Goal: Task Accomplishment & Management: Use online tool/utility

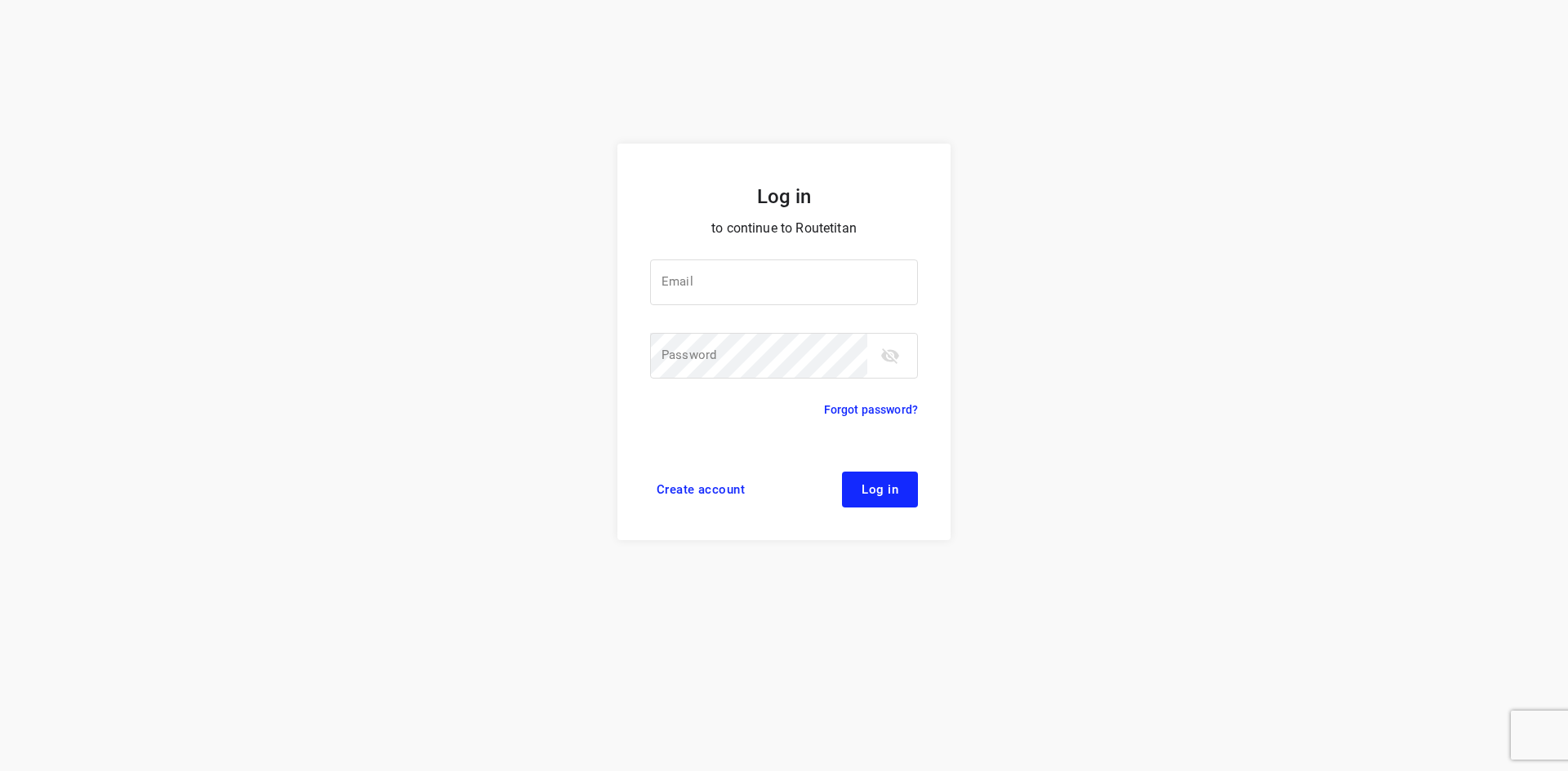
type input "jel@woodupp.nl"
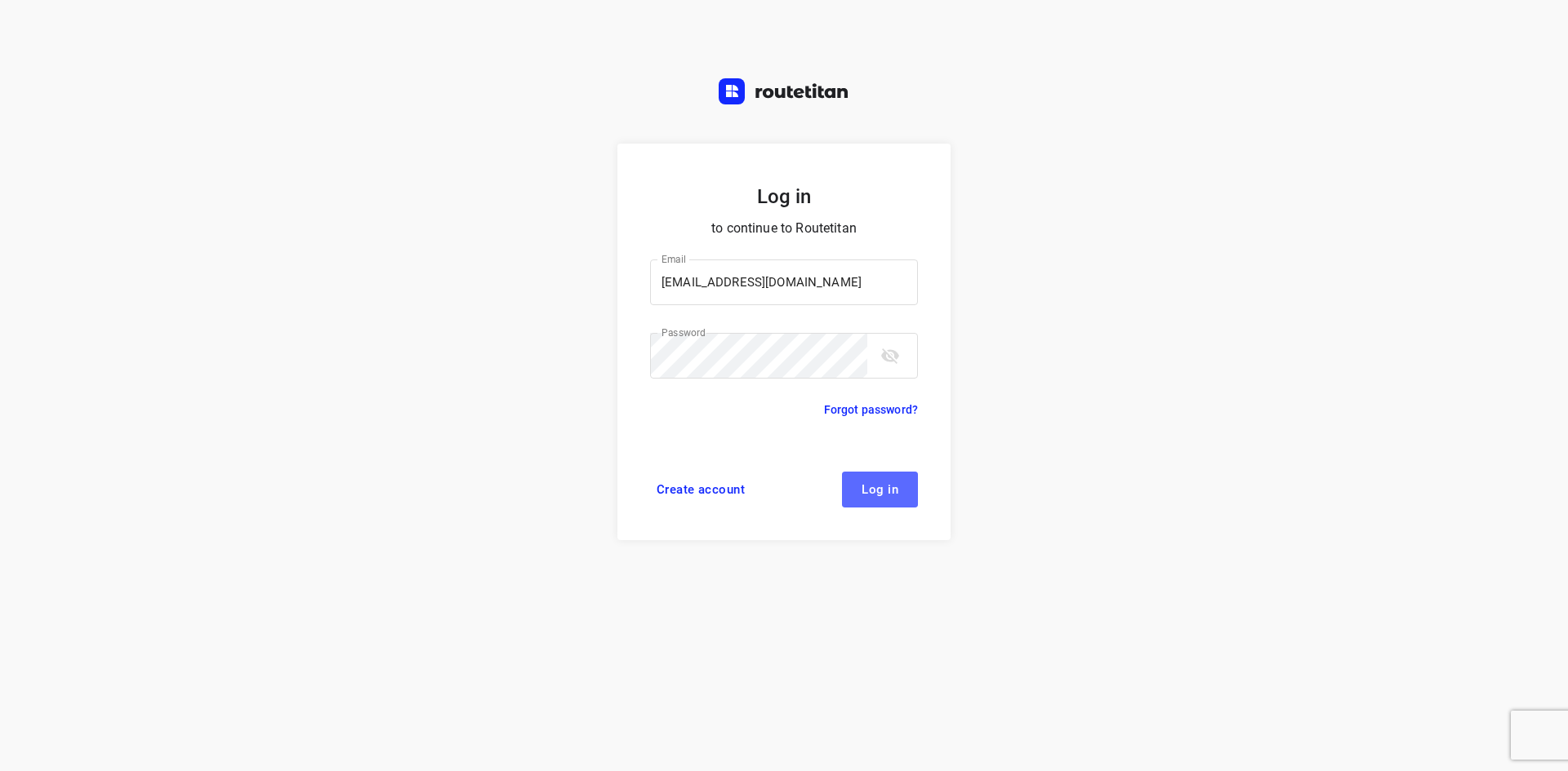
click at [894, 487] on span "Log in" at bounding box center [879, 490] width 37 height 13
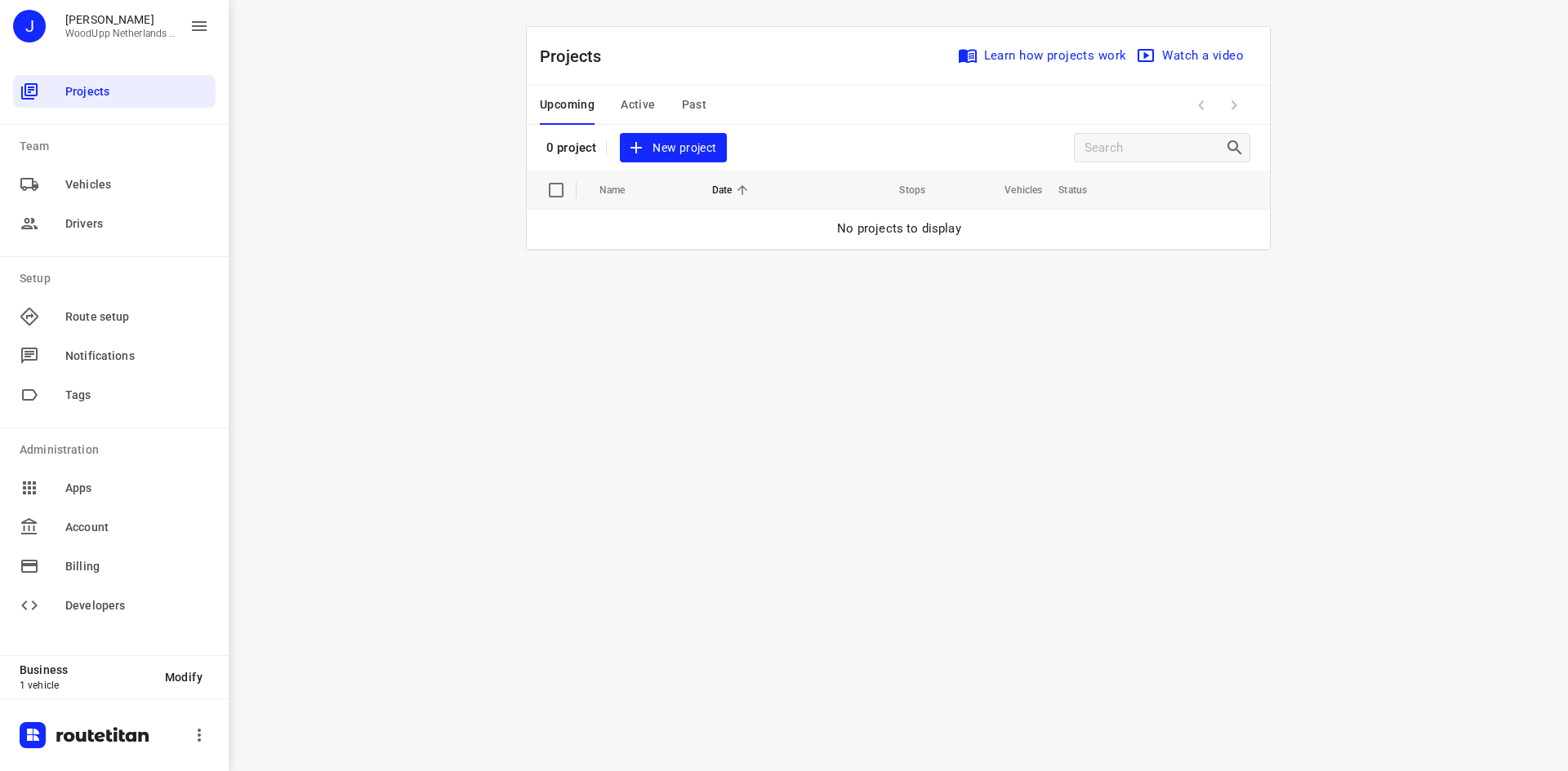
click at [671, 145] on span "New project" at bounding box center [673, 148] width 86 height 21
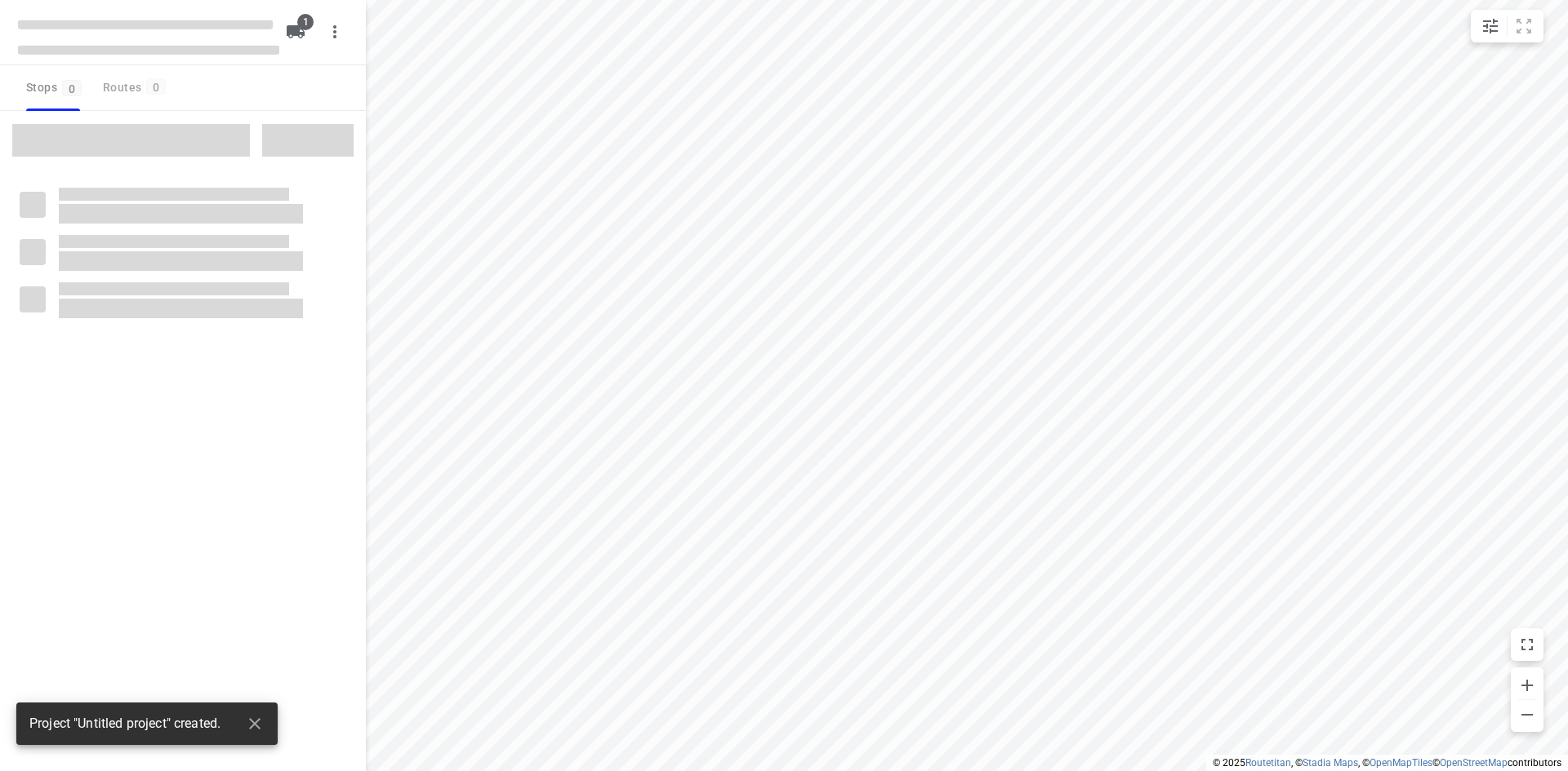
type input "distance"
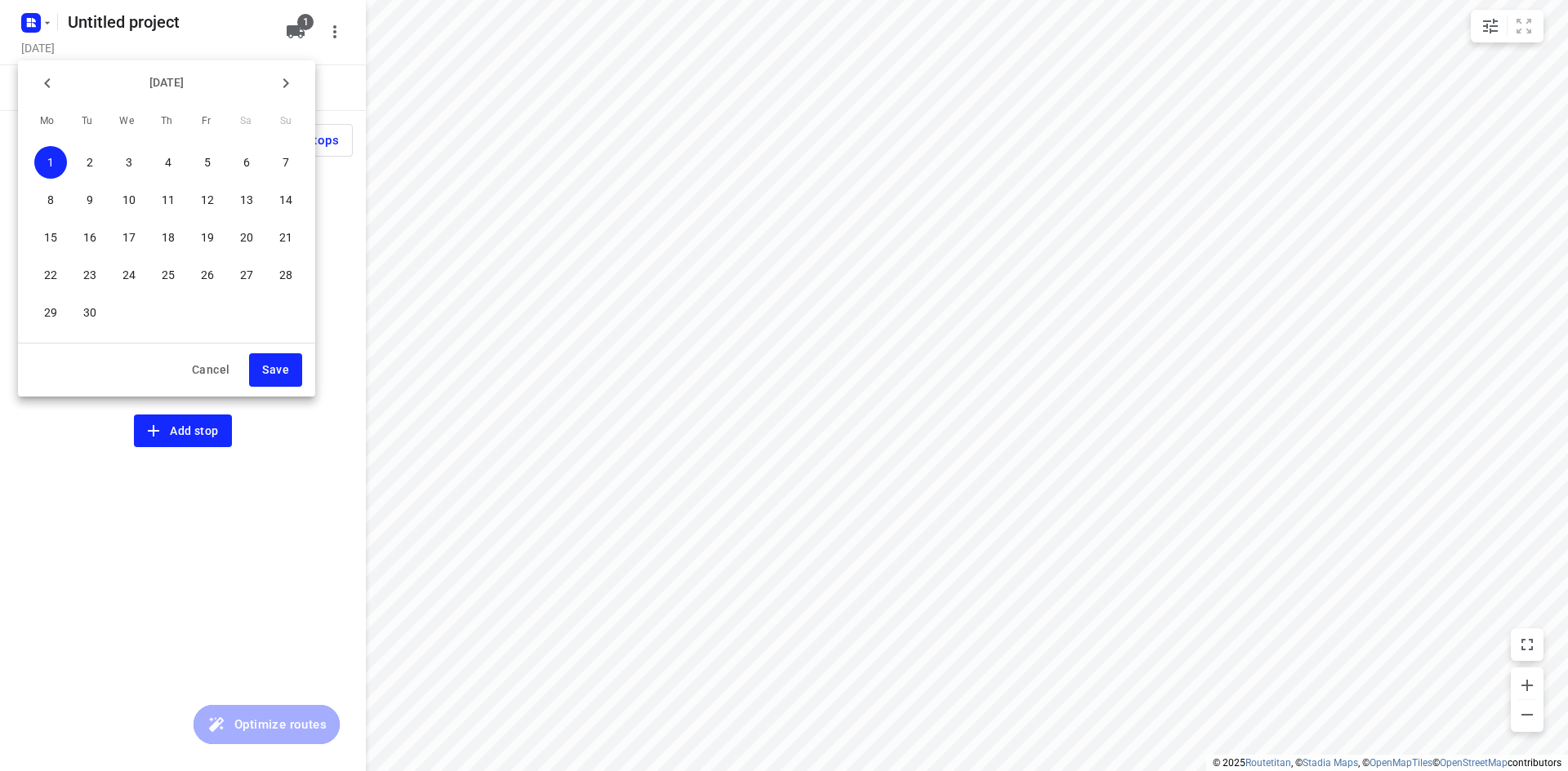
click at [97, 163] on span "2" at bounding box center [89, 162] width 32 height 16
click at [273, 368] on span "Save" at bounding box center [275, 371] width 27 height 21
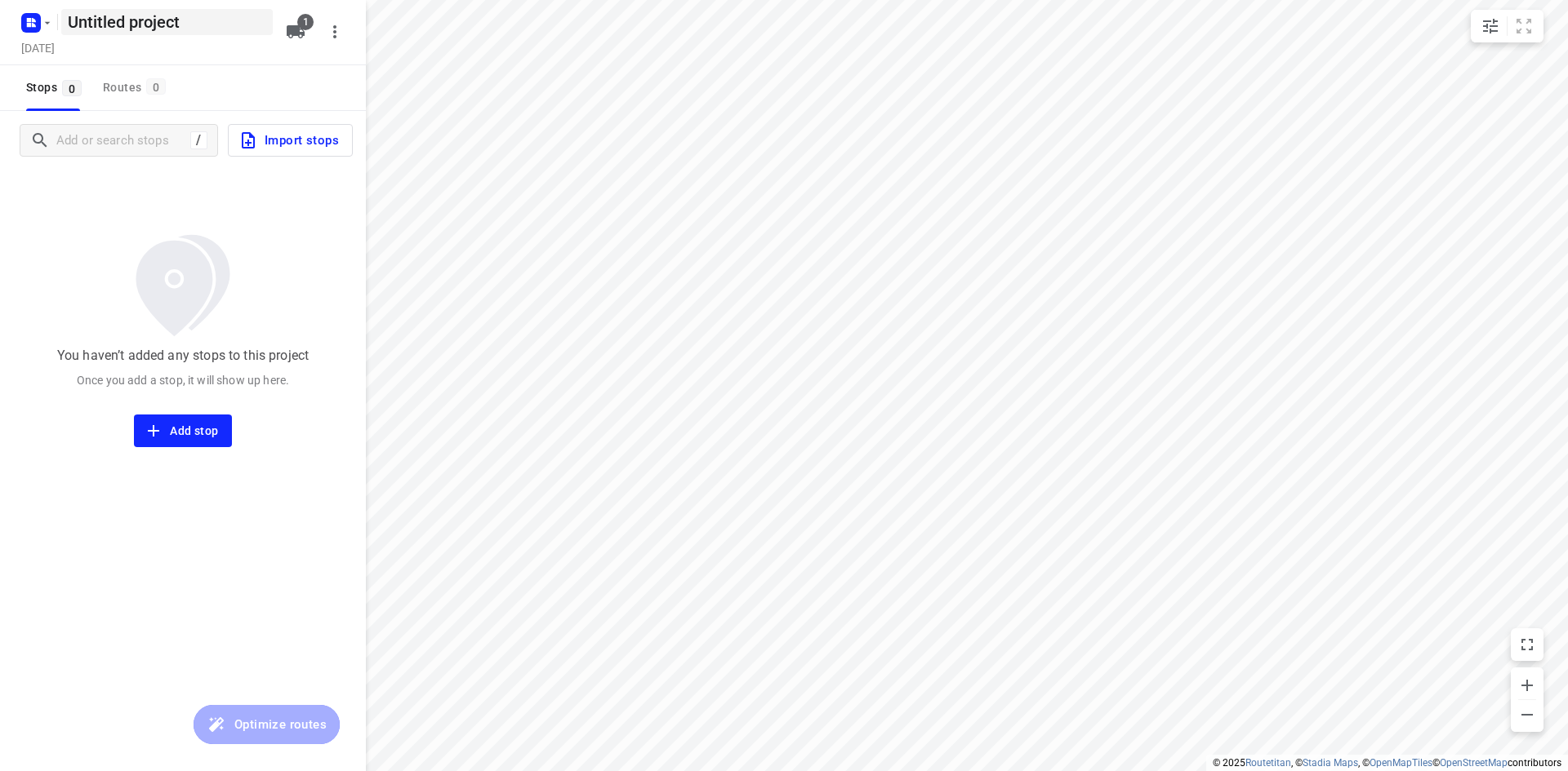
click at [140, 24] on h5 "Untitled project" at bounding box center [167, 22] width 212 height 27
drag, startPoint x: 190, startPoint y: 21, endPoint x: 14, endPoint y: 22, distance: 176.0
click at [14, 22] on div "Untitled project ​" at bounding box center [144, 20] width 261 height 29
type input "Dinsdag Berry"
click at [125, 154] on div "/" at bounding box center [119, 140] width 198 height 32
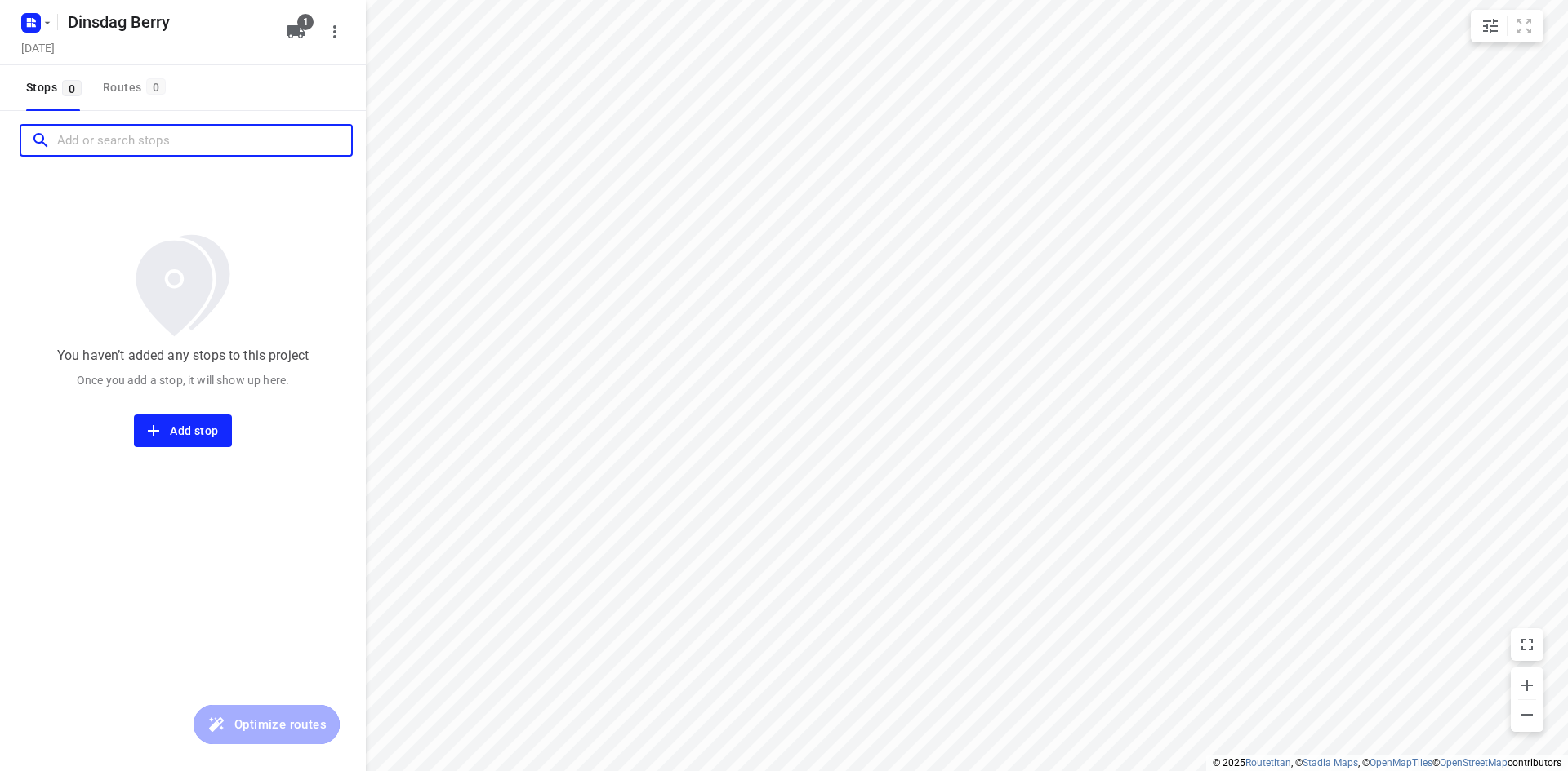
click at [129, 146] on input "Add or search stops" at bounding box center [204, 140] width 294 height 26
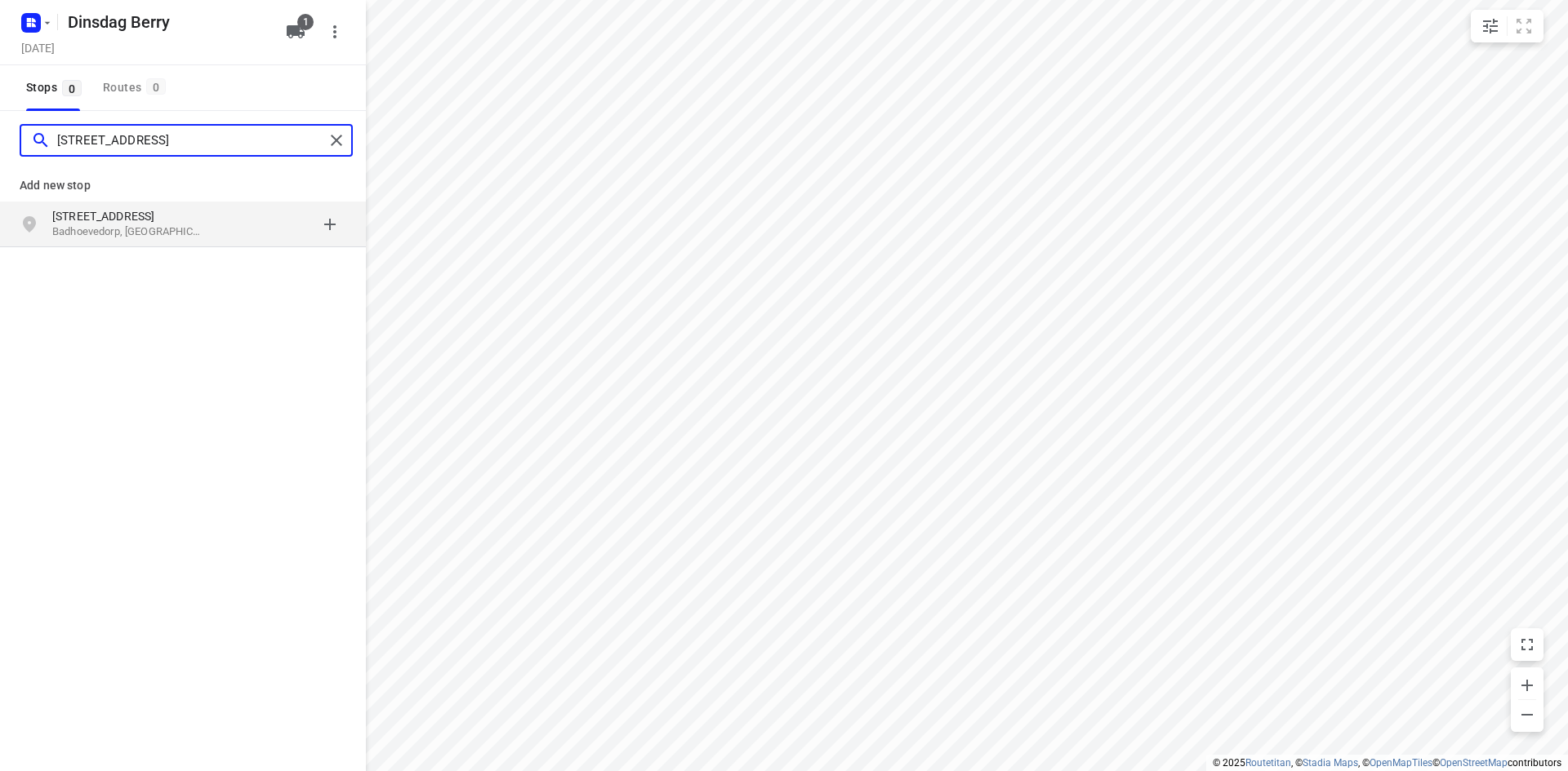
type input "[STREET_ADDRESS]"
click at [156, 220] on p "[STREET_ADDRESS]" at bounding box center [127, 216] width 150 height 16
type input "winterkoning erf 46"
click at [188, 231] on p "Heerhugowaard, [GEOGRAPHIC_DATA]" at bounding box center [127, 232] width 150 height 15
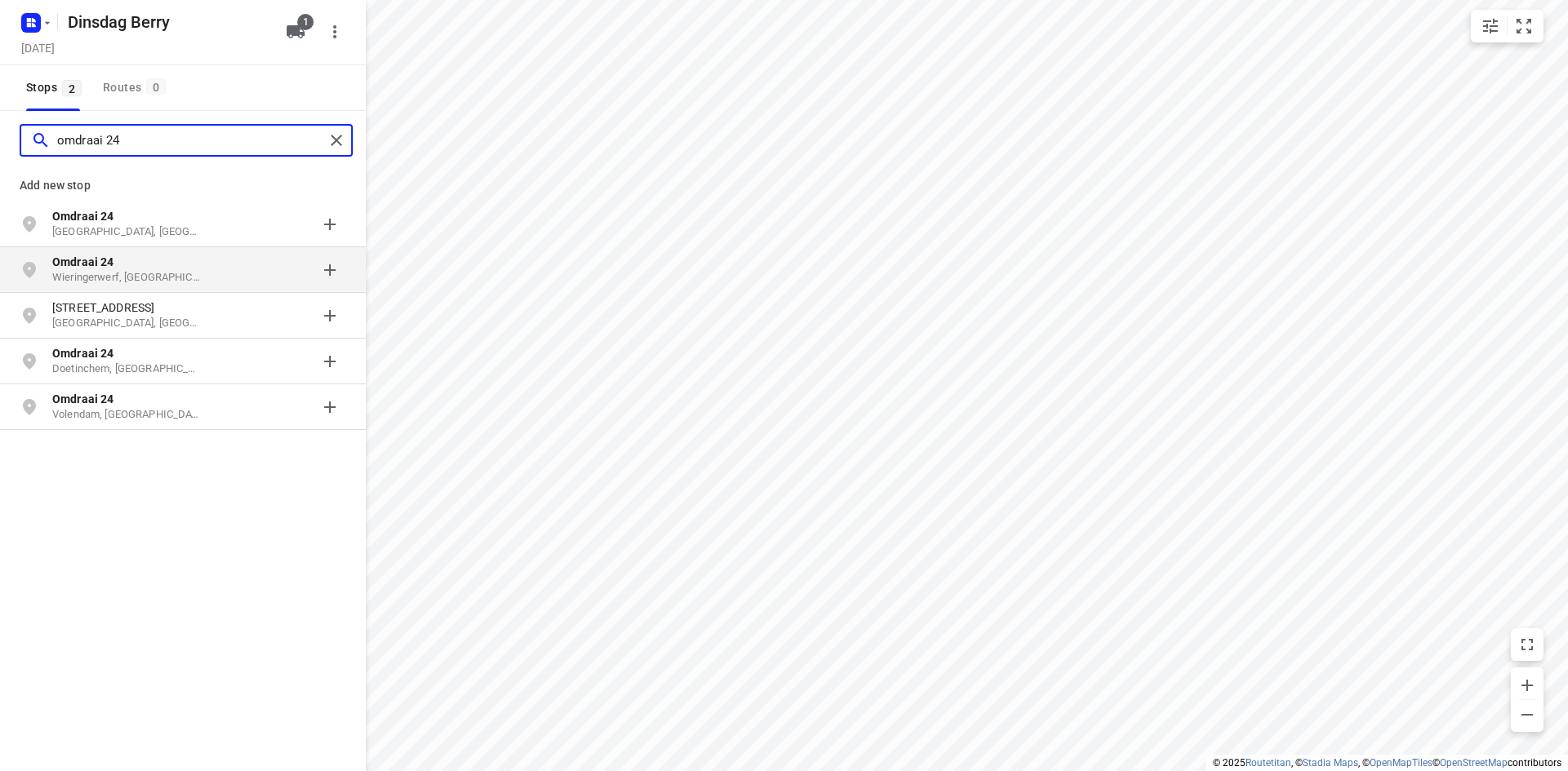
type input "omdraai 24"
click at [153, 261] on p "Omdraai 24" at bounding box center [127, 262] width 150 height 16
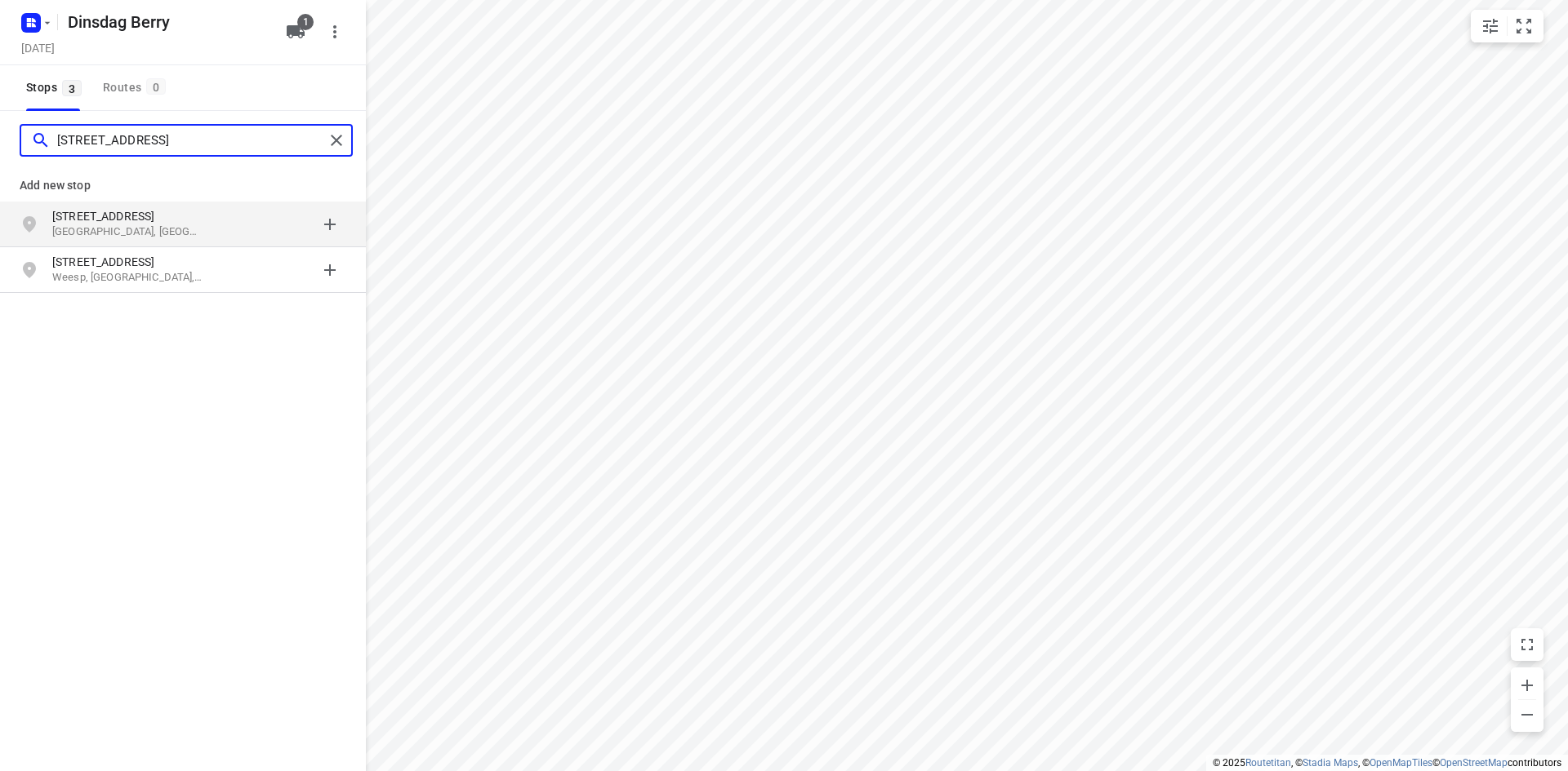
type input "[STREET_ADDRESS]"
click at [152, 231] on p "[GEOGRAPHIC_DATA], [GEOGRAPHIC_DATA]" at bounding box center [127, 232] width 150 height 15
type input "[STREET_ADDRESS]"
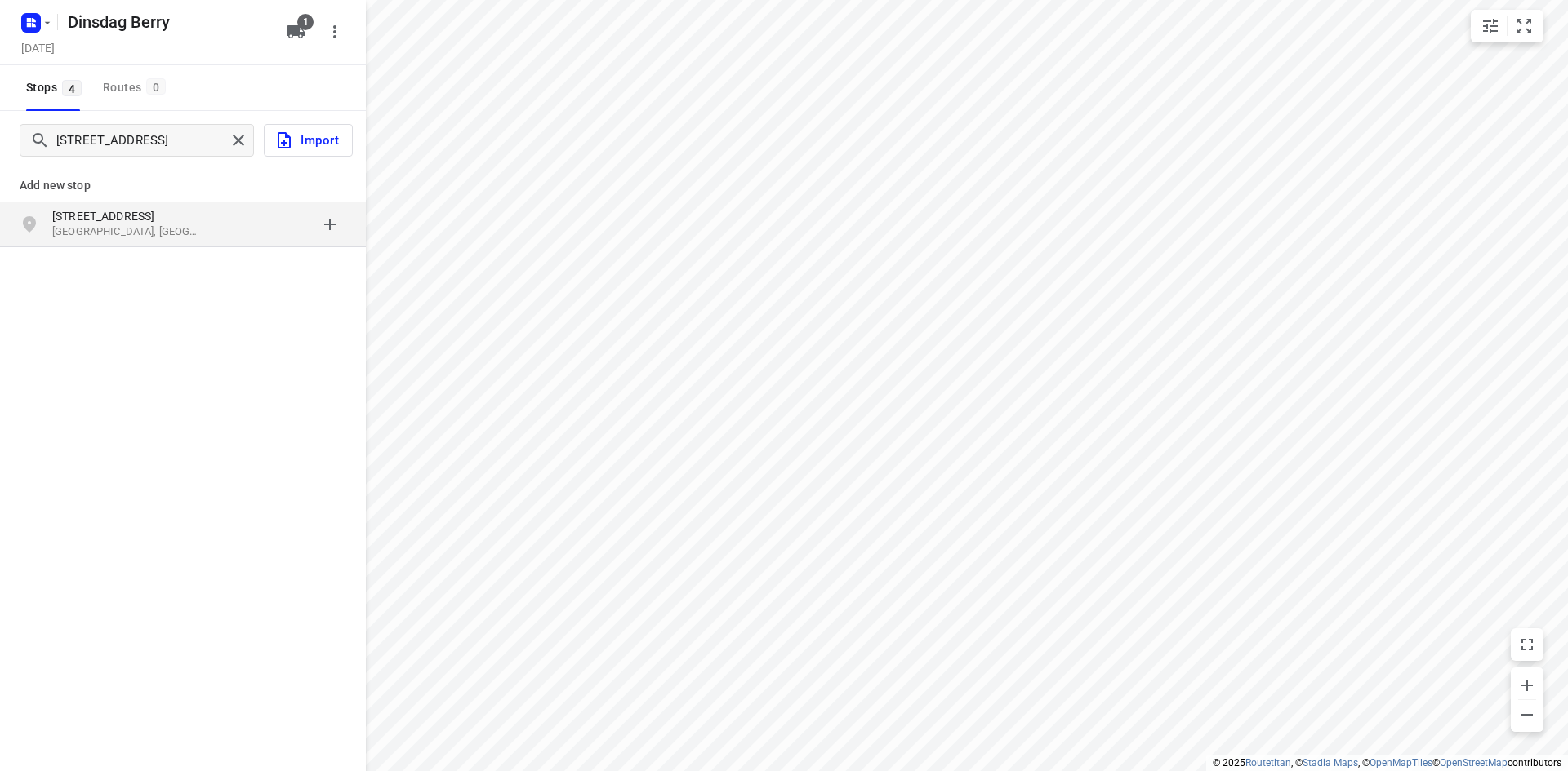
click at [114, 218] on p "[STREET_ADDRESS]" at bounding box center [127, 216] width 150 height 16
type input "tractieweg 91 [GEOGRAPHIC_DATA]"
click at [134, 222] on p "[STREET_ADDRESS]" at bounding box center [127, 216] width 150 height 16
type input "de kazematten 43 [GEOGRAPHIC_DATA]"
click at [158, 216] on p "De Kazematten 43" at bounding box center [127, 216] width 150 height 16
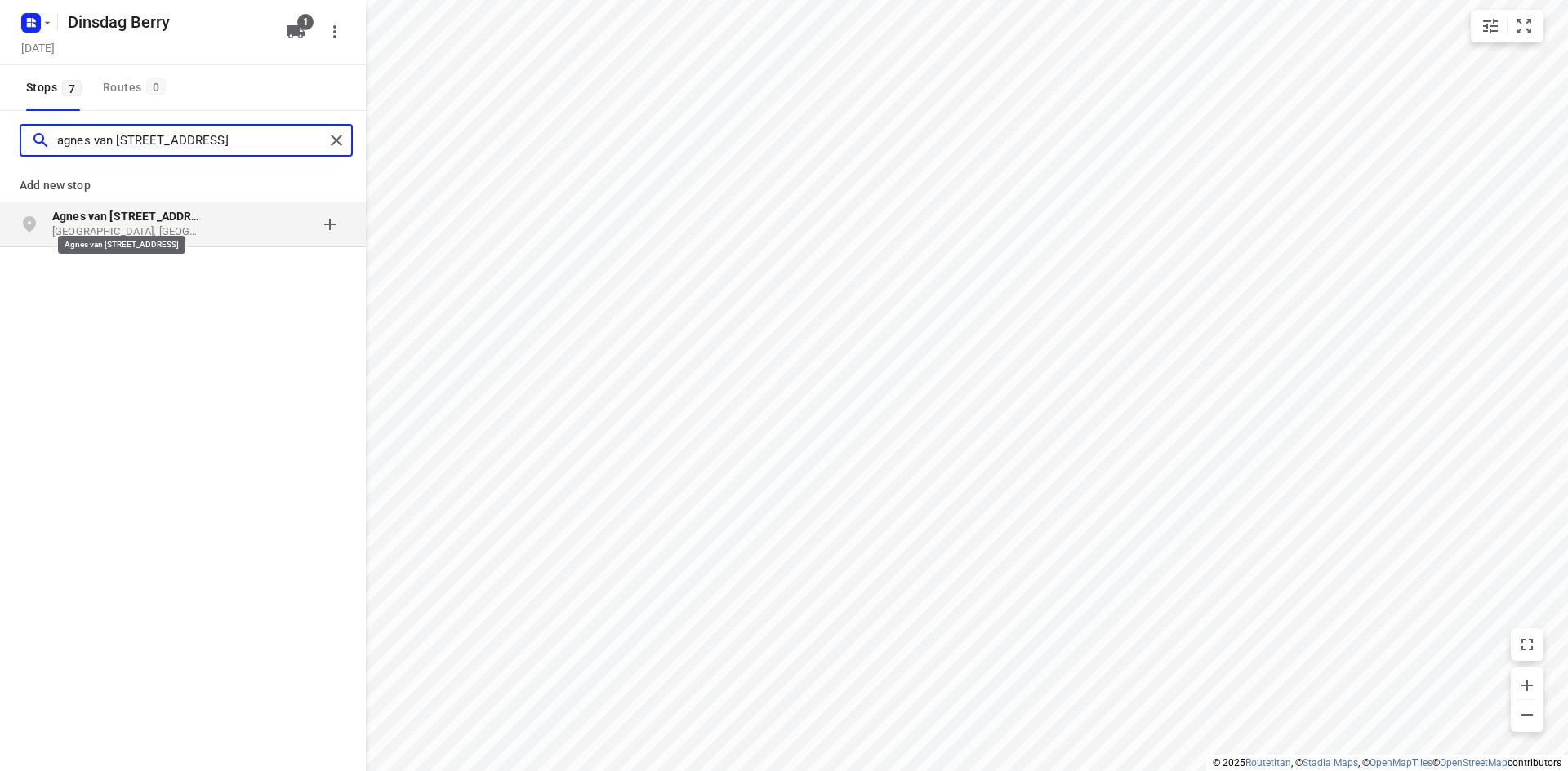
type input "agnes van [STREET_ADDRESS]"
click at [157, 213] on b "Agnes van [STREET_ADDRESS]" at bounding box center [134, 216] width 164 height 13
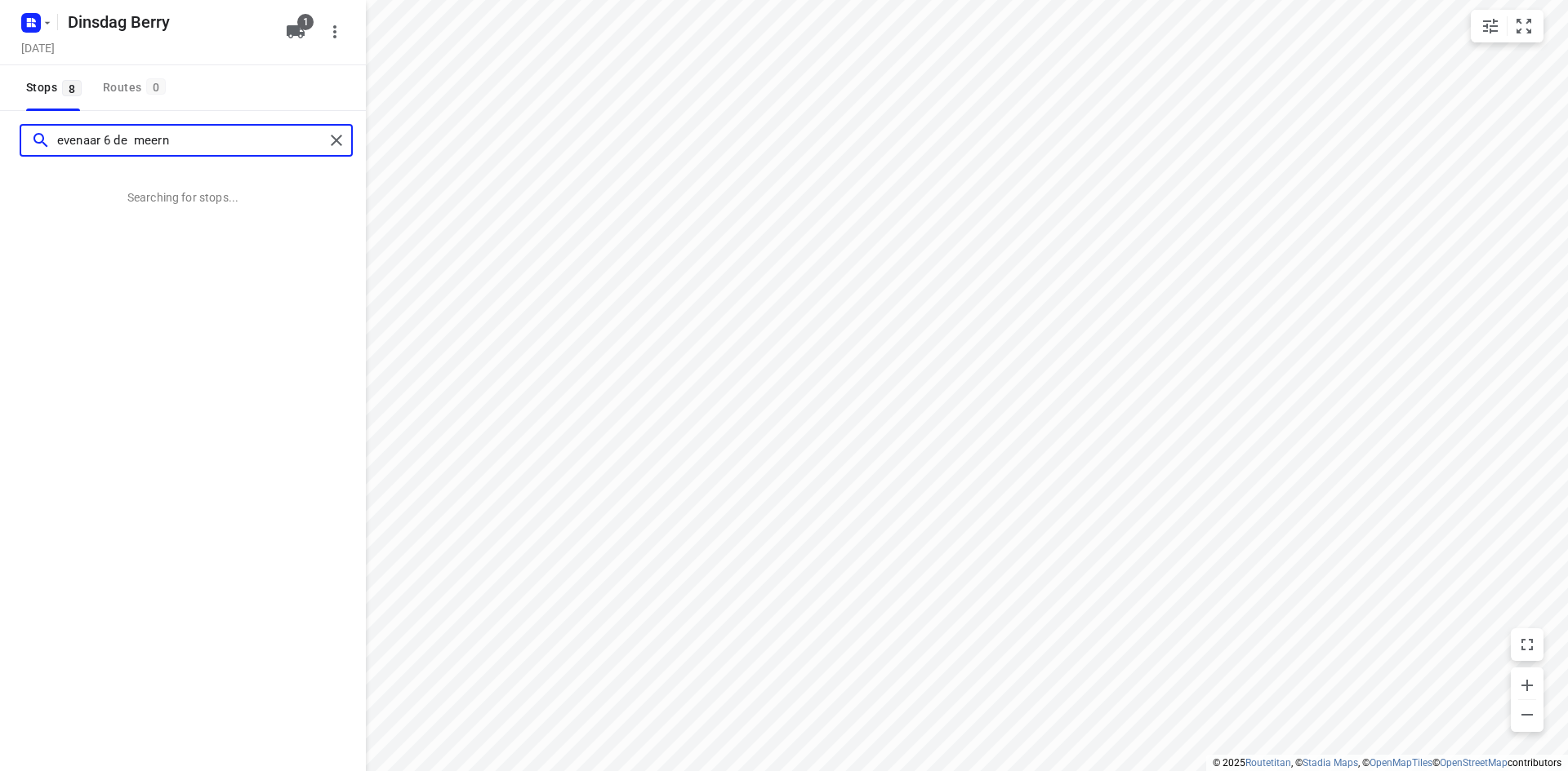
click at [135, 148] on input "evenaar 6 de meern" at bounding box center [190, 140] width 267 height 26
type input "evenaar 6 de meern"
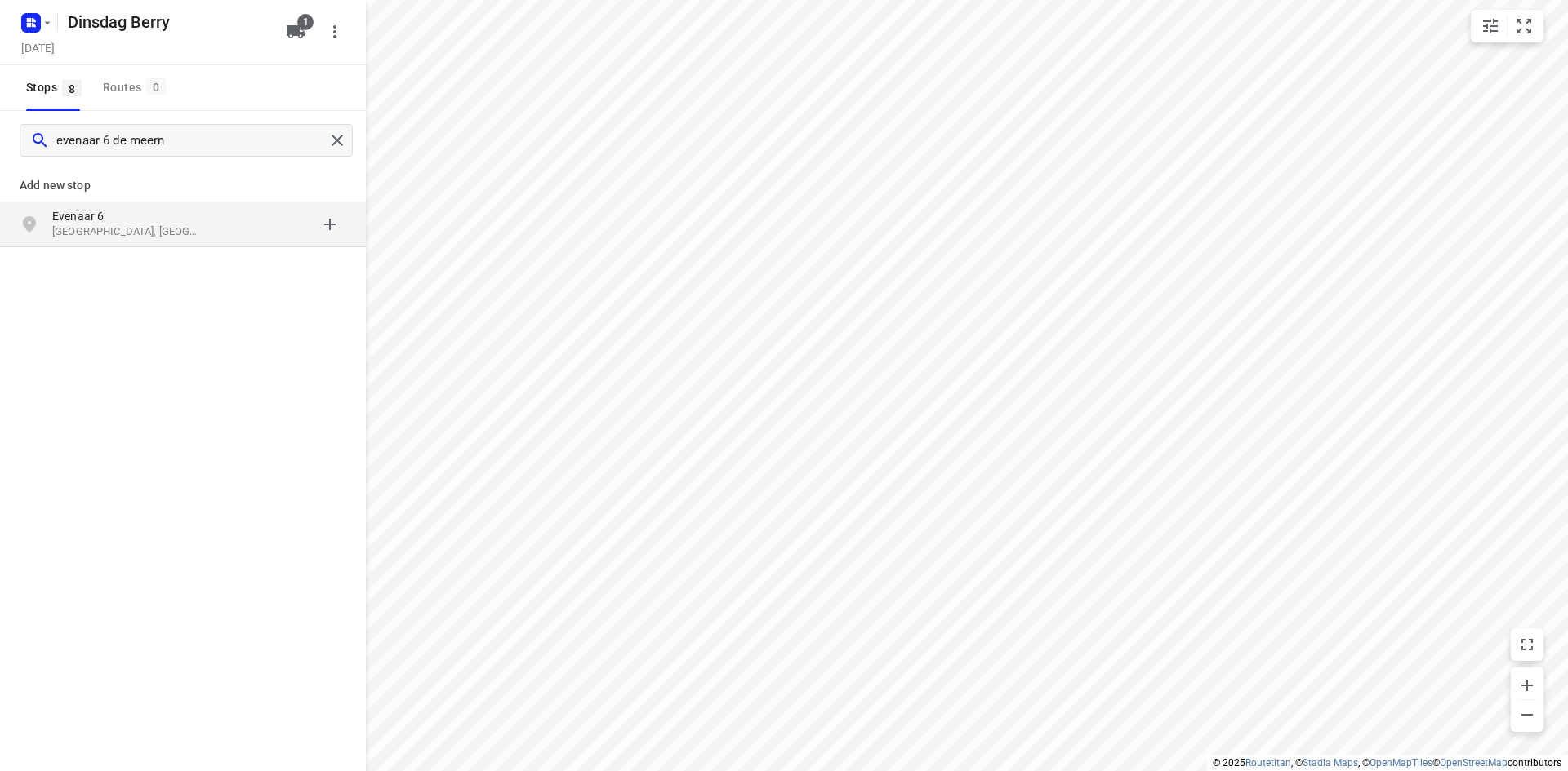
click at [108, 230] on p "[GEOGRAPHIC_DATA], [GEOGRAPHIC_DATA]" at bounding box center [127, 232] width 150 height 15
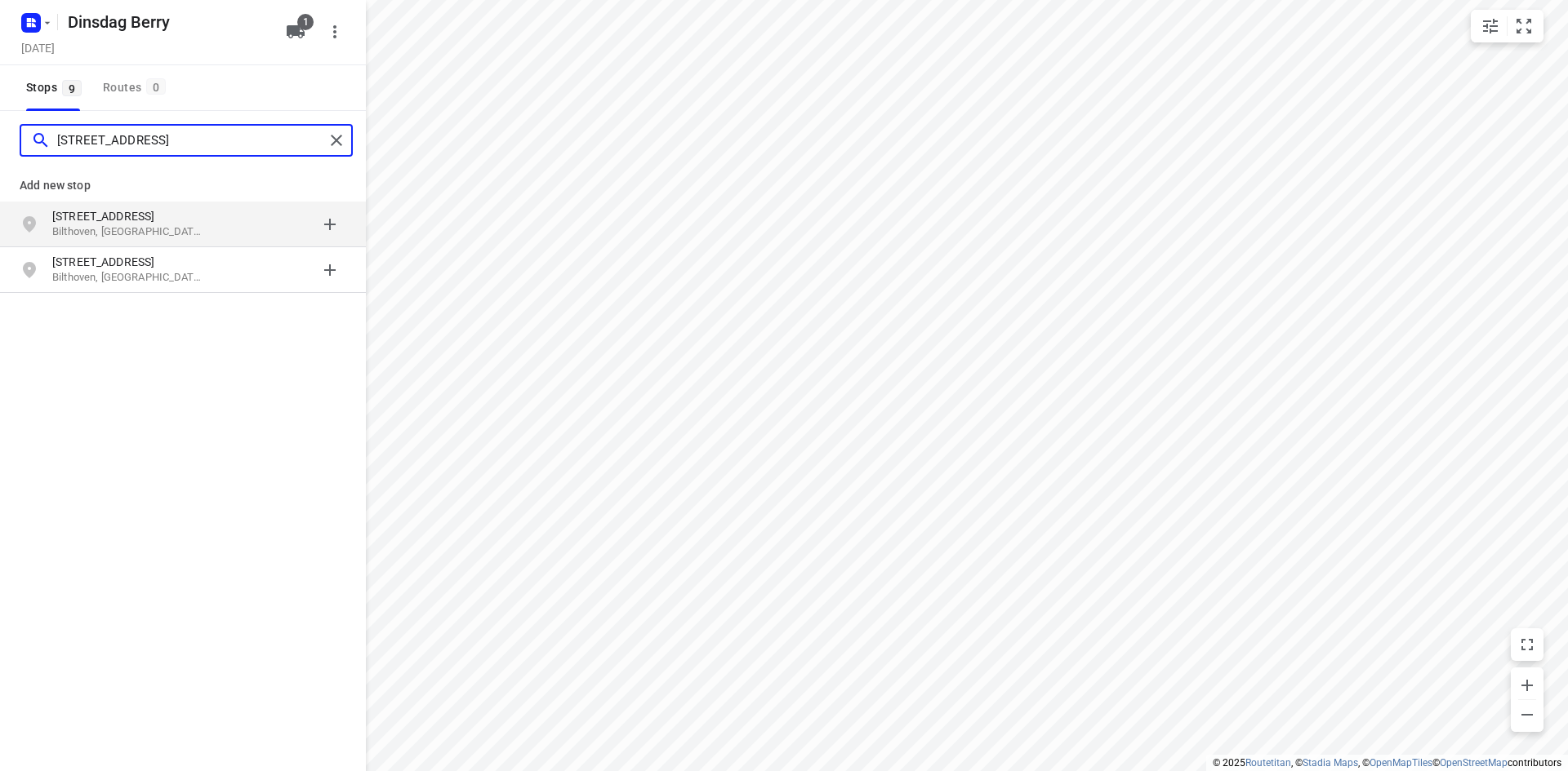
type input "[STREET_ADDRESS]"
click at [126, 218] on p "[STREET_ADDRESS]" at bounding box center [127, 216] width 150 height 16
type input "berliozstraat 14 nieuwe"
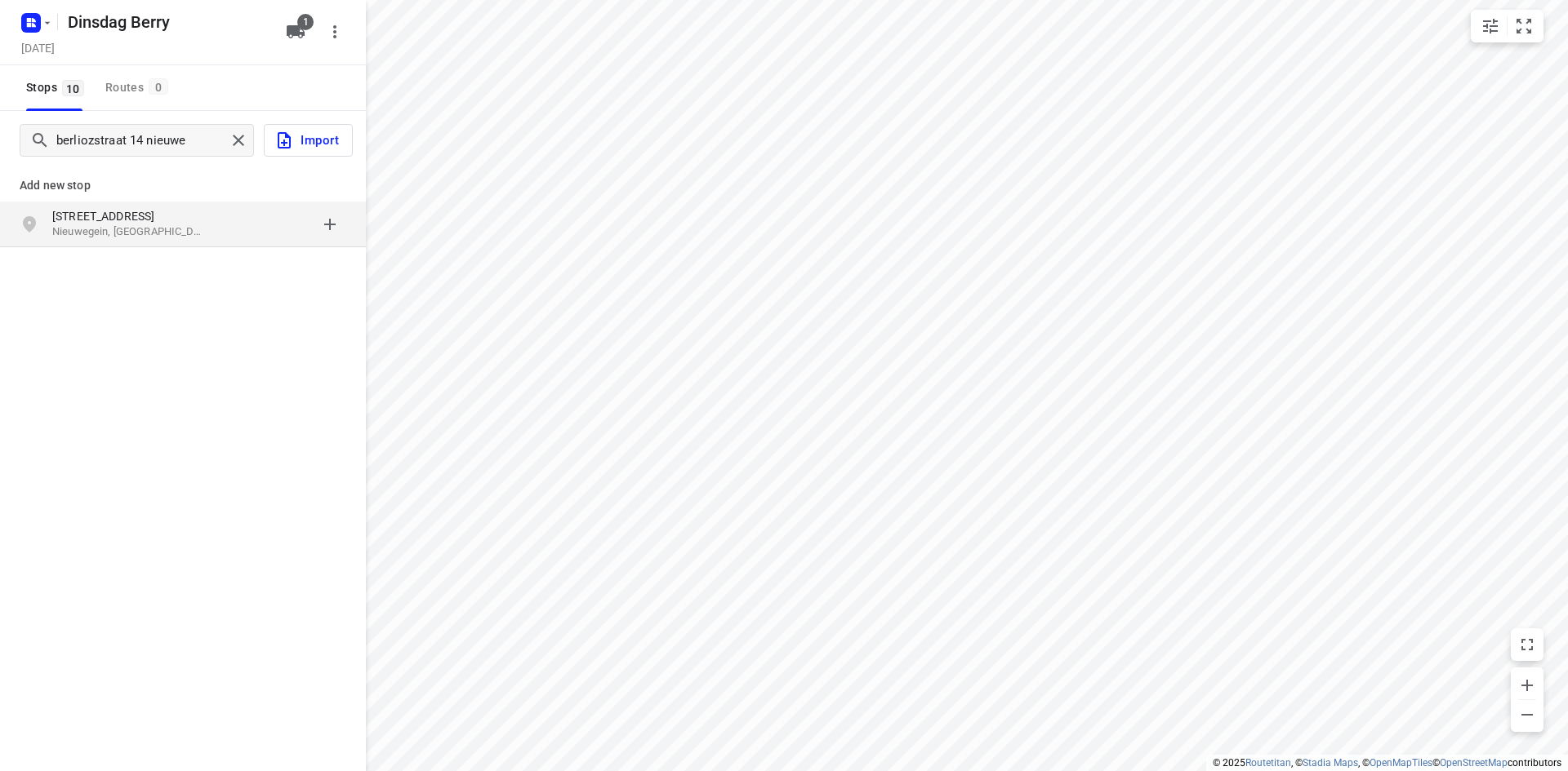
click at [156, 226] on p "Nieuwegein, [GEOGRAPHIC_DATA]" at bounding box center [127, 232] width 150 height 15
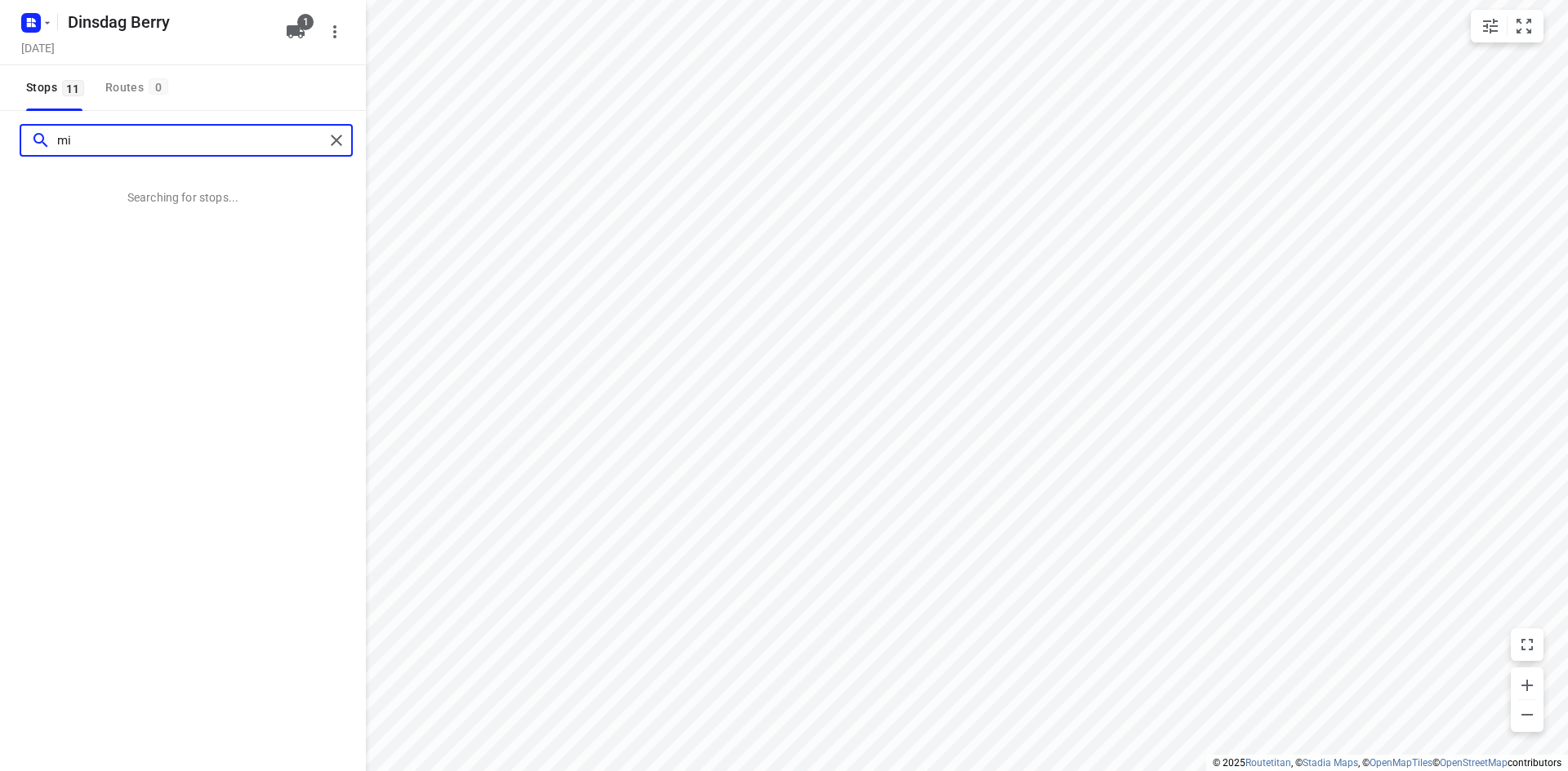
type input "m"
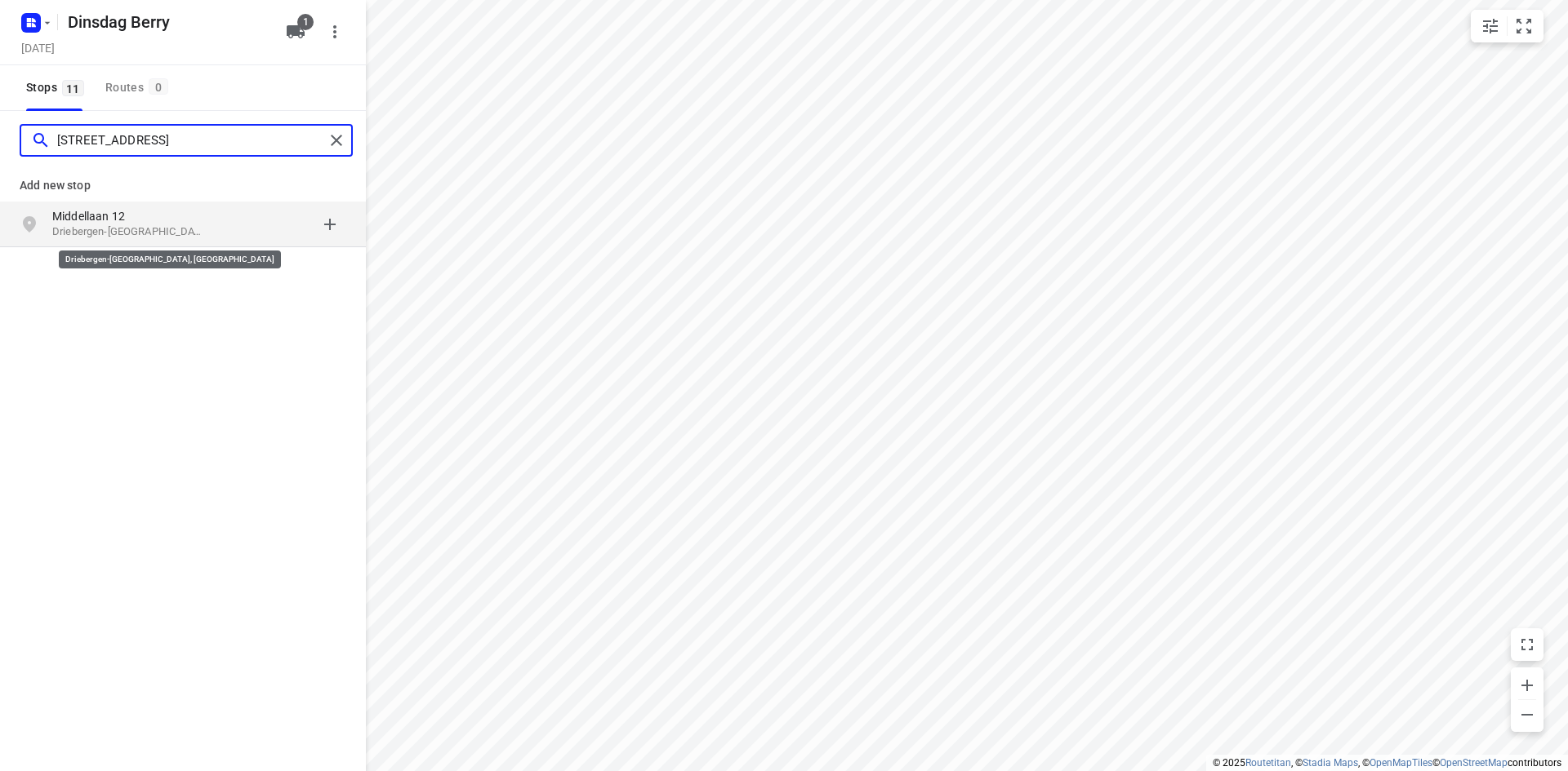
type input "[STREET_ADDRESS]"
click at [158, 227] on p "Driebergen-[GEOGRAPHIC_DATA], [GEOGRAPHIC_DATA]" at bounding box center [127, 232] width 150 height 15
type input "[STREET_ADDRESS]"
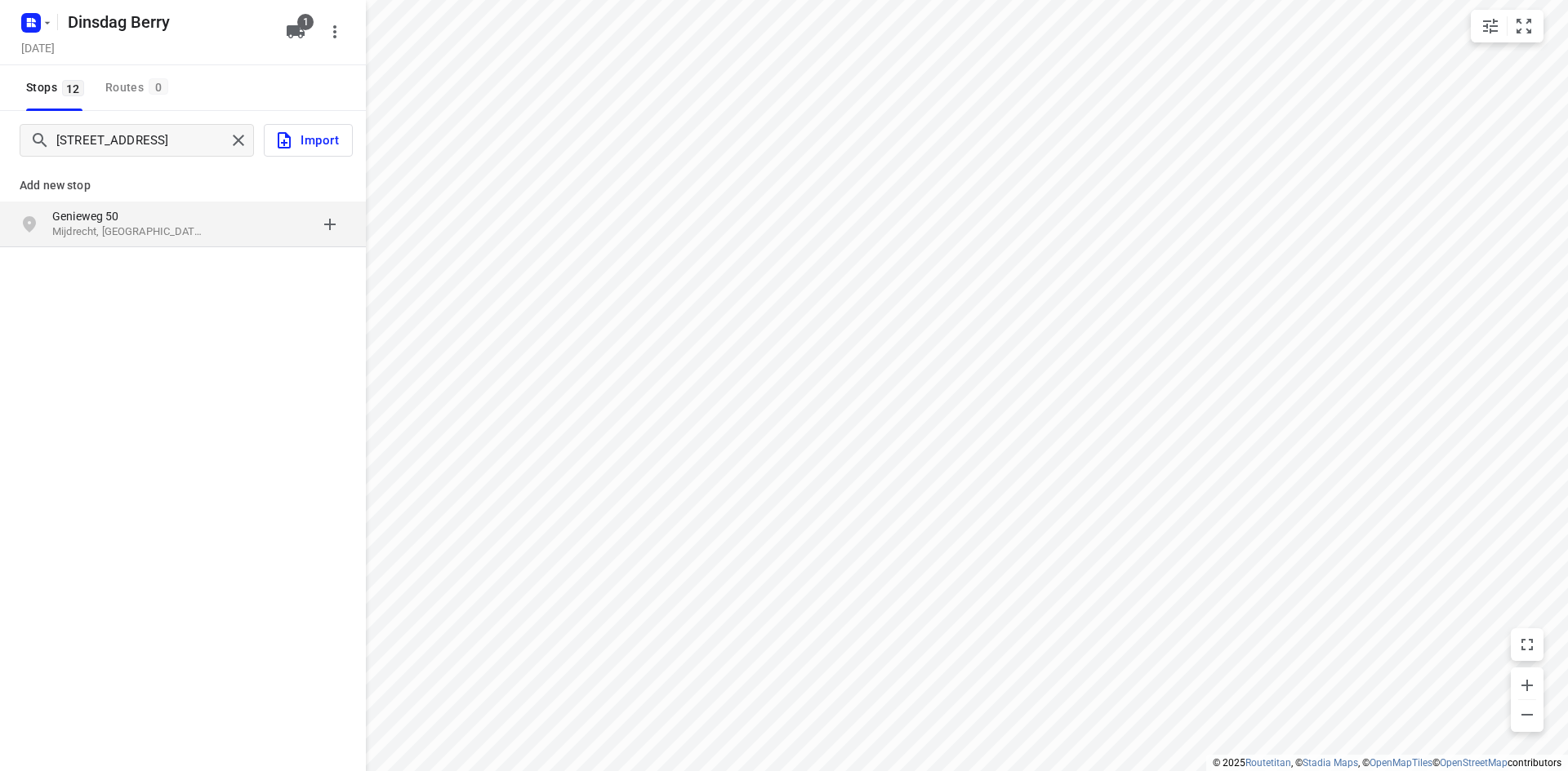
click at [98, 219] on p "Genieweg 50" at bounding box center [127, 216] width 150 height 16
type input "[STREET_ADDRESS]"
click at [109, 222] on p "[STREET_ADDRESS]" at bounding box center [127, 216] width 150 height 16
type input "de marke 10 amersfoort"
click at [122, 230] on p "[GEOGRAPHIC_DATA], [GEOGRAPHIC_DATA]" at bounding box center [127, 232] width 150 height 15
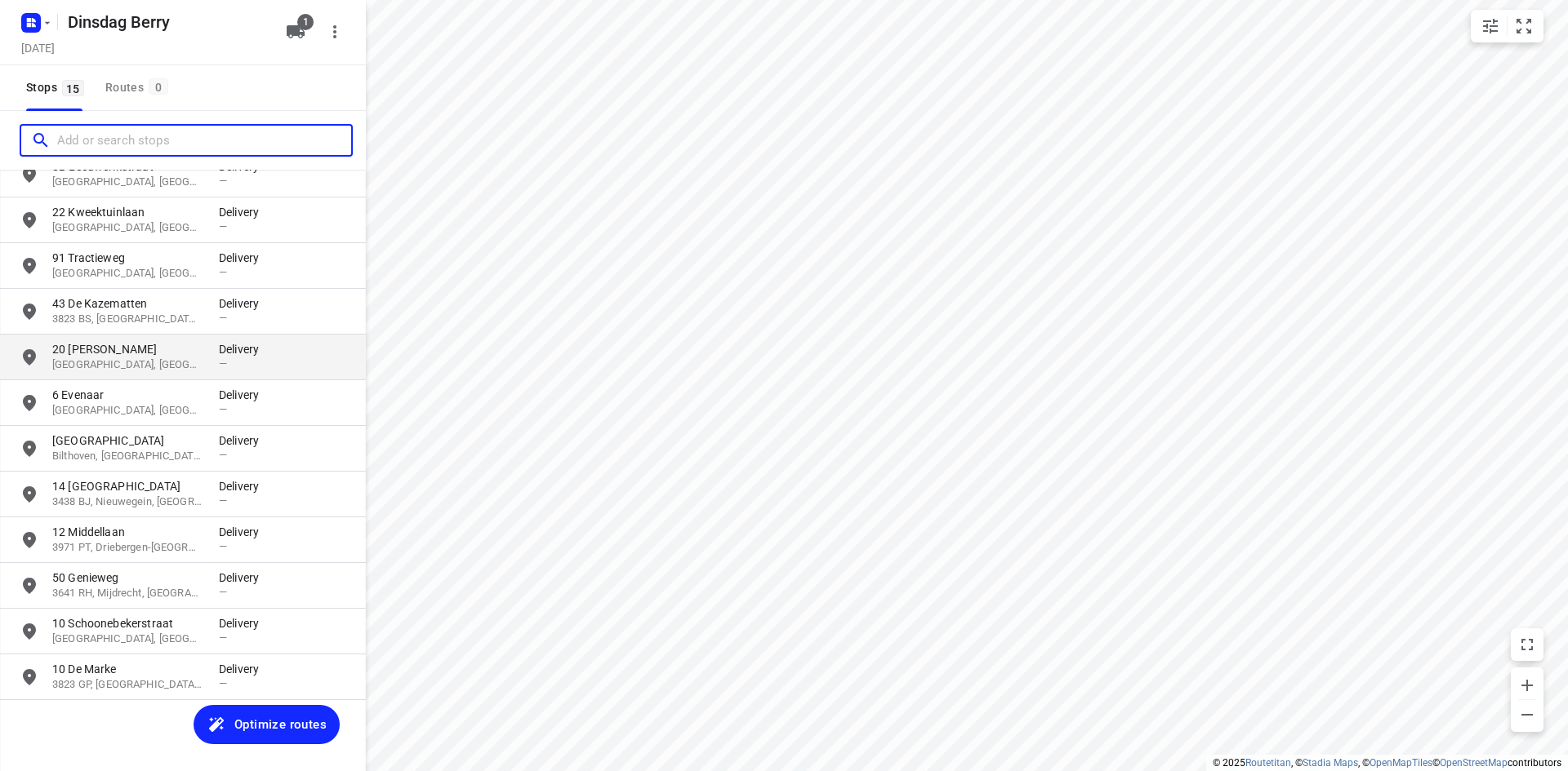
scroll to position [191, 0]
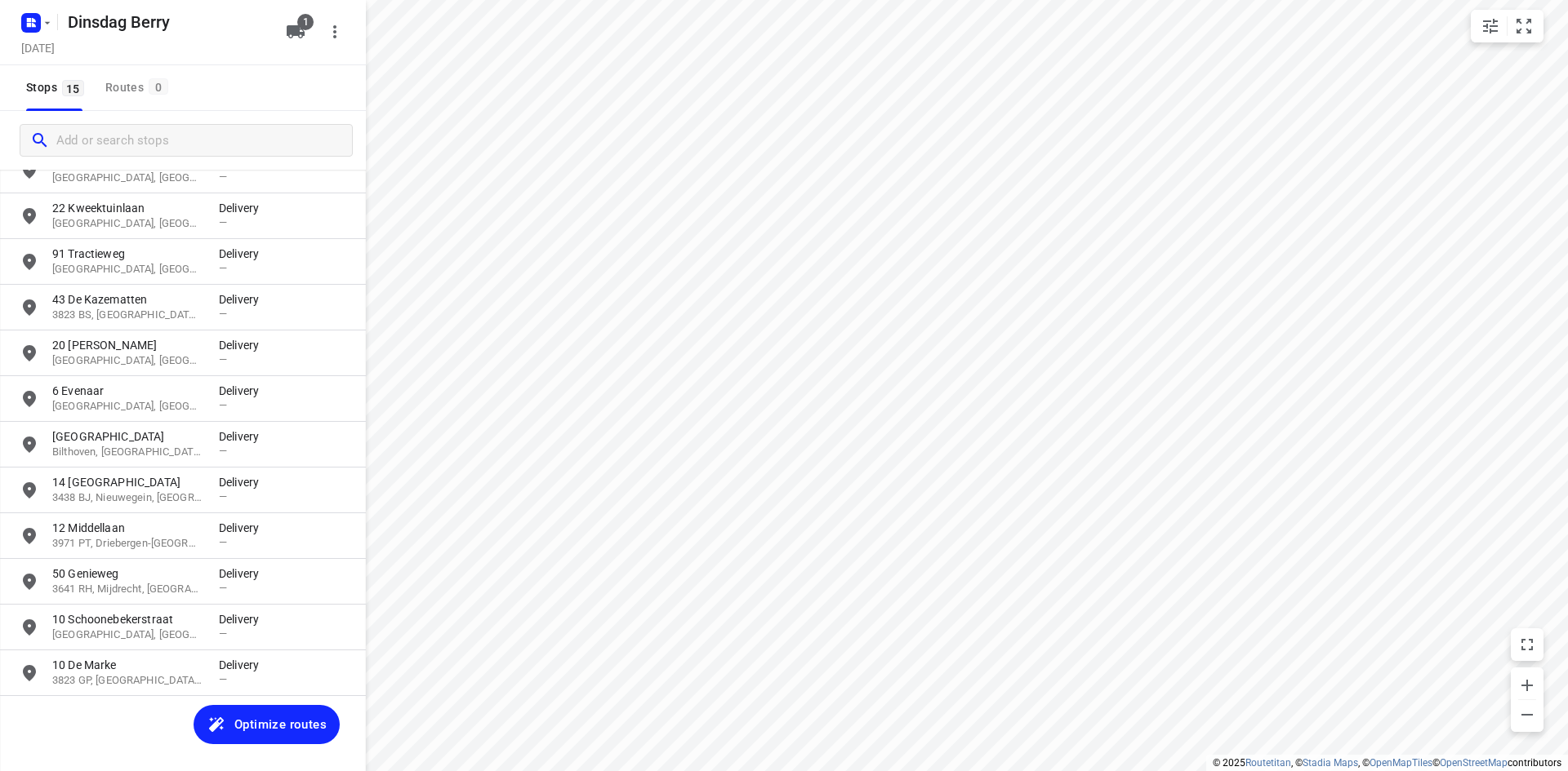
click at [265, 75] on div "Stops 15 Routes 0" at bounding box center [183, 88] width 366 height 46
click at [263, 727] on span "Optimize routes" at bounding box center [280, 725] width 92 height 21
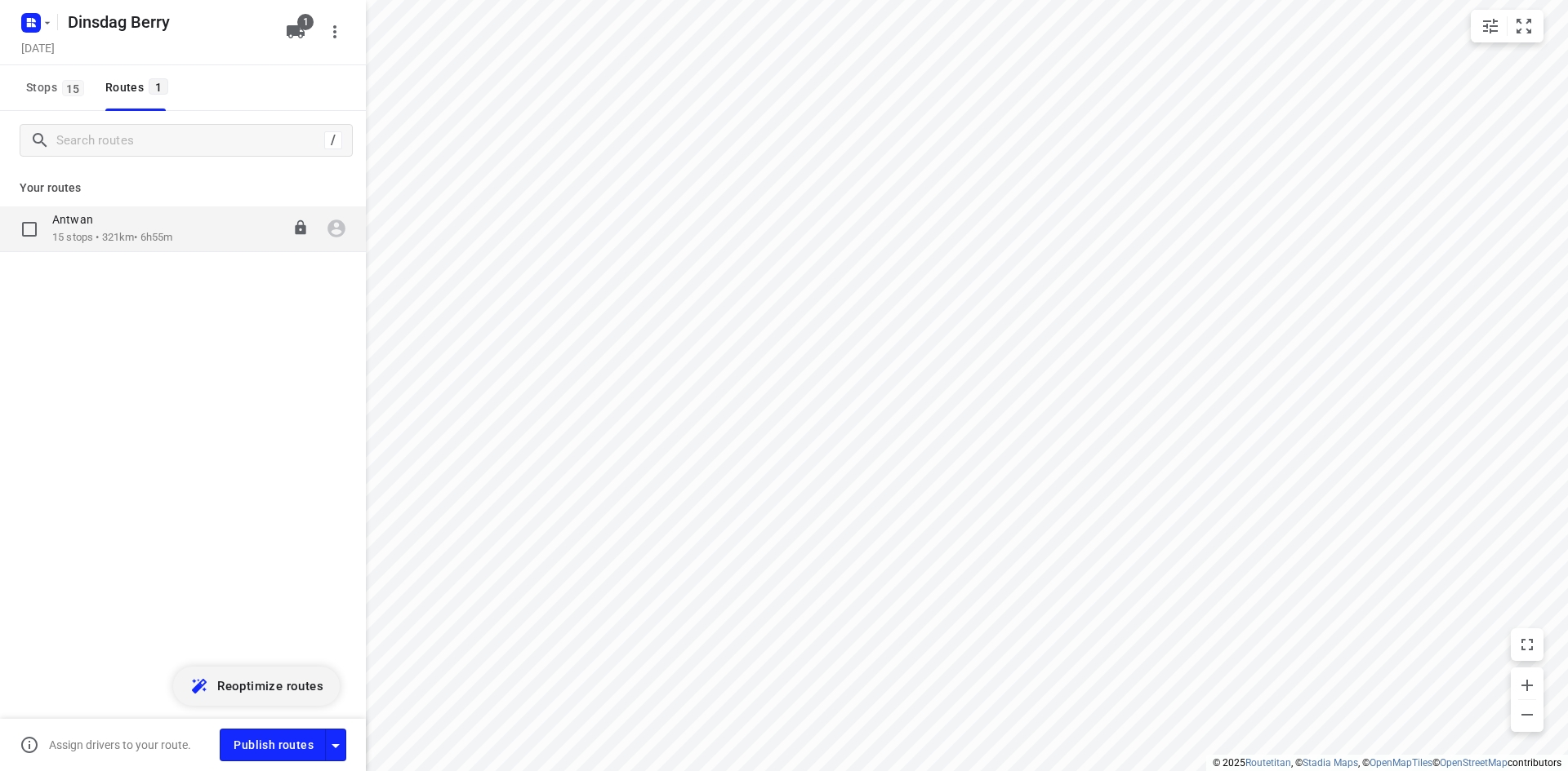
click at [156, 231] on p "15 stops • 321km • 6h55m" at bounding box center [112, 238] width 120 height 15
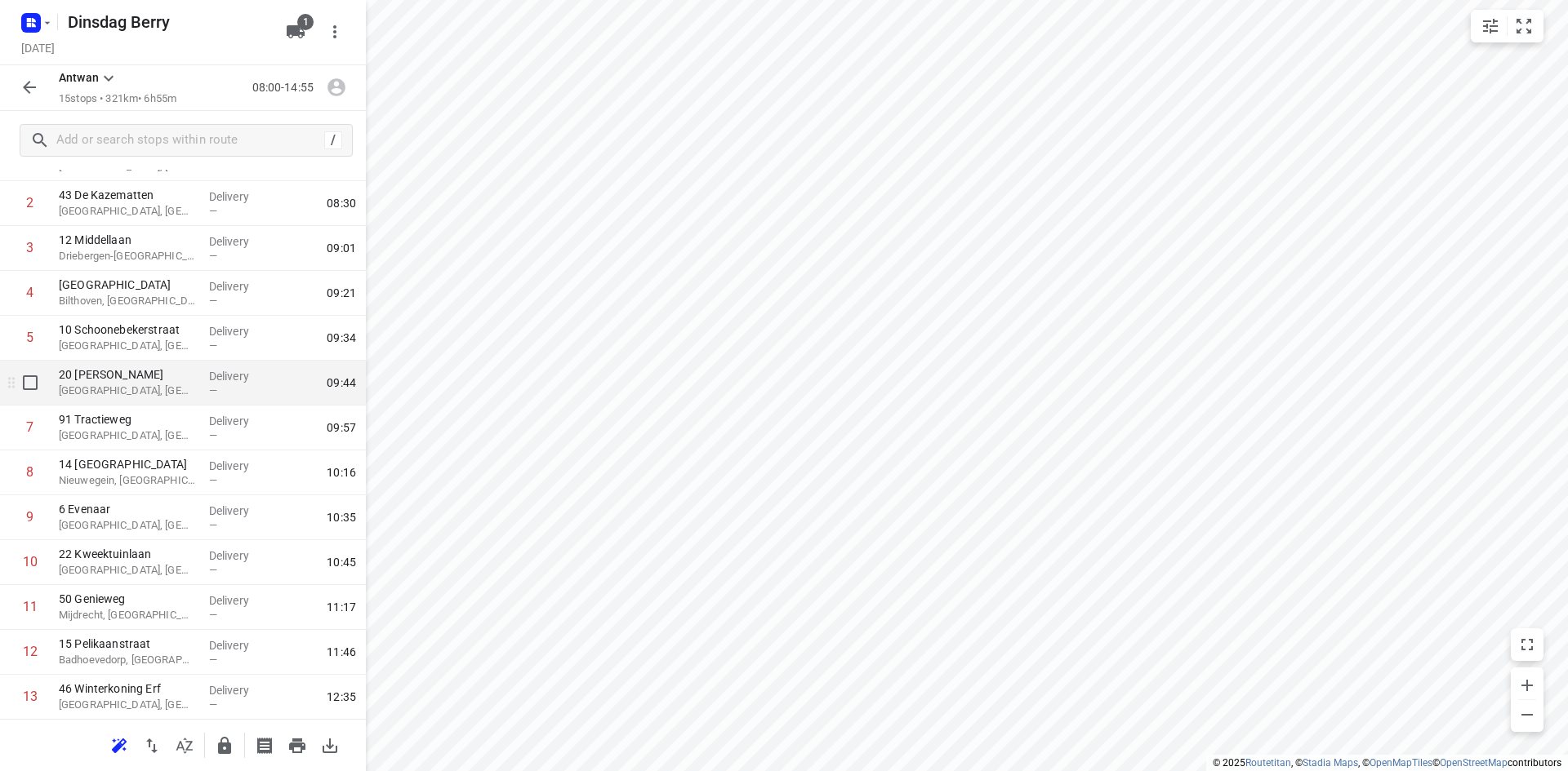
scroll to position [250, 0]
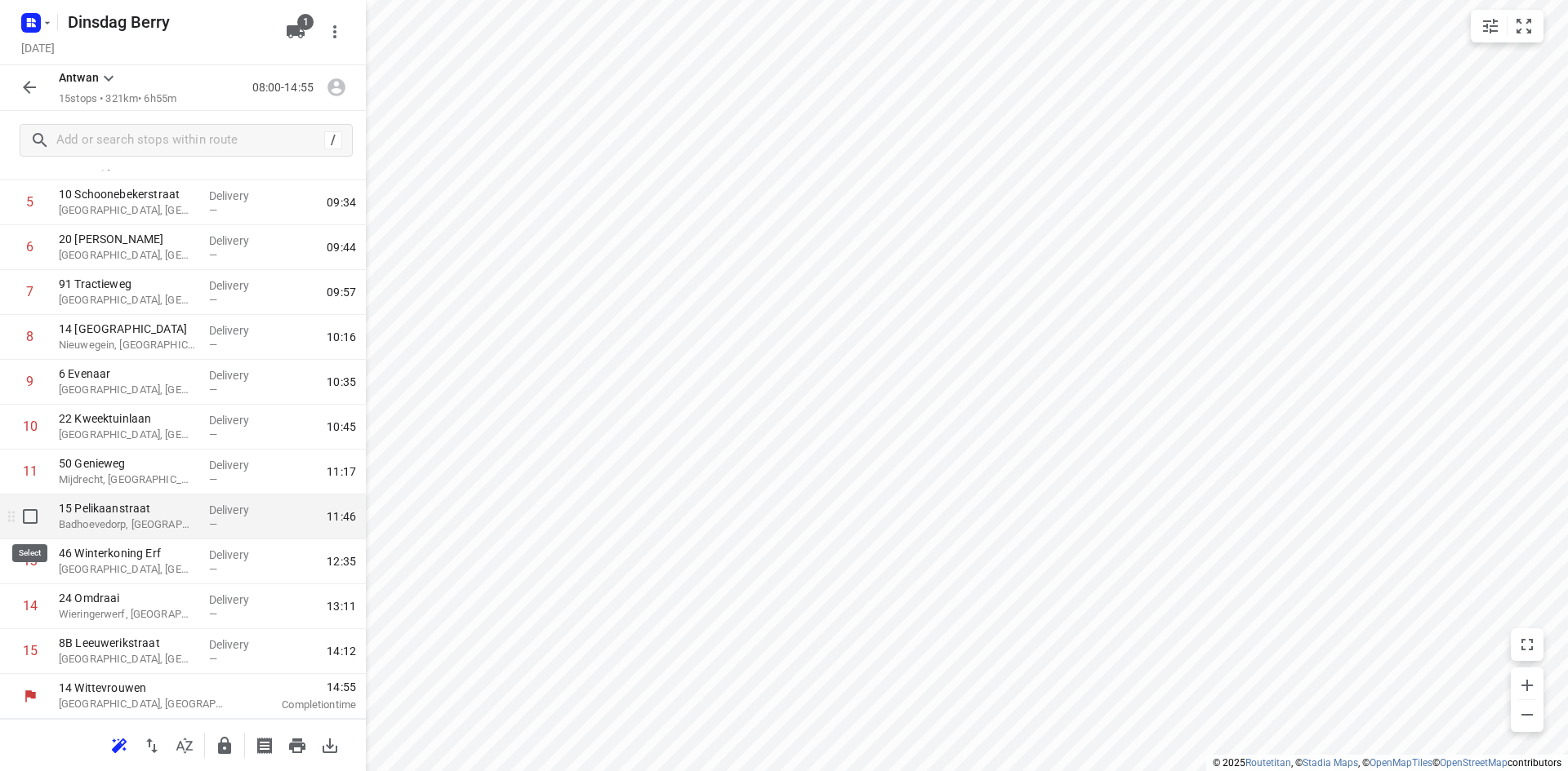
click at [30, 524] on input "checkbox" at bounding box center [30, 517] width 32 height 32
checkbox input "true"
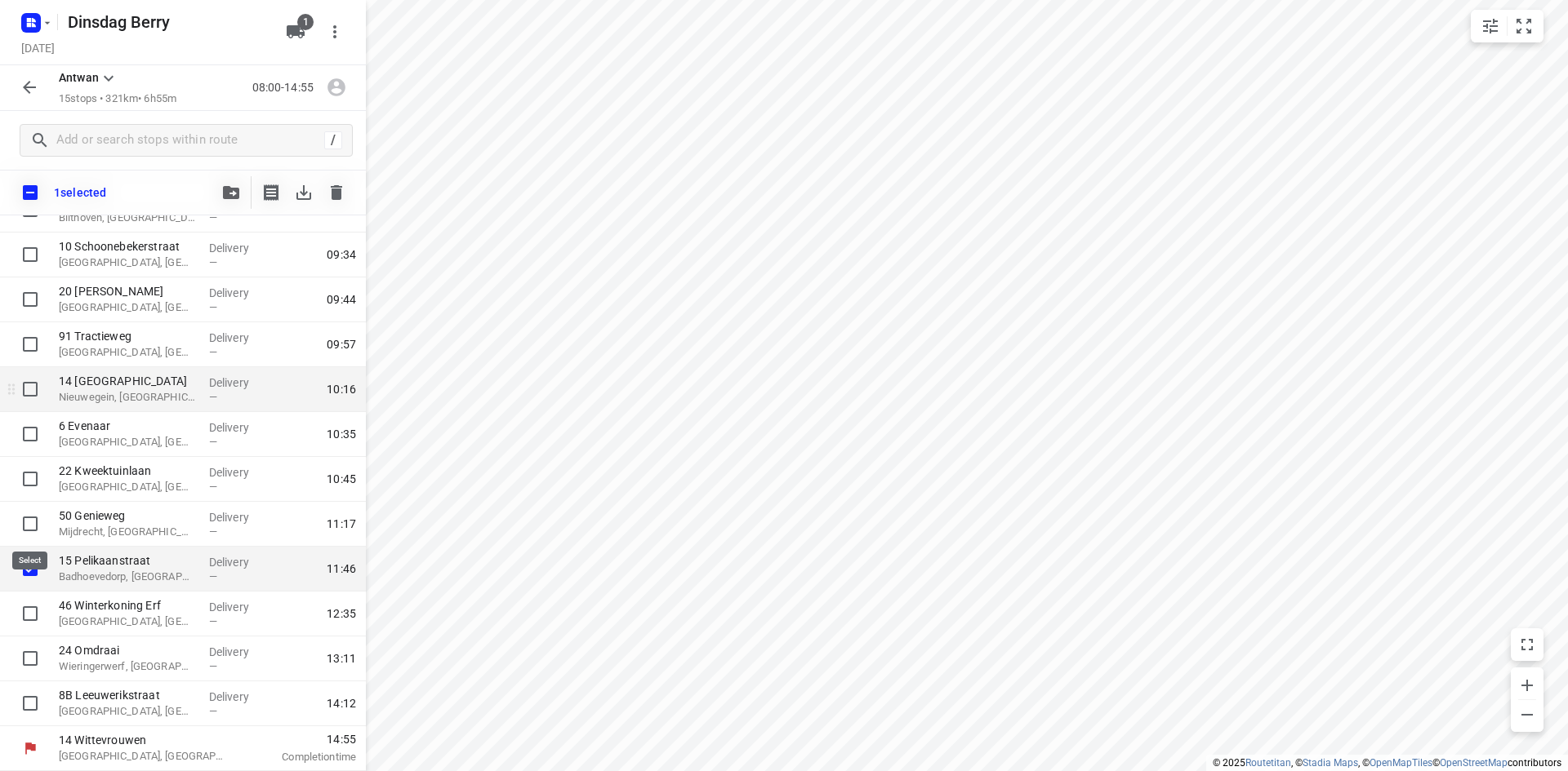
scroll to position [244, 0]
click at [345, 196] on icon "button" at bounding box center [336, 193] width 20 height 20
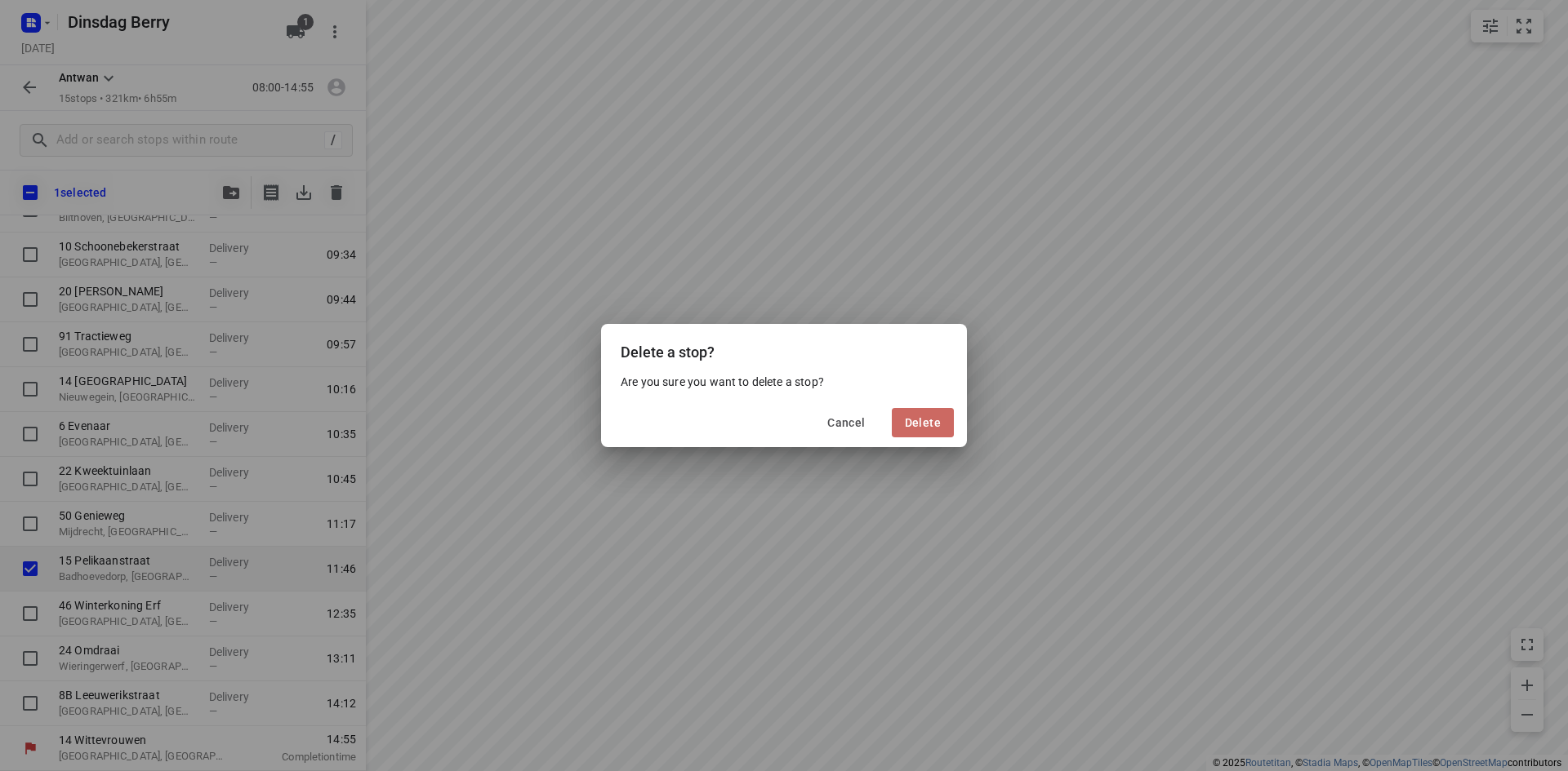
click at [923, 418] on span "Delete" at bounding box center [923, 423] width 36 height 13
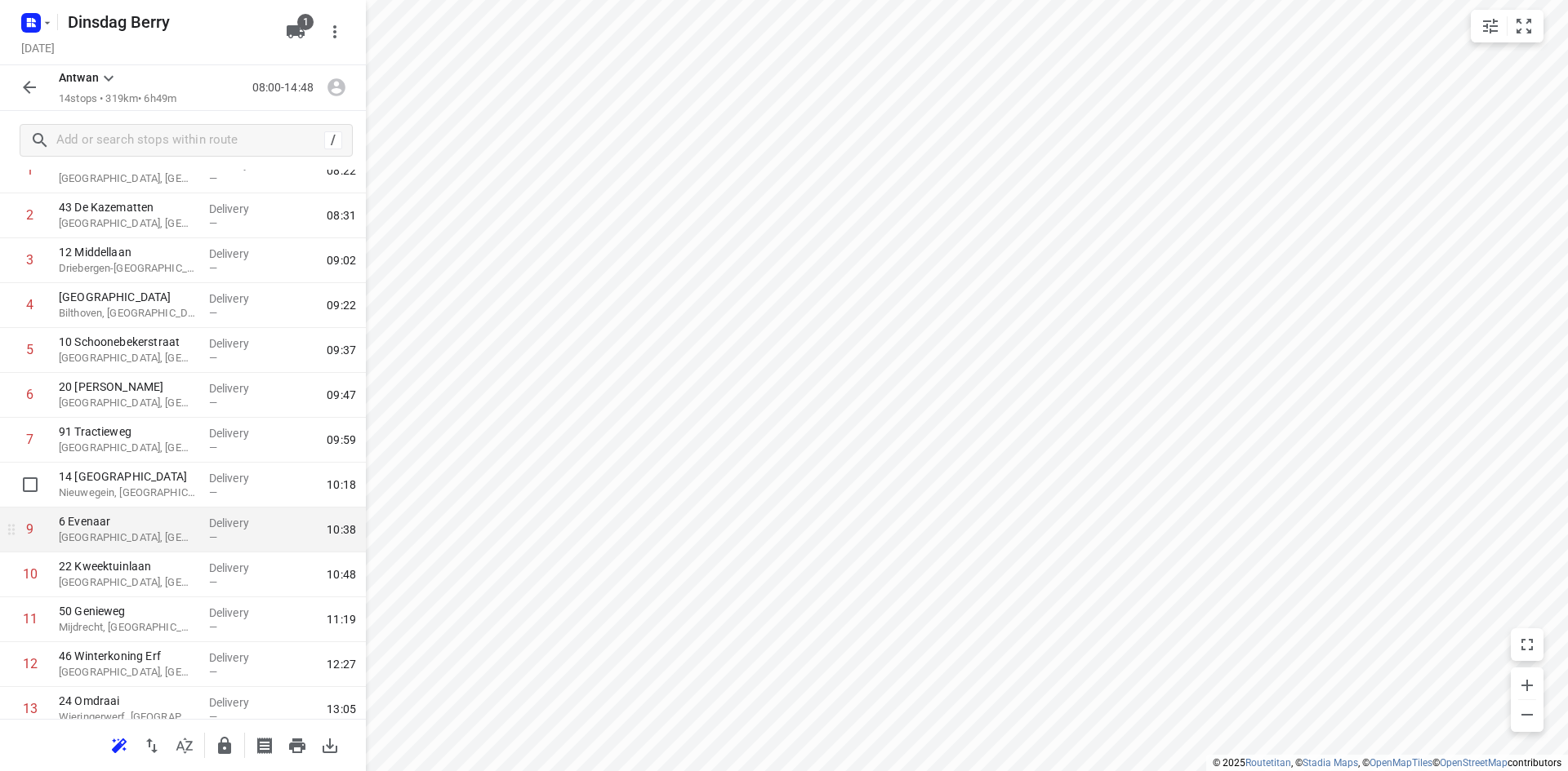
scroll to position [0, 0]
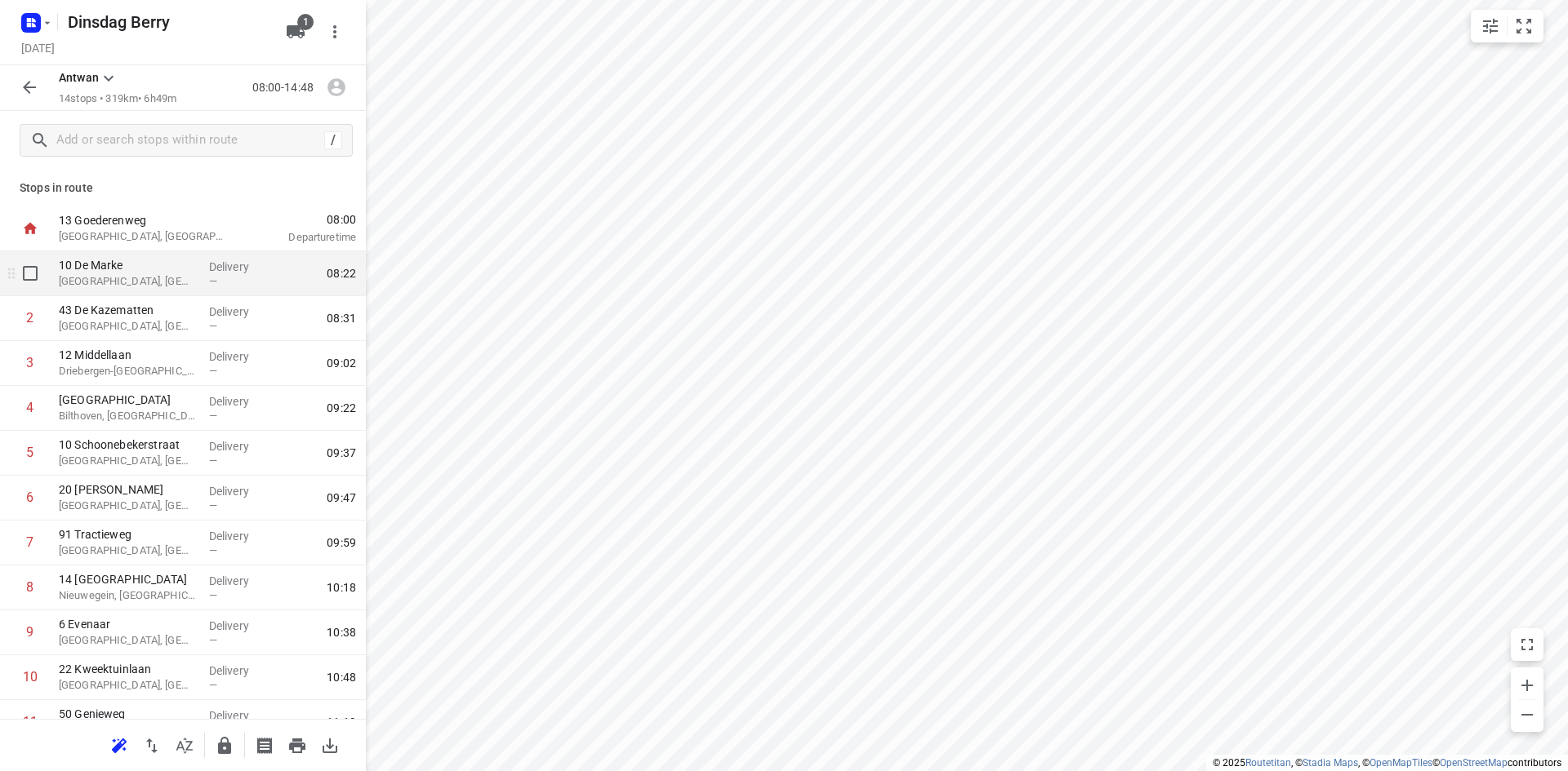
click at [160, 281] on p "[GEOGRAPHIC_DATA], [GEOGRAPHIC_DATA]" at bounding box center [127, 281] width 138 height 16
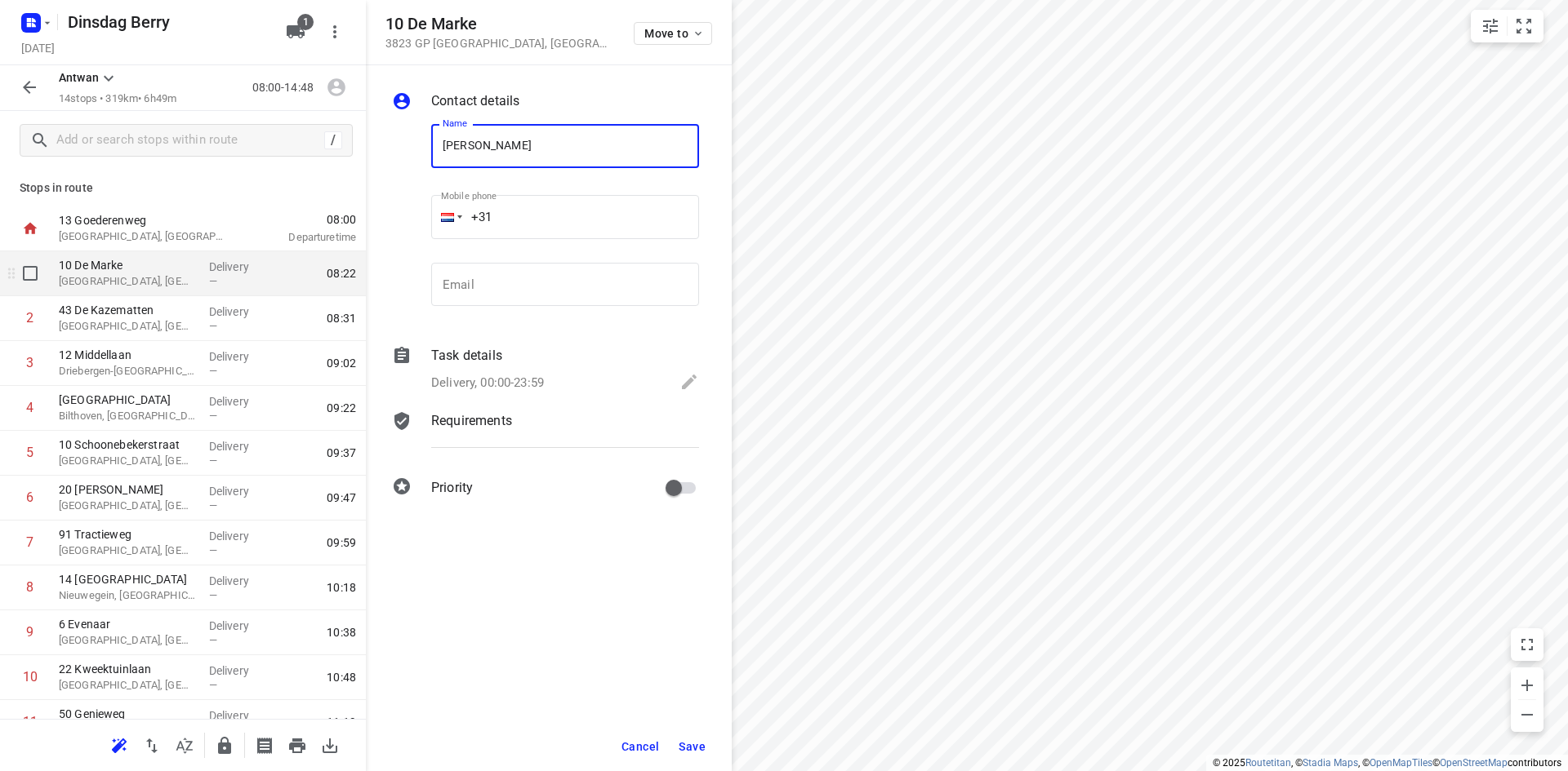
type input "[PERSON_NAME]"
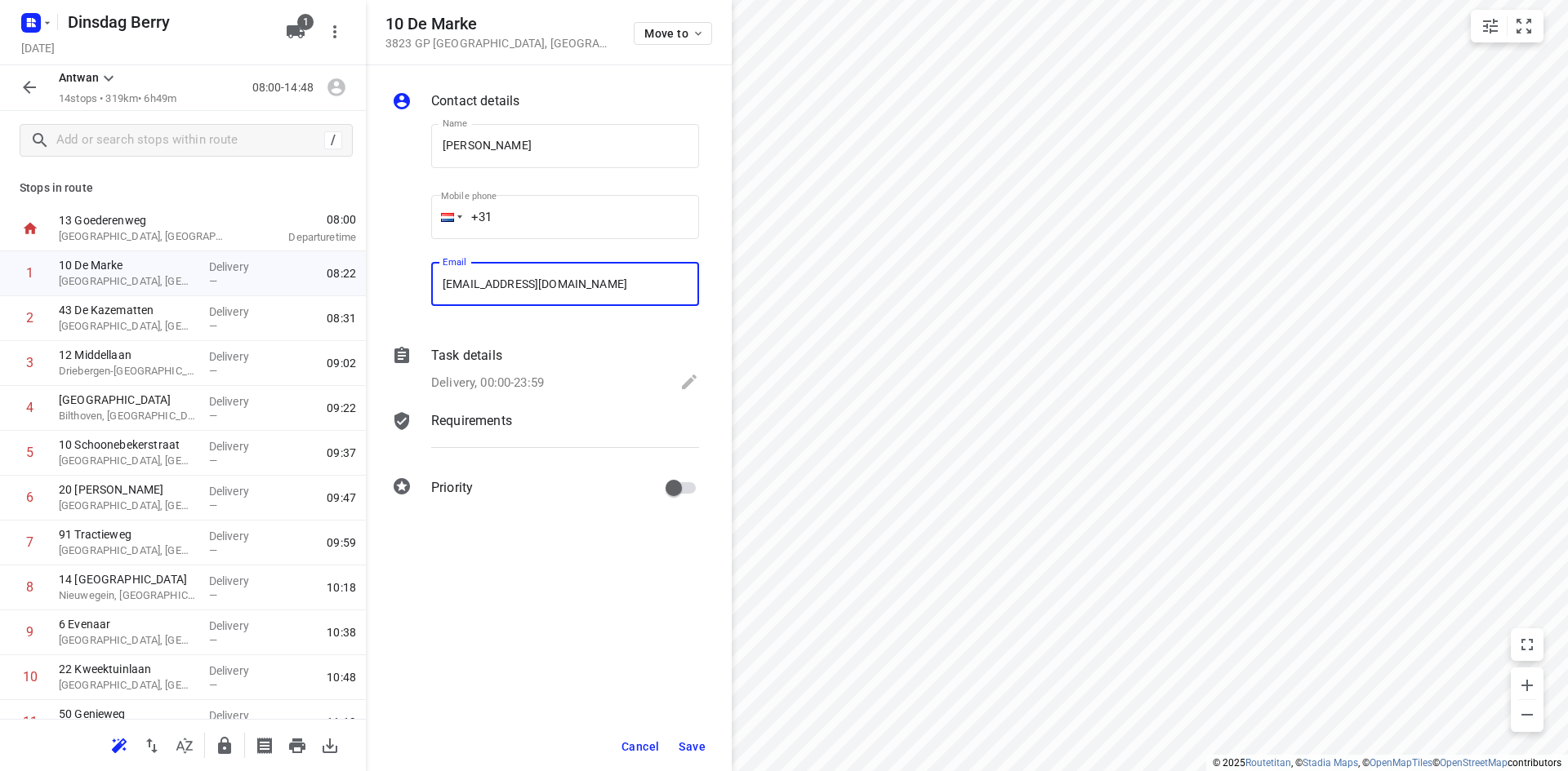
type input "[EMAIL_ADDRESS][DOMAIN_NAME]"
click at [689, 756] on button "Save" at bounding box center [692, 746] width 40 height 29
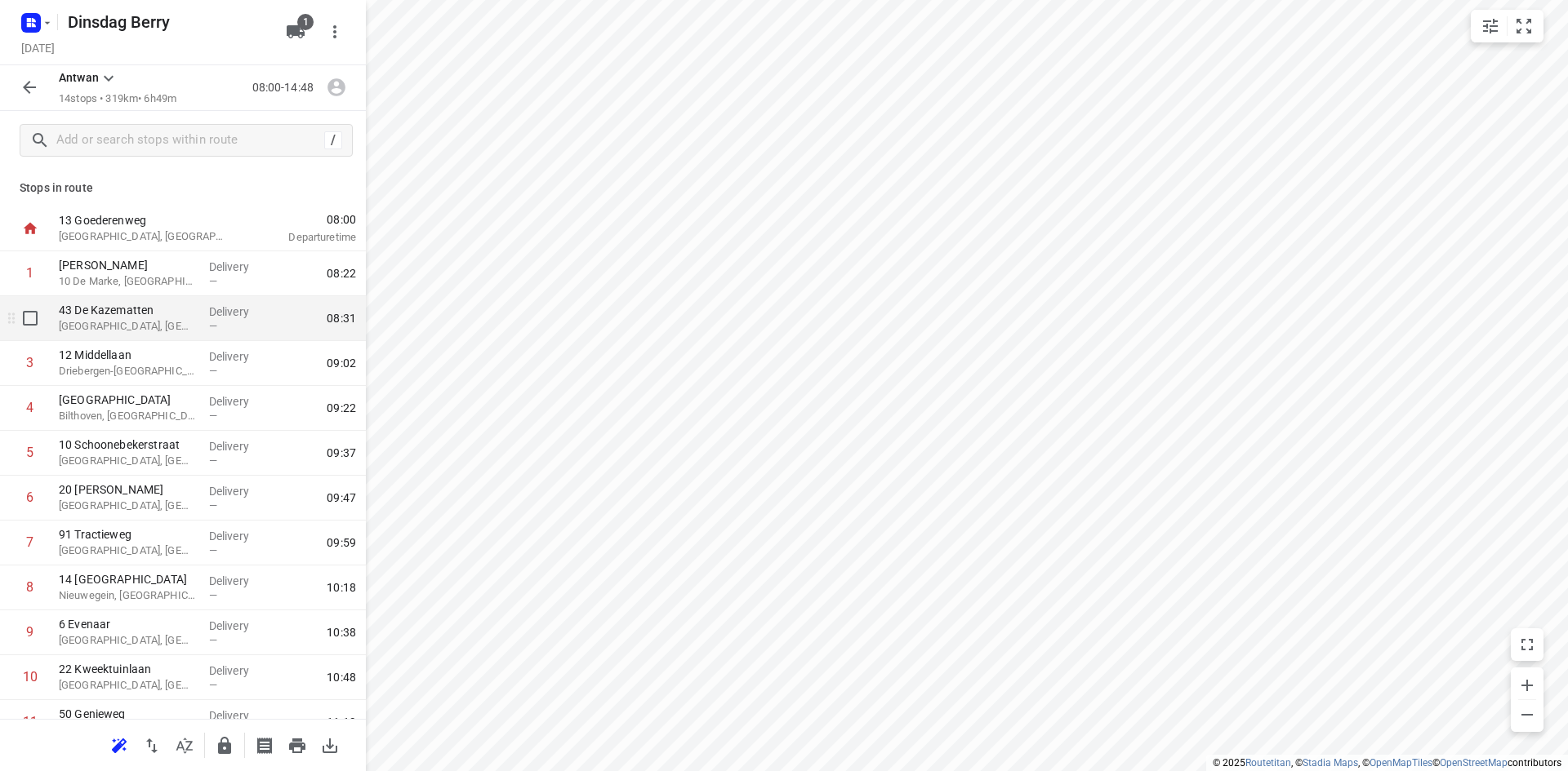
click at [81, 330] on p "[GEOGRAPHIC_DATA], [GEOGRAPHIC_DATA]" at bounding box center [127, 326] width 138 height 16
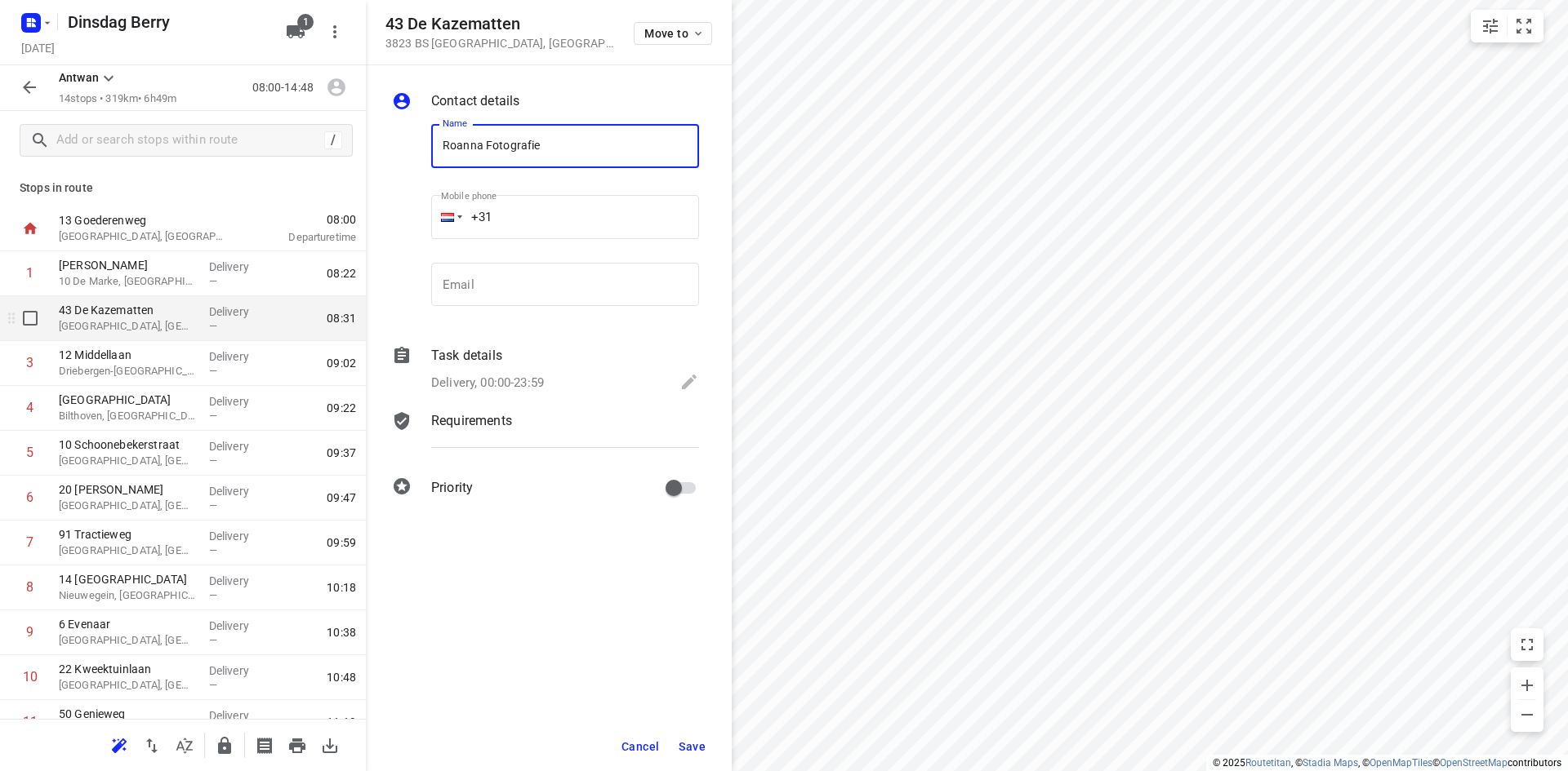
type input "Roanna Fotografie"
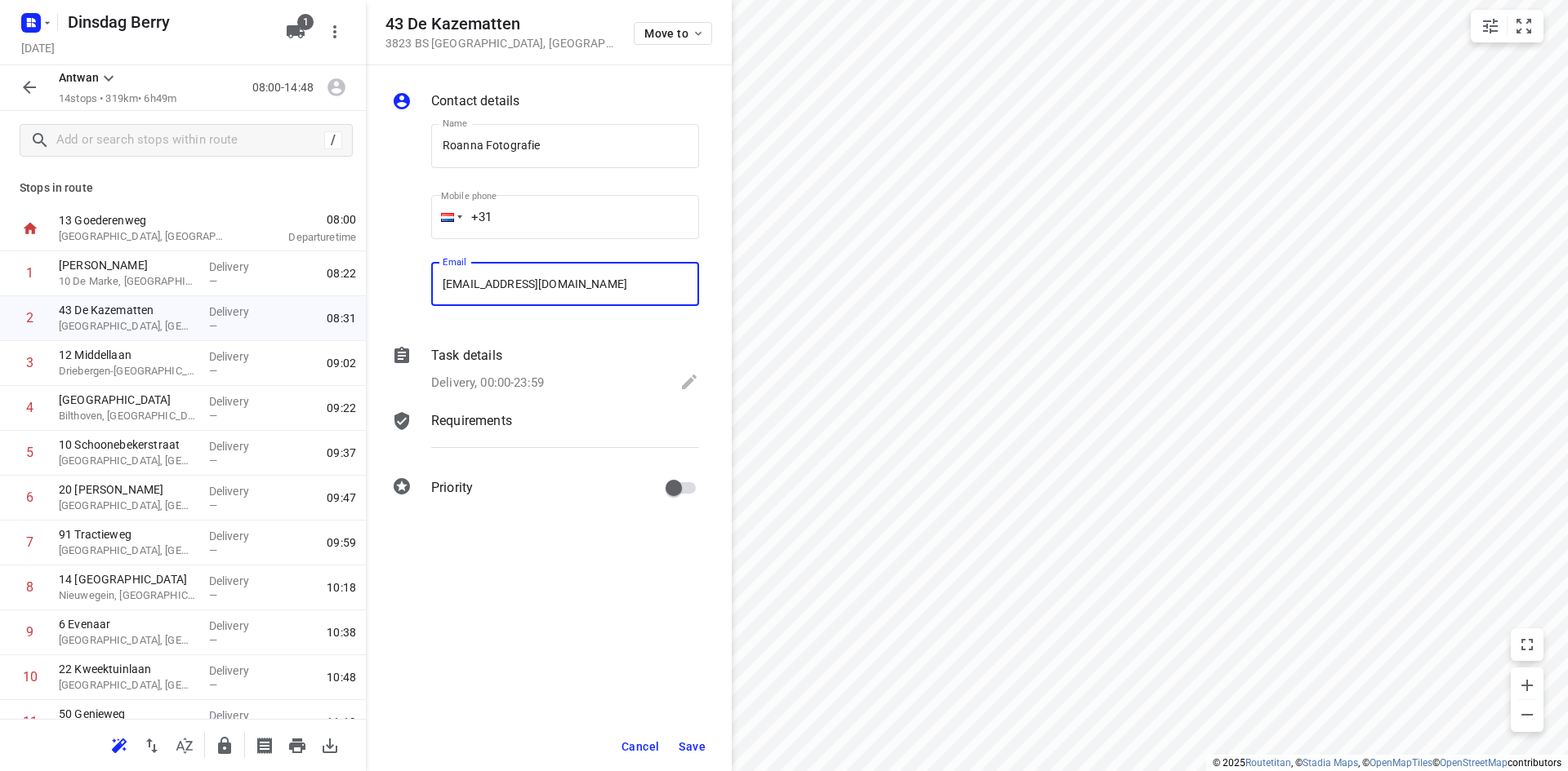
type input "[EMAIL_ADDRESS][DOMAIN_NAME]"
click at [693, 742] on span "Save" at bounding box center [692, 747] width 27 height 13
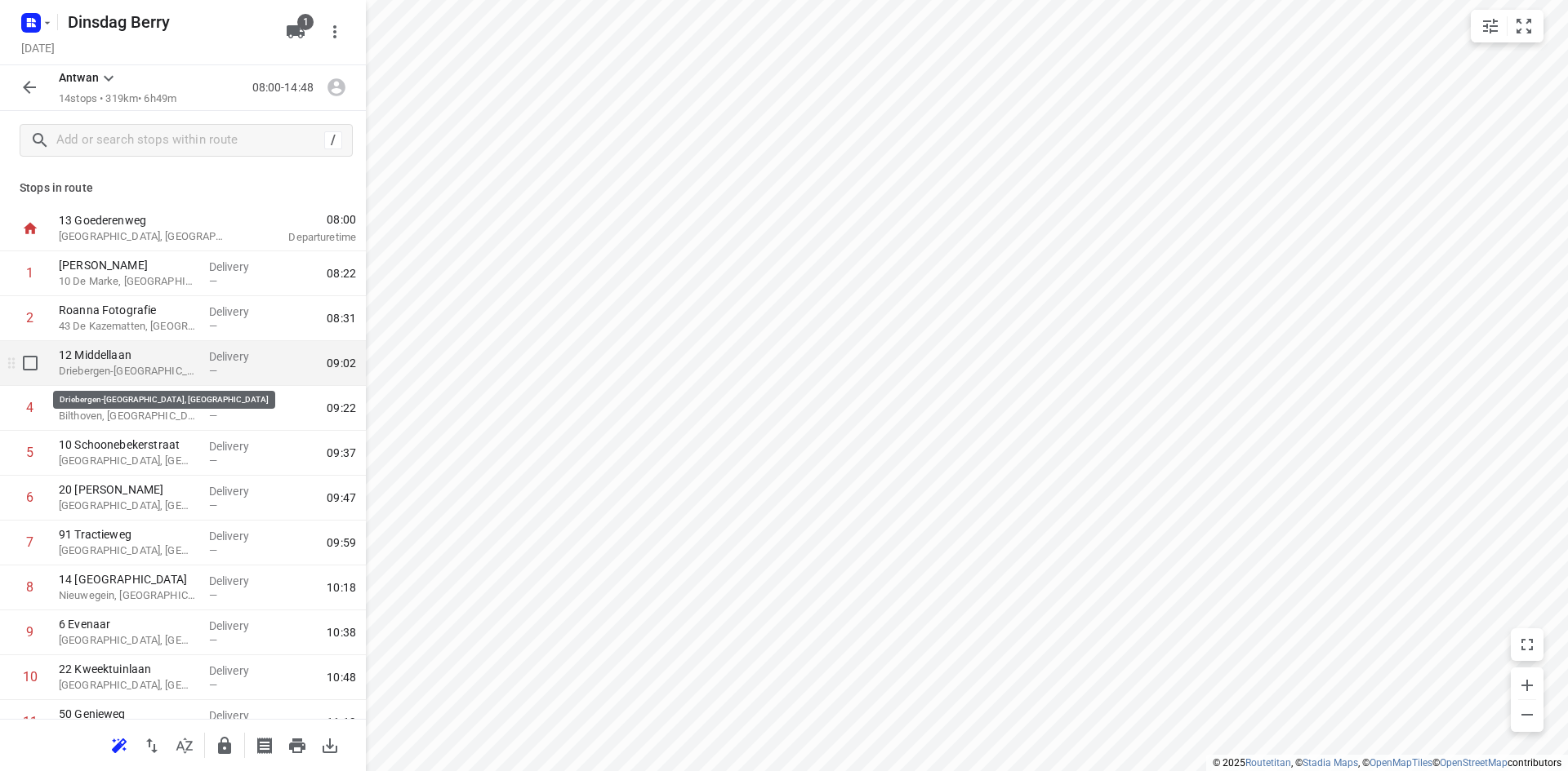
click at [95, 373] on p "Driebergen-[GEOGRAPHIC_DATA], [GEOGRAPHIC_DATA]" at bounding box center [127, 371] width 138 height 16
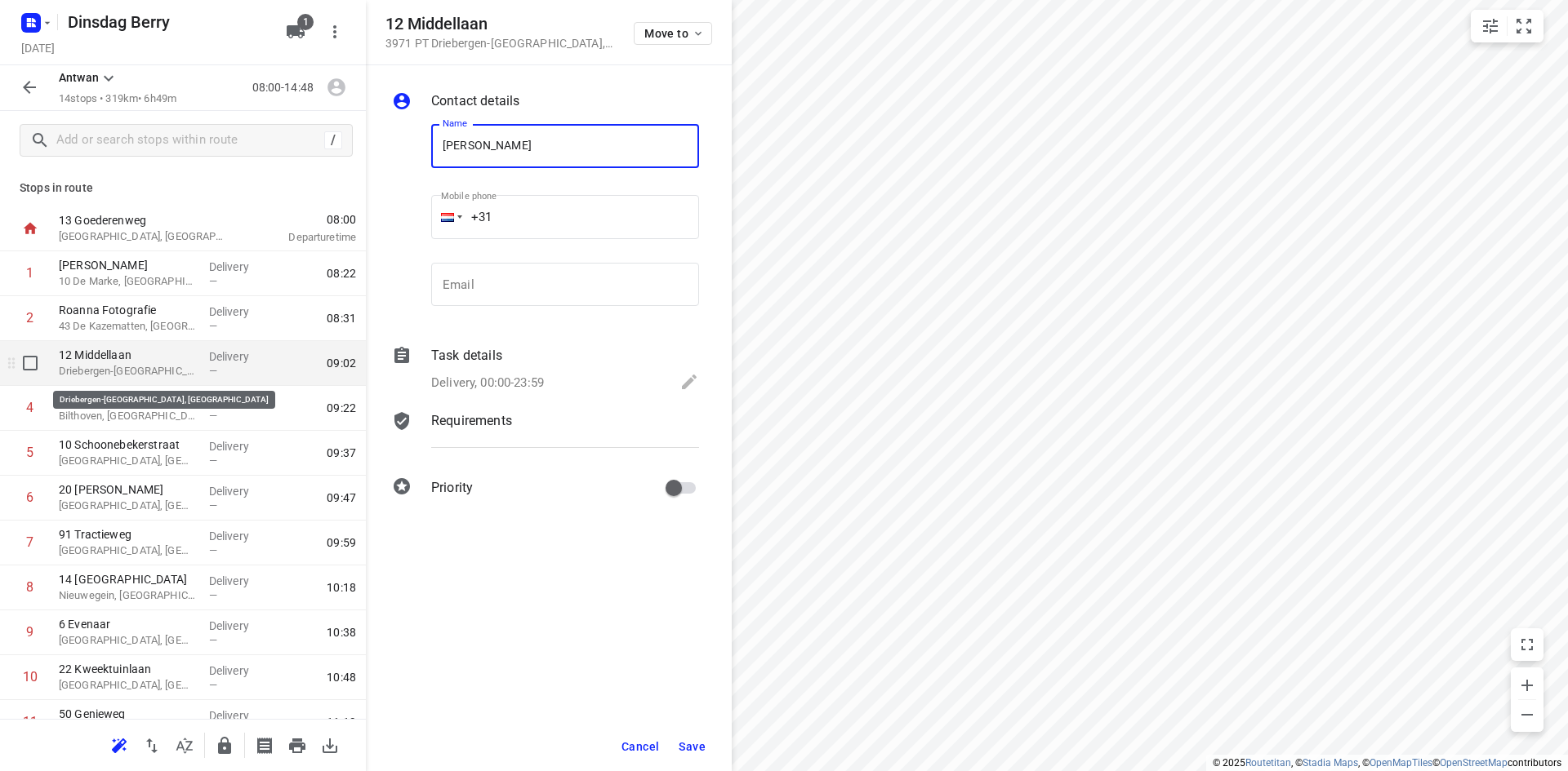
type input "[PERSON_NAME]"
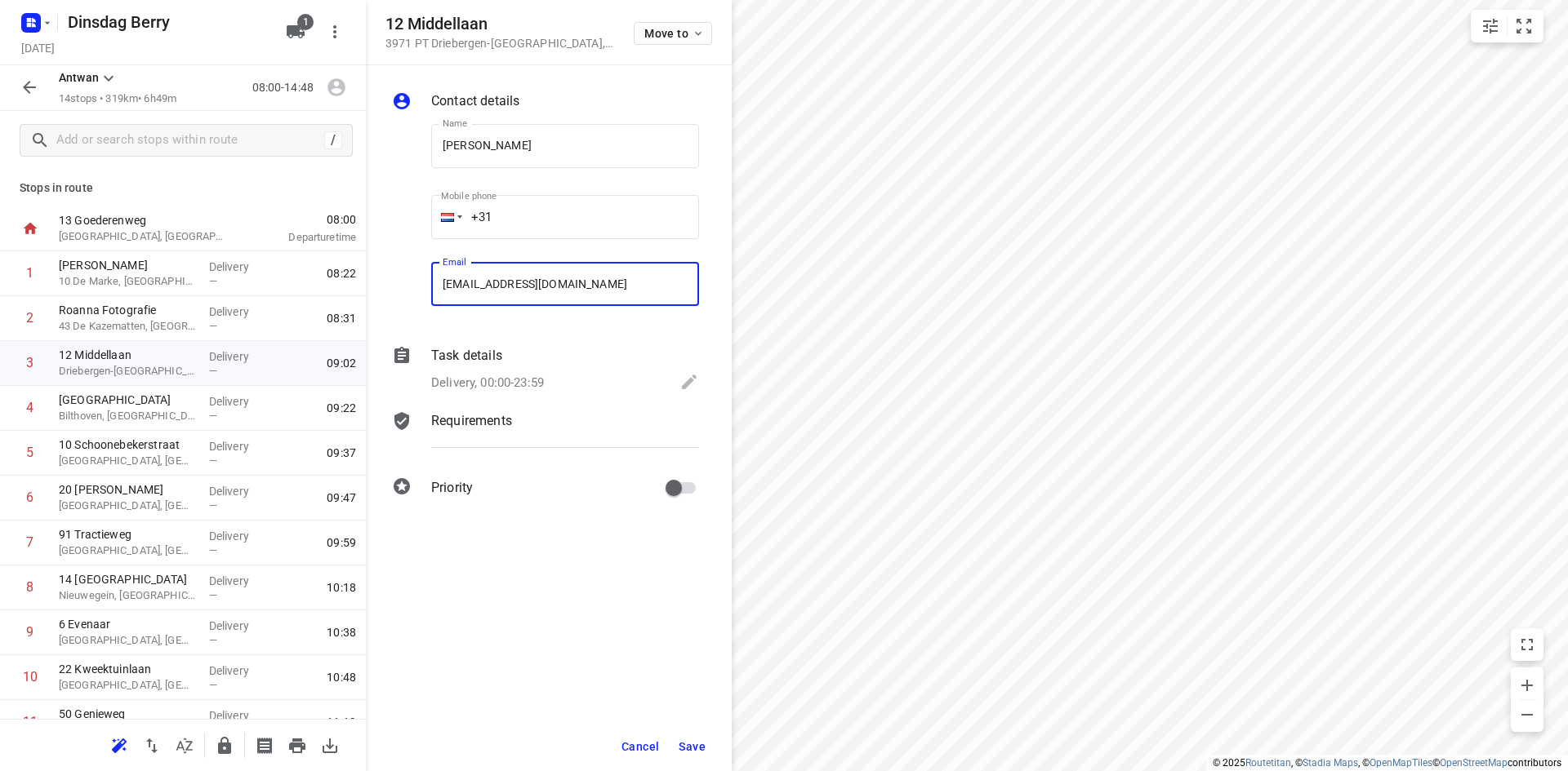
type input "[EMAIL_ADDRESS][DOMAIN_NAME]"
click at [678, 747] on button "Save" at bounding box center [692, 746] width 40 height 29
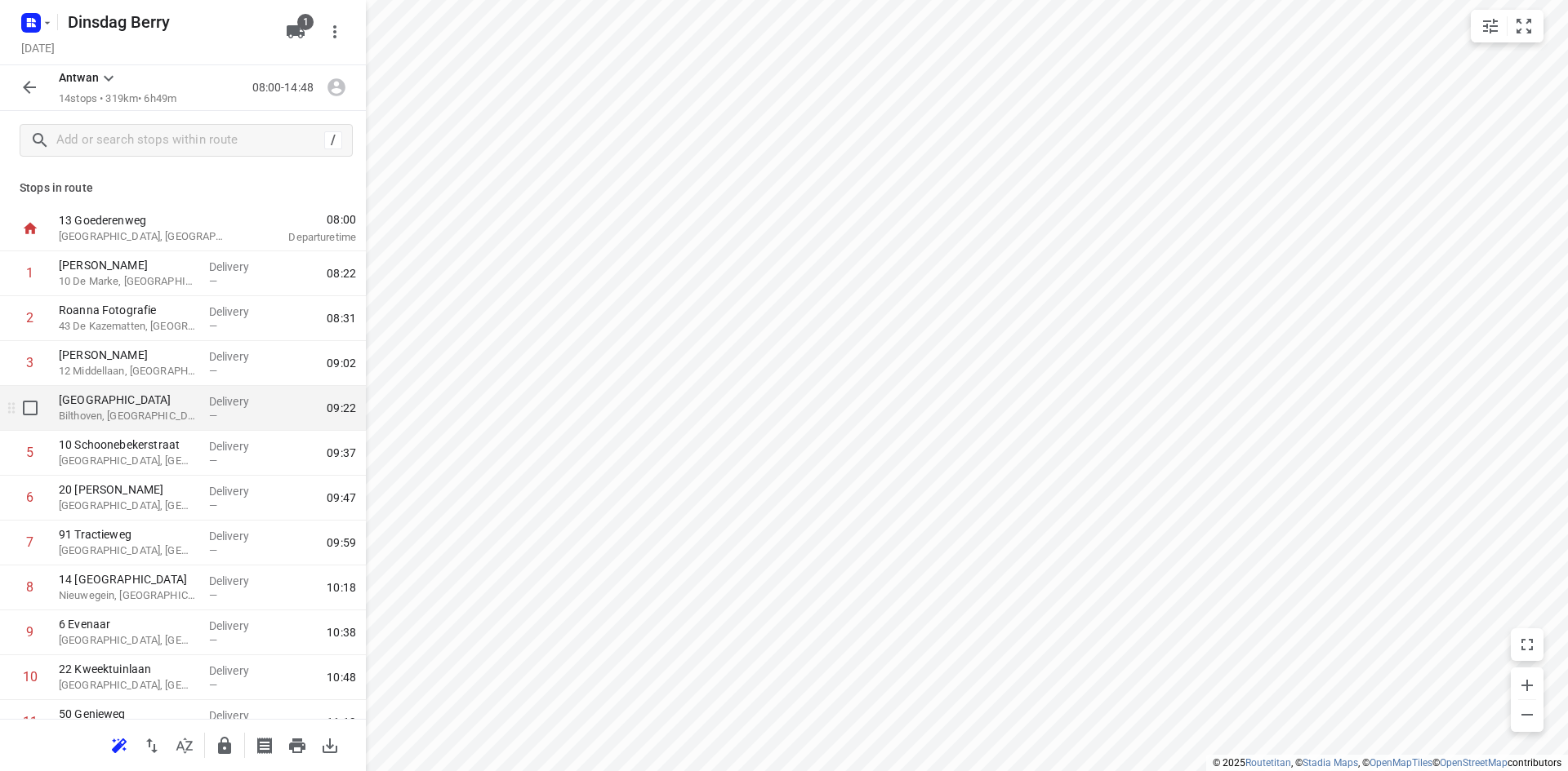
click at [146, 417] on p "Bilthoven, [GEOGRAPHIC_DATA]" at bounding box center [127, 415] width 138 height 16
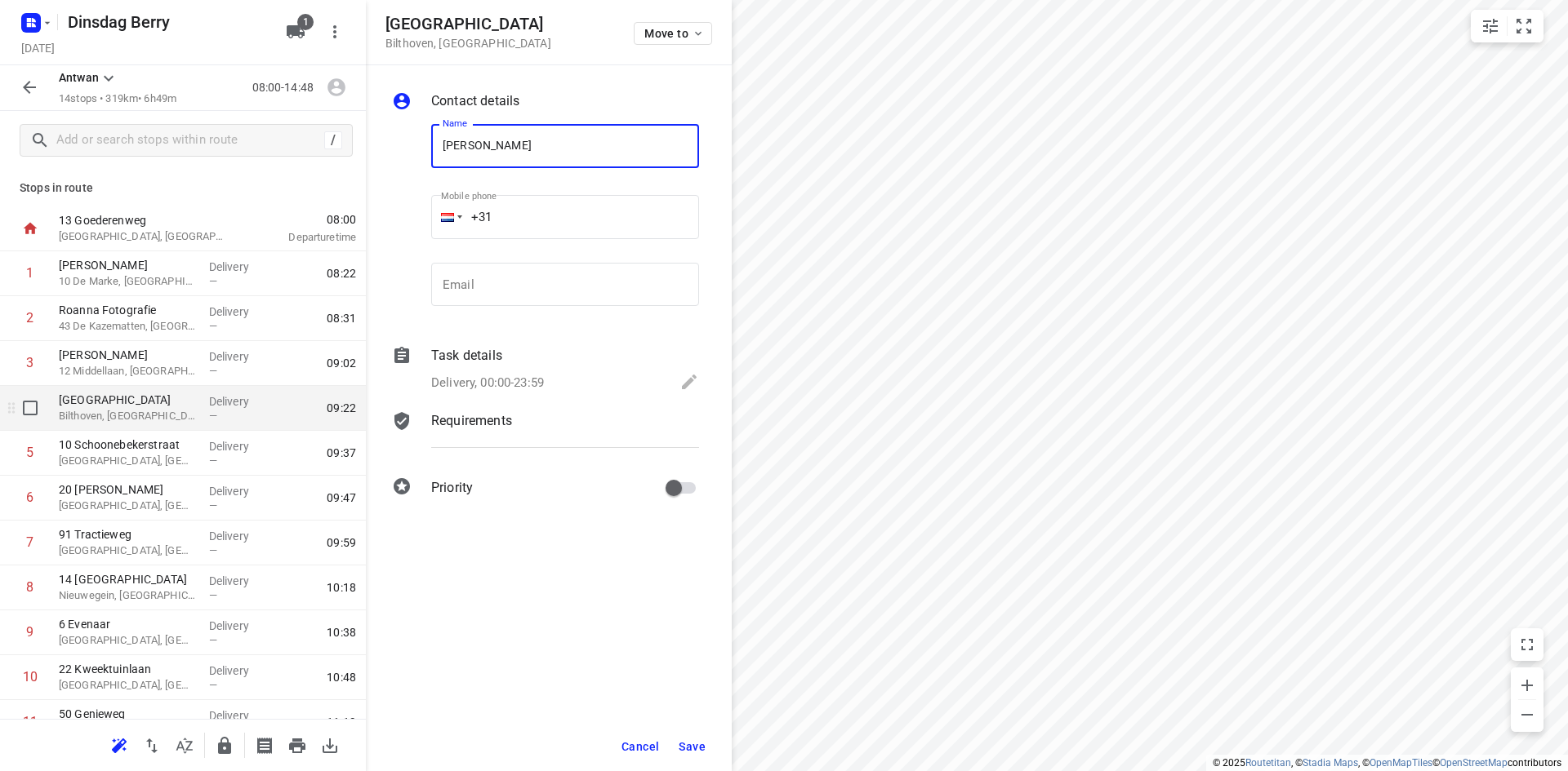
type input "[PERSON_NAME]"
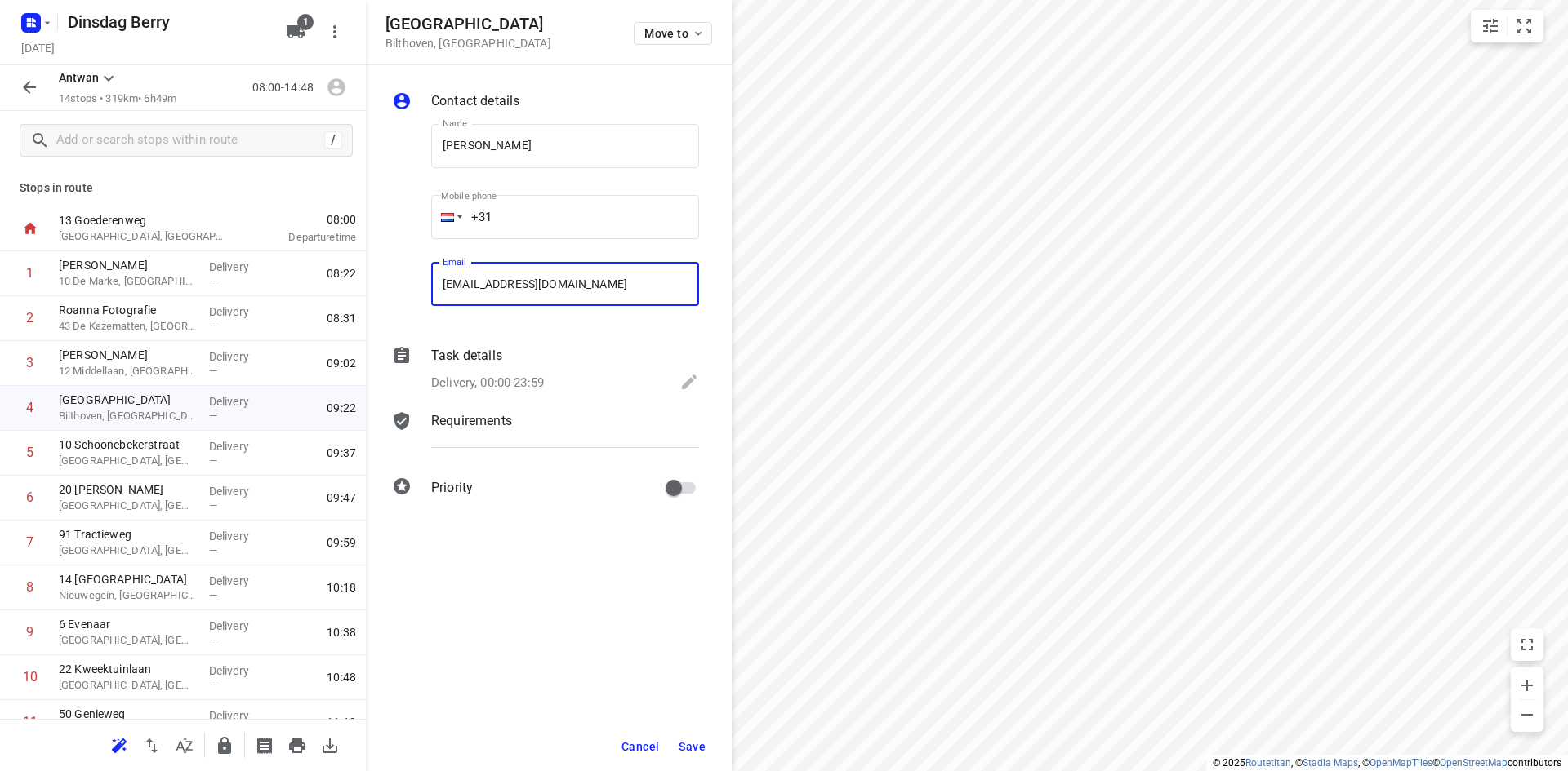
type input "[EMAIL_ADDRESS][DOMAIN_NAME]"
click at [691, 749] on span "Save" at bounding box center [692, 747] width 27 height 13
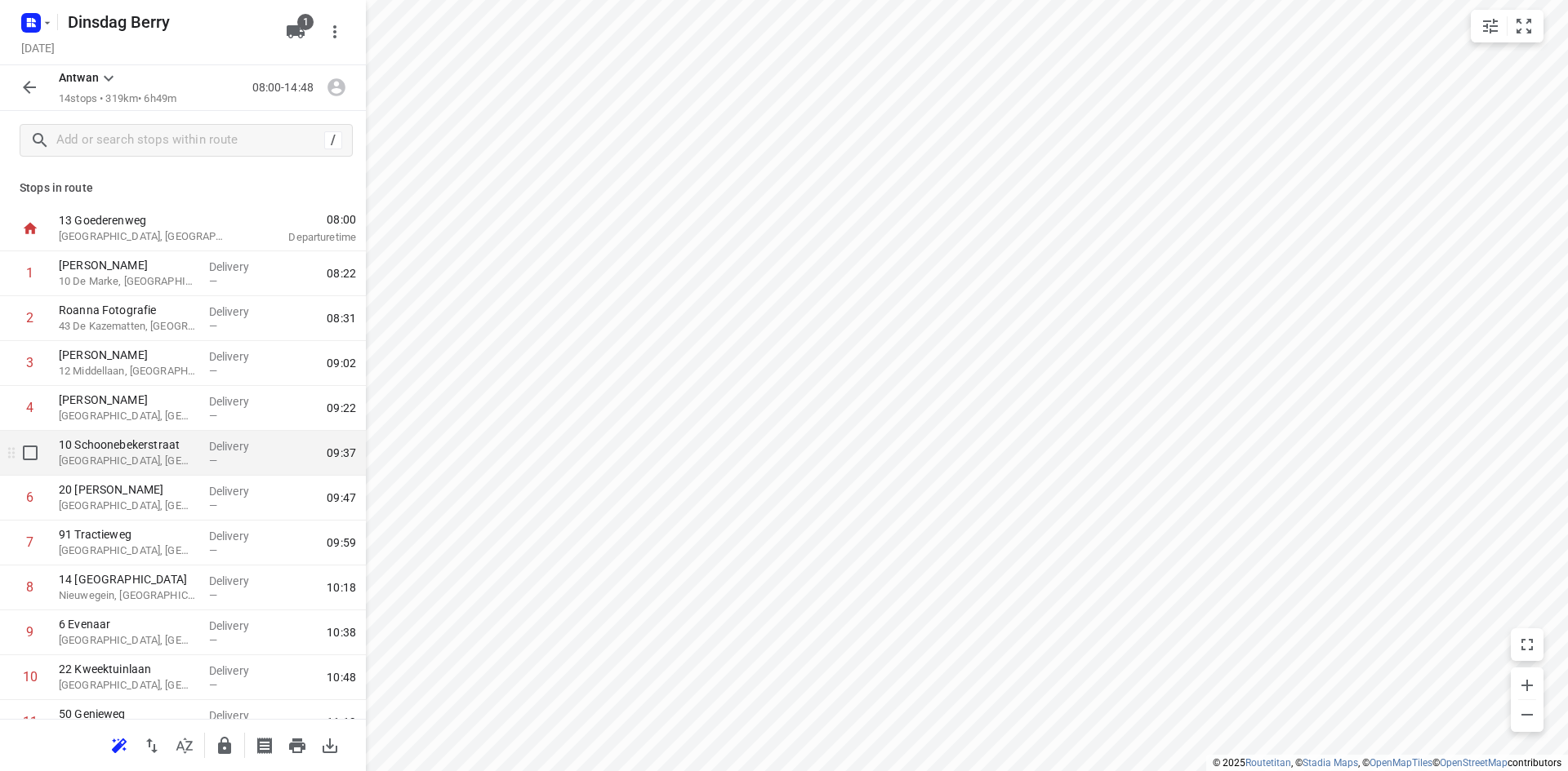
click at [145, 467] on p "[GEOGRAPHIC_DATA], [GEOGRAPHIC_DATA]" at bounding box center [127, 461] width 138 height 16
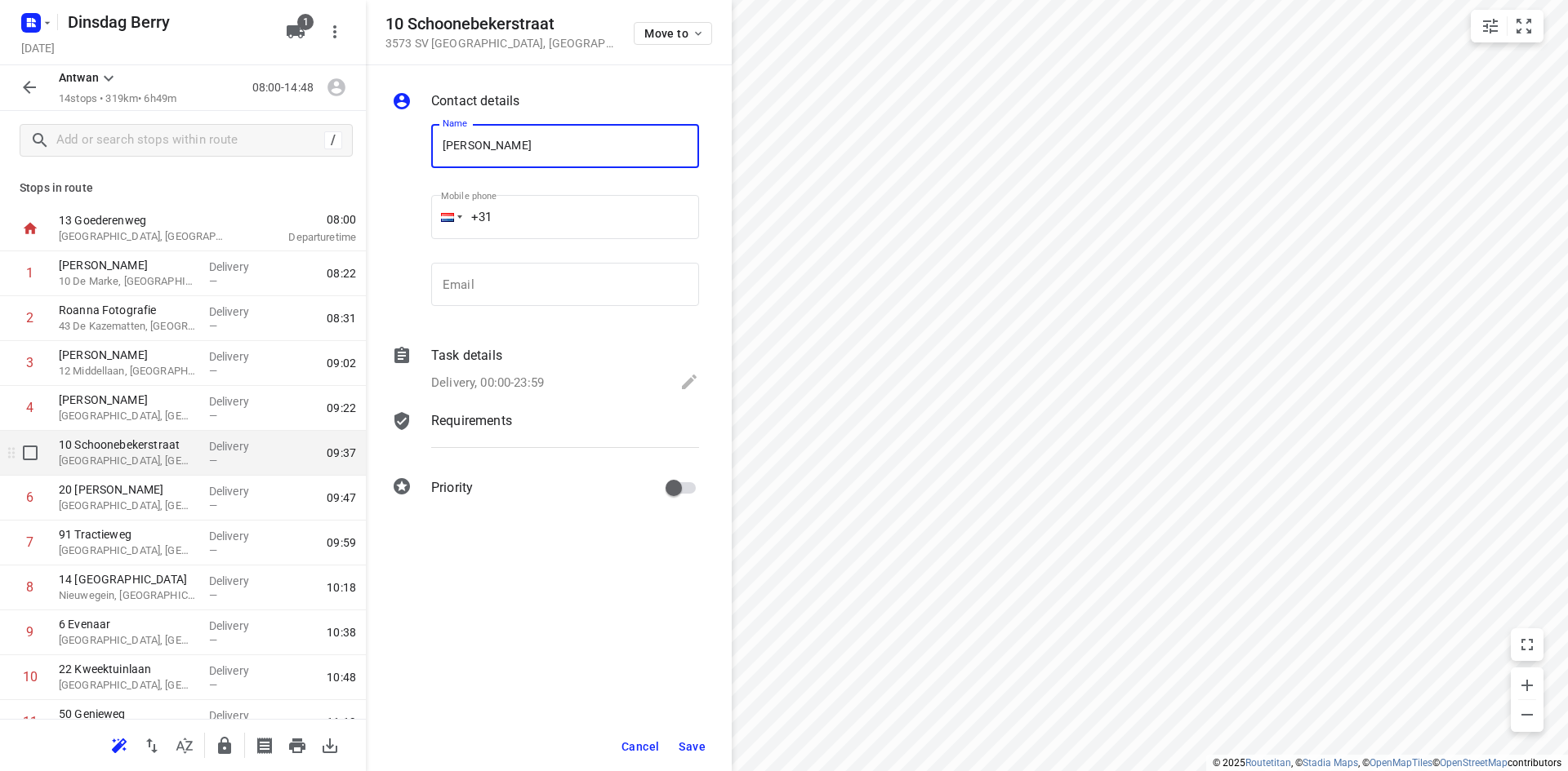
type input "[PERSON_NAME]"
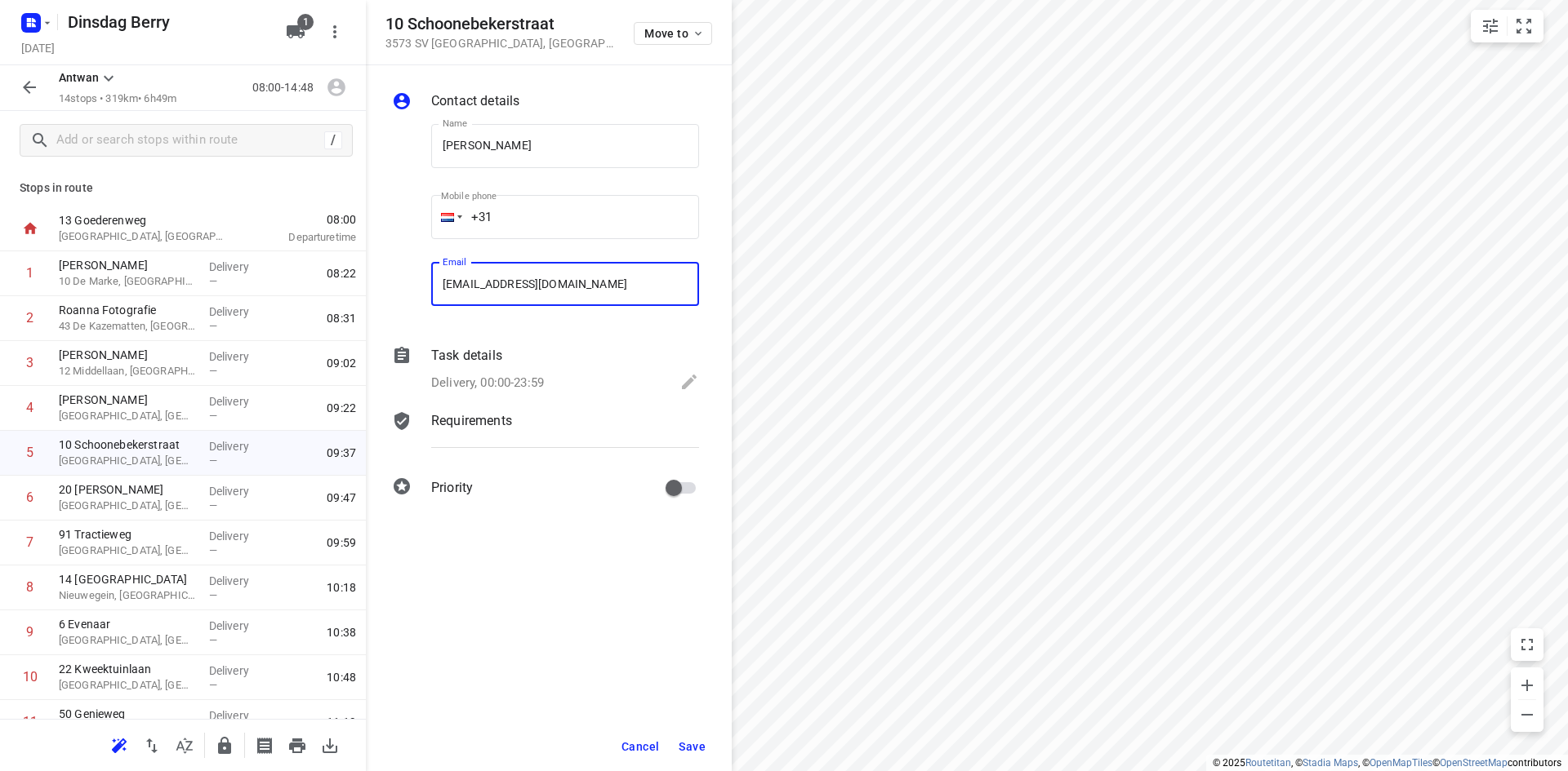
type input "[EMAIL_ADDRESS][DOMAIN_NAME]"
click at [695, 743] on span "Save" at bounding box center [692, 747] width 27 height 13
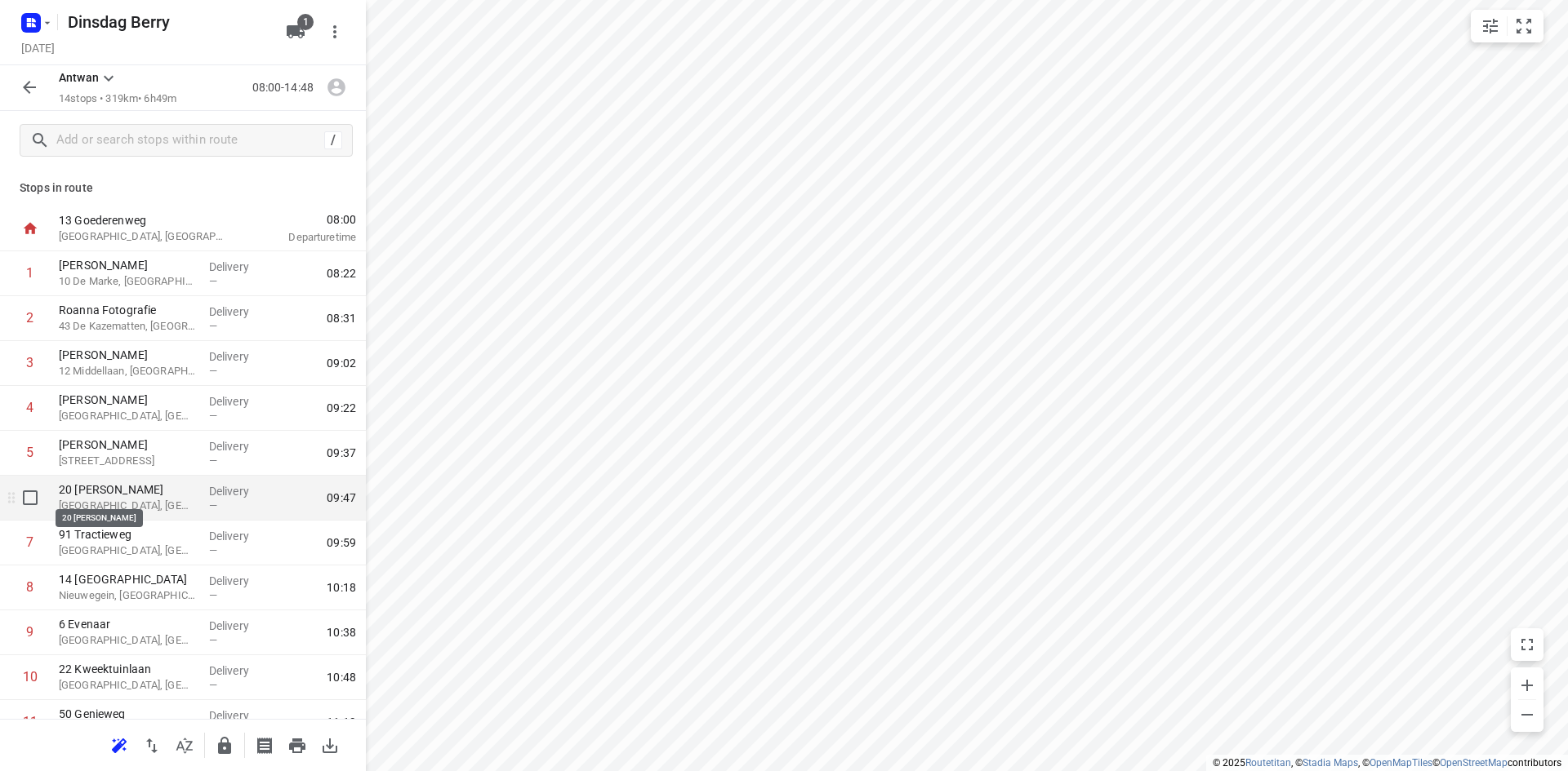
click at [169, 491] on p "20 [PERSON_NAME]" at bounding box center [127, 489] width 138 height 16
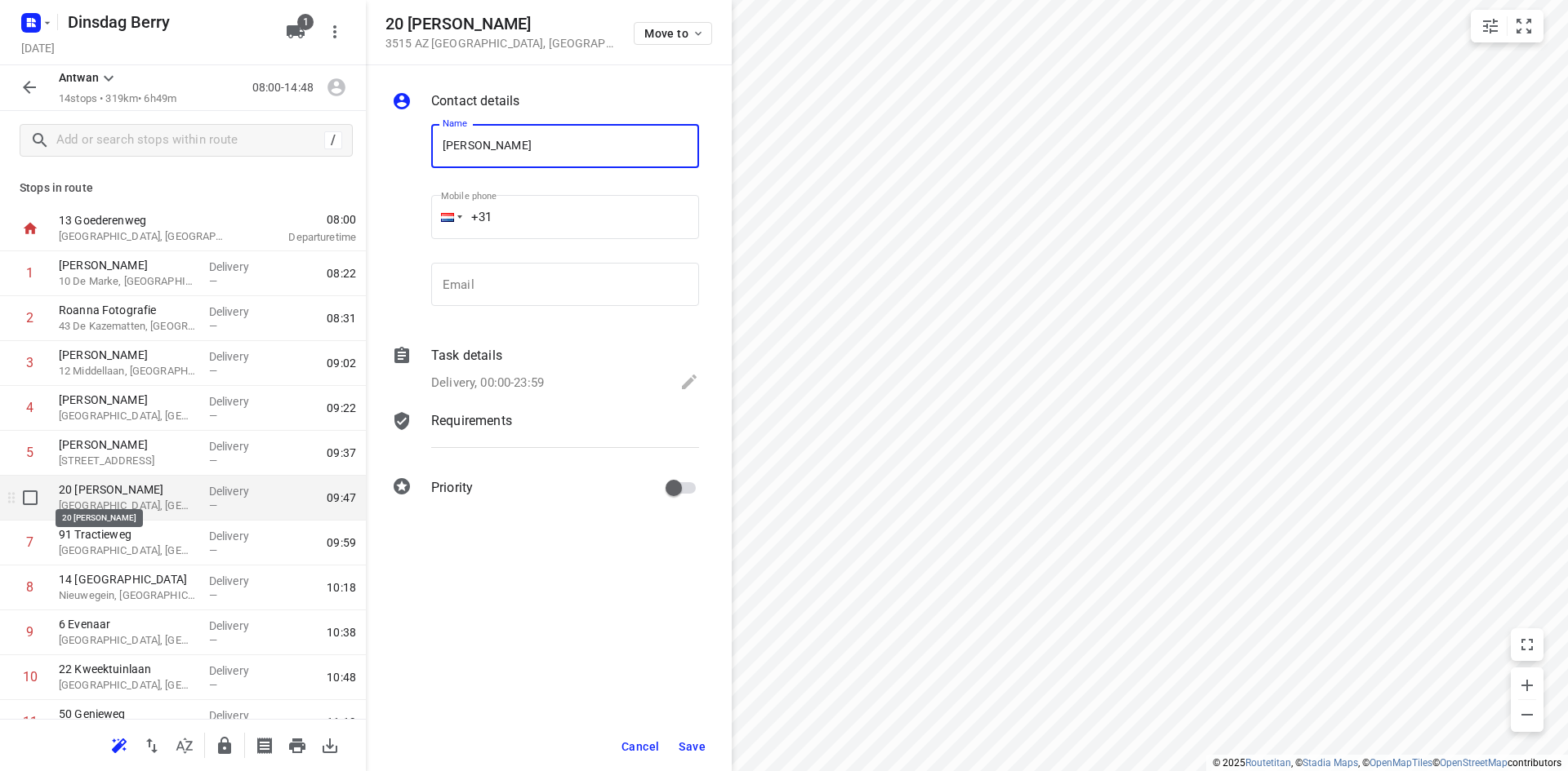
type input "[PERSON_NAME]"
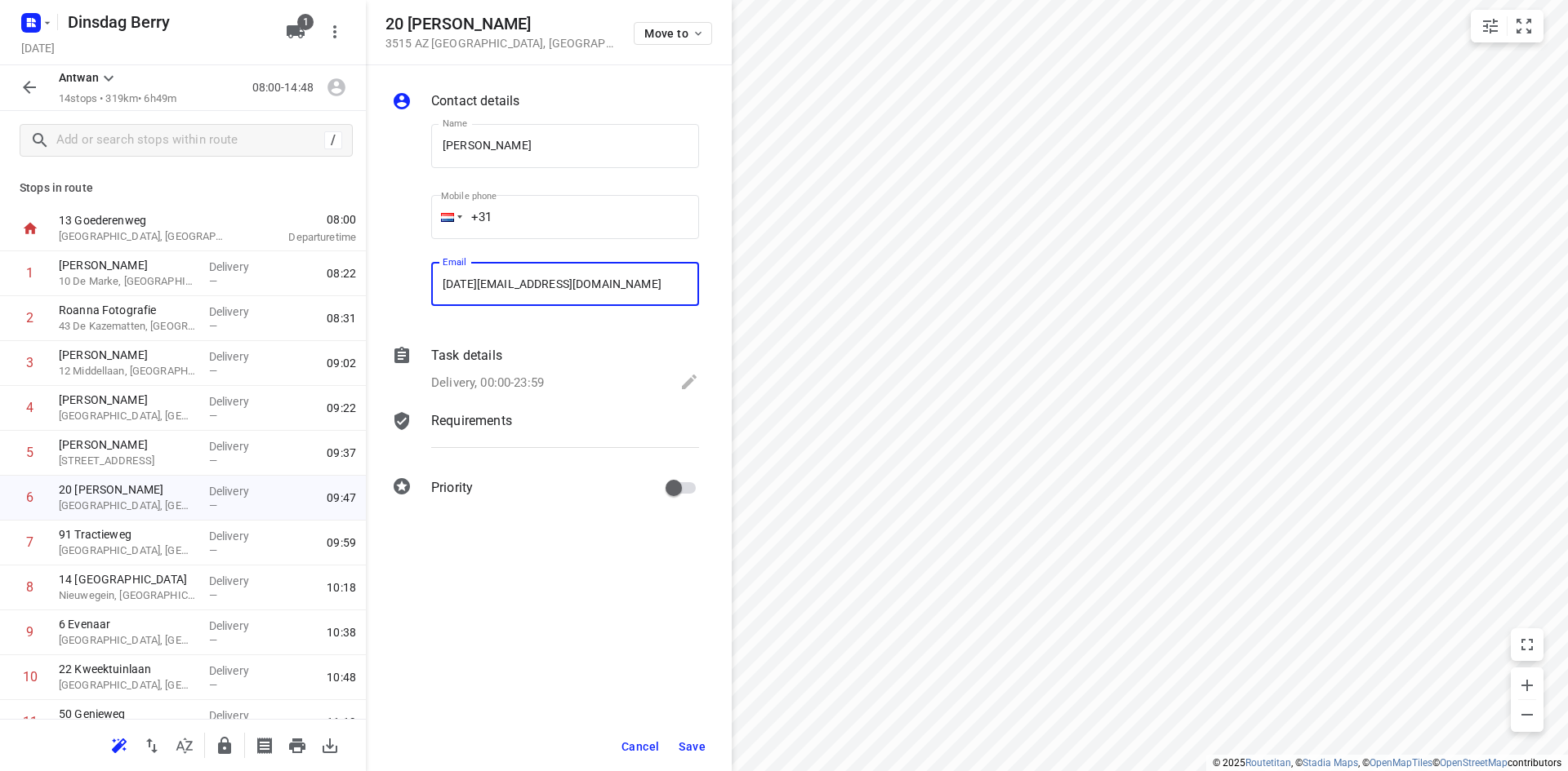
type input "[DATE][EMAIL_ADDRESS][DOMAIN_NAME]"
click at [690, 746] on span "Save" at bounding box center [692, 747] width 27 height 13
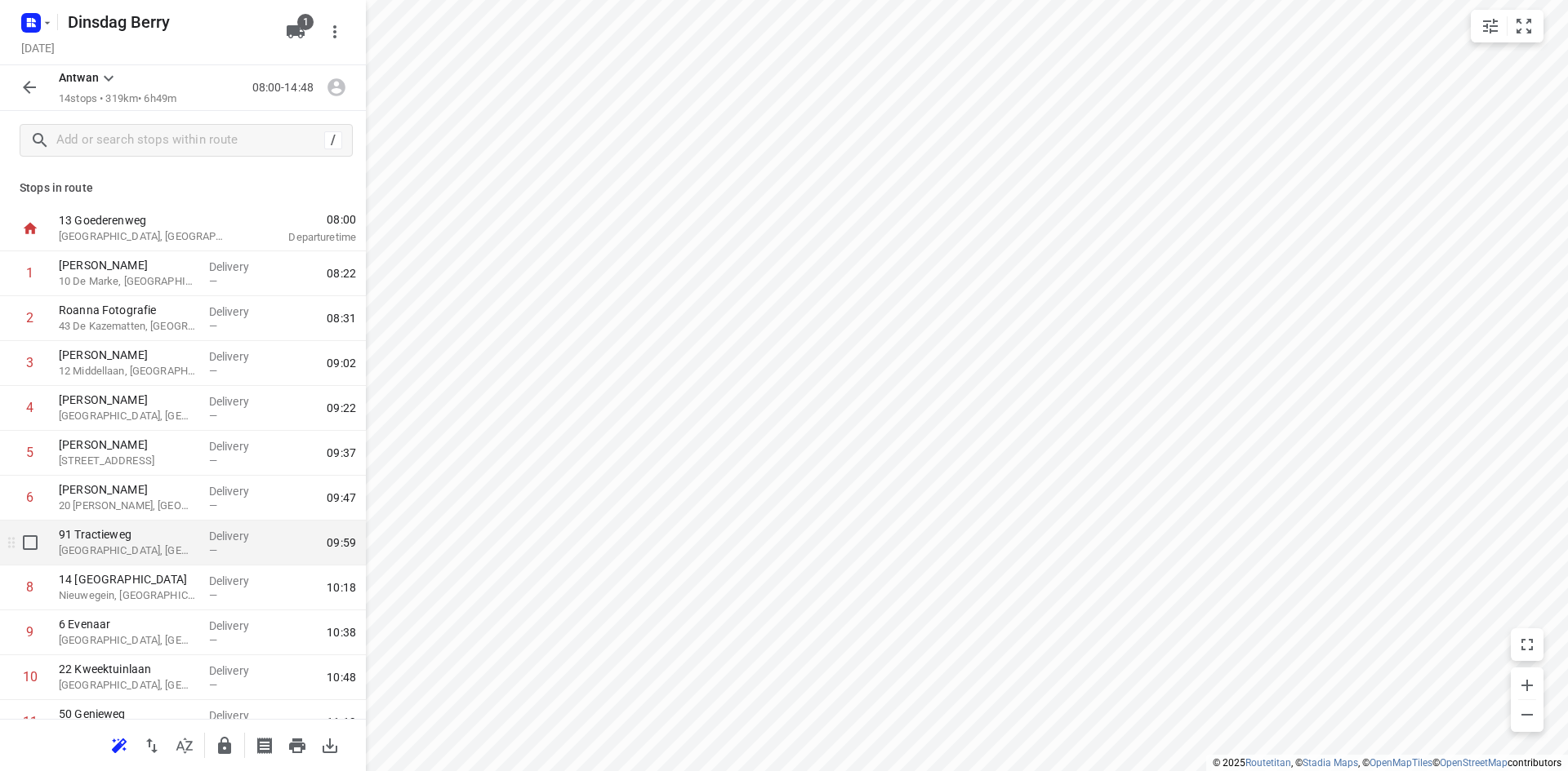
click at [182, 555] on p "[GEOGRAPHIC_DATA], [GEOGRAPHIC_DATA]" at bounding box center [127, 550] width 138 height 16
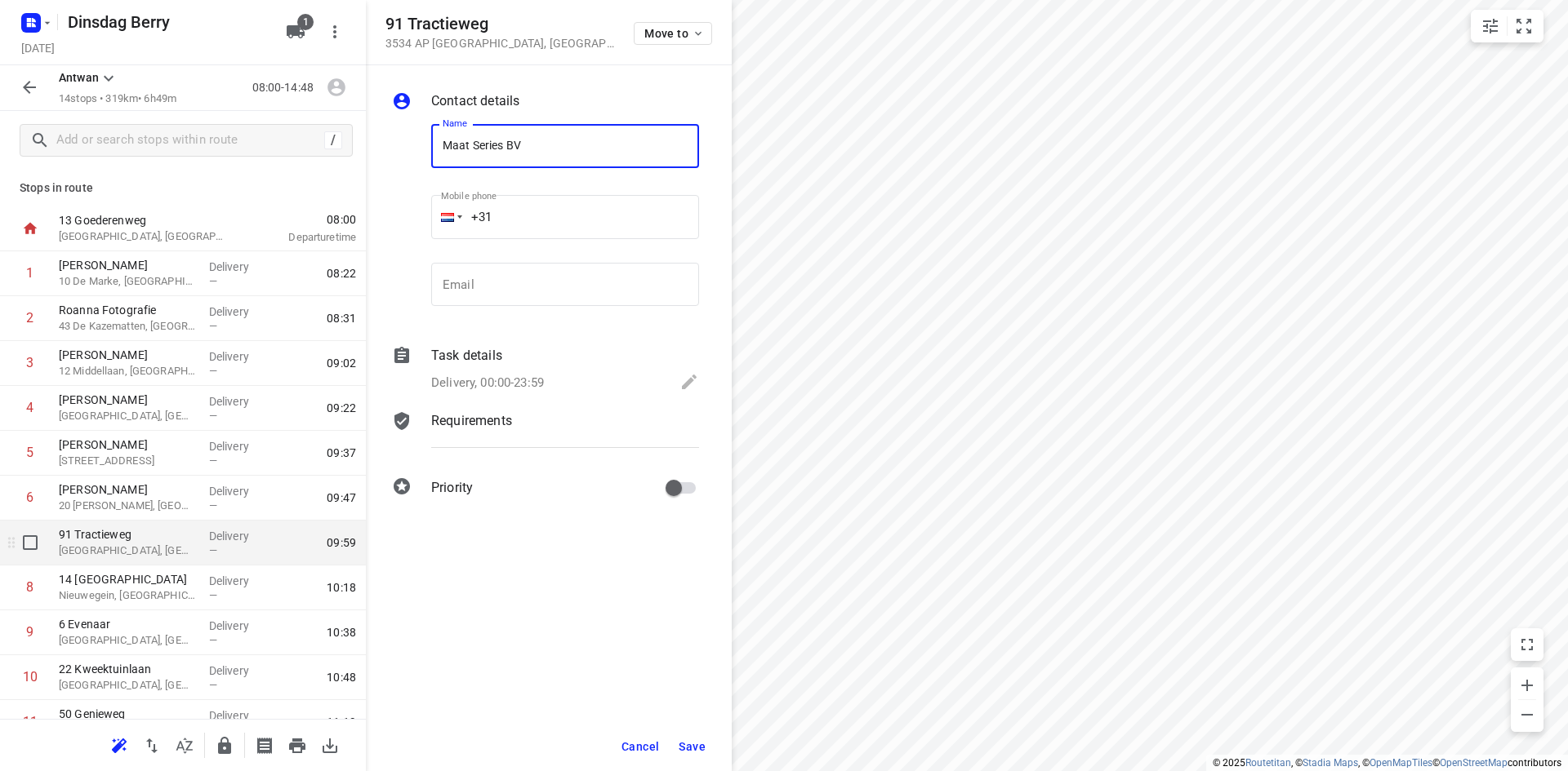
type input "Maat Series BV"
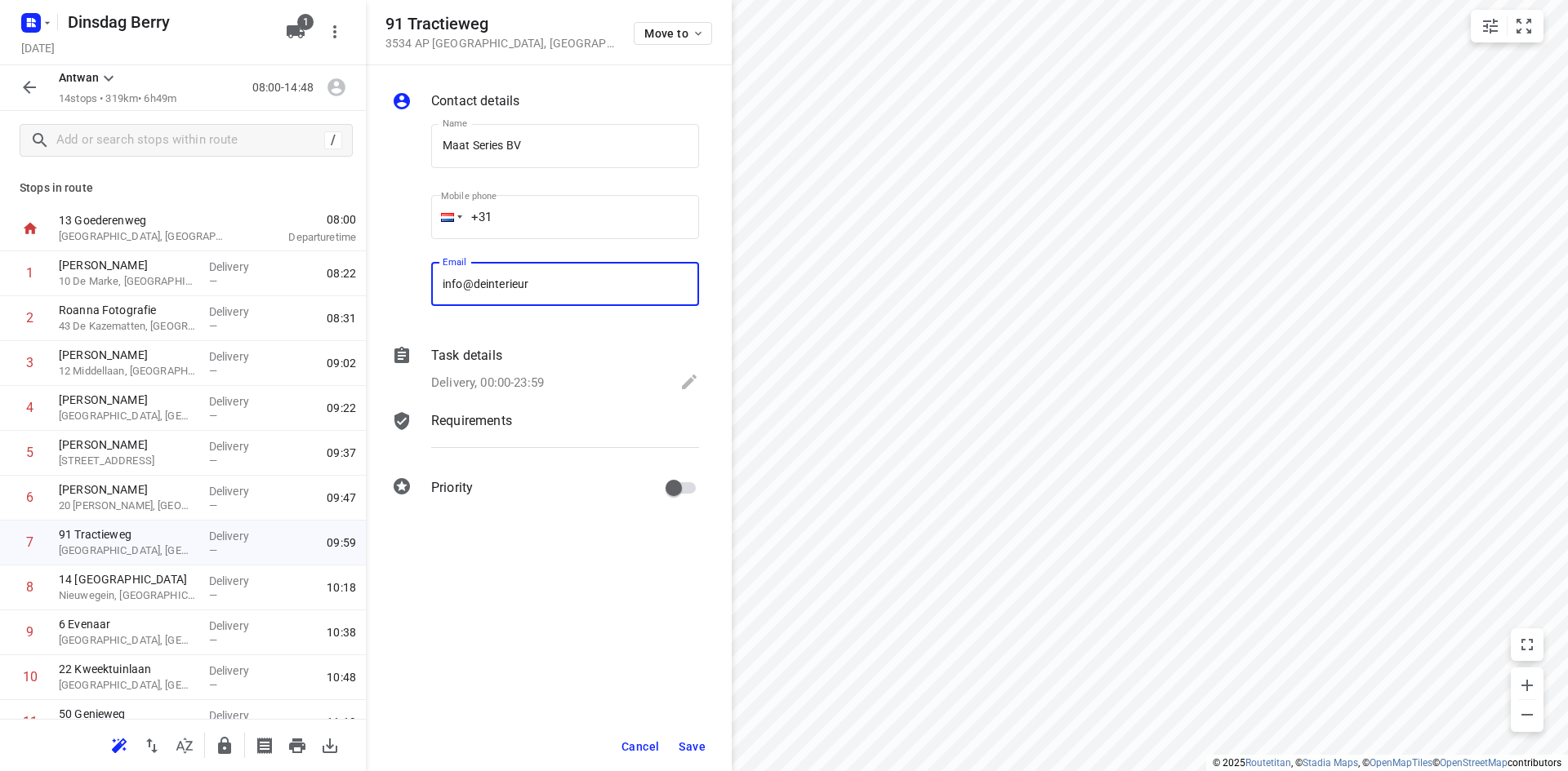
type input "[EMAIL_ADDRESS][DOMAIN_NAME]"
click at [710, 746] on button "Save" at bounding box center [692, 746] width 40 height 29
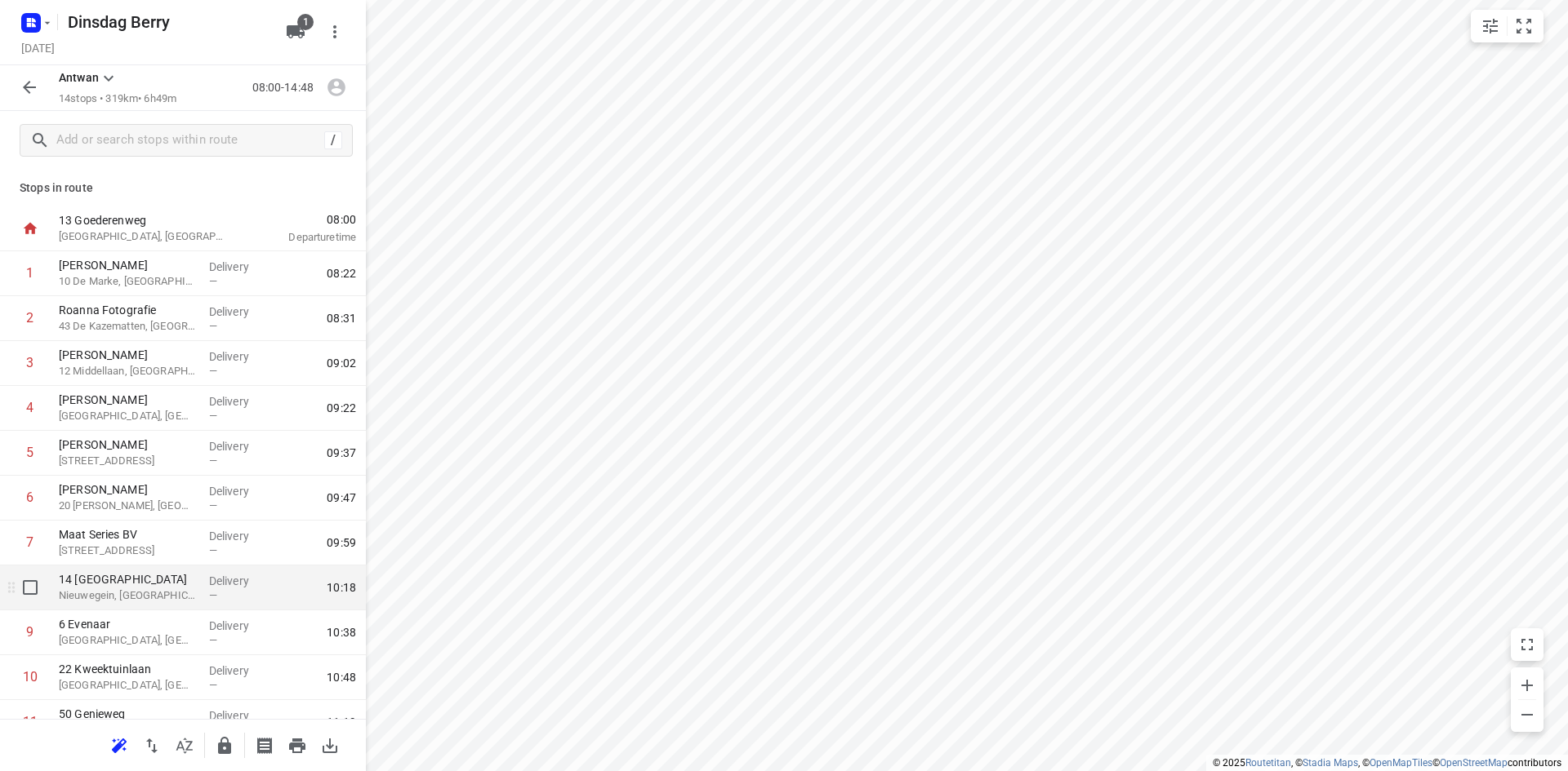
click at [233, 587] on p "Delivery" at bounding box center [239, 580] width 61 height 16
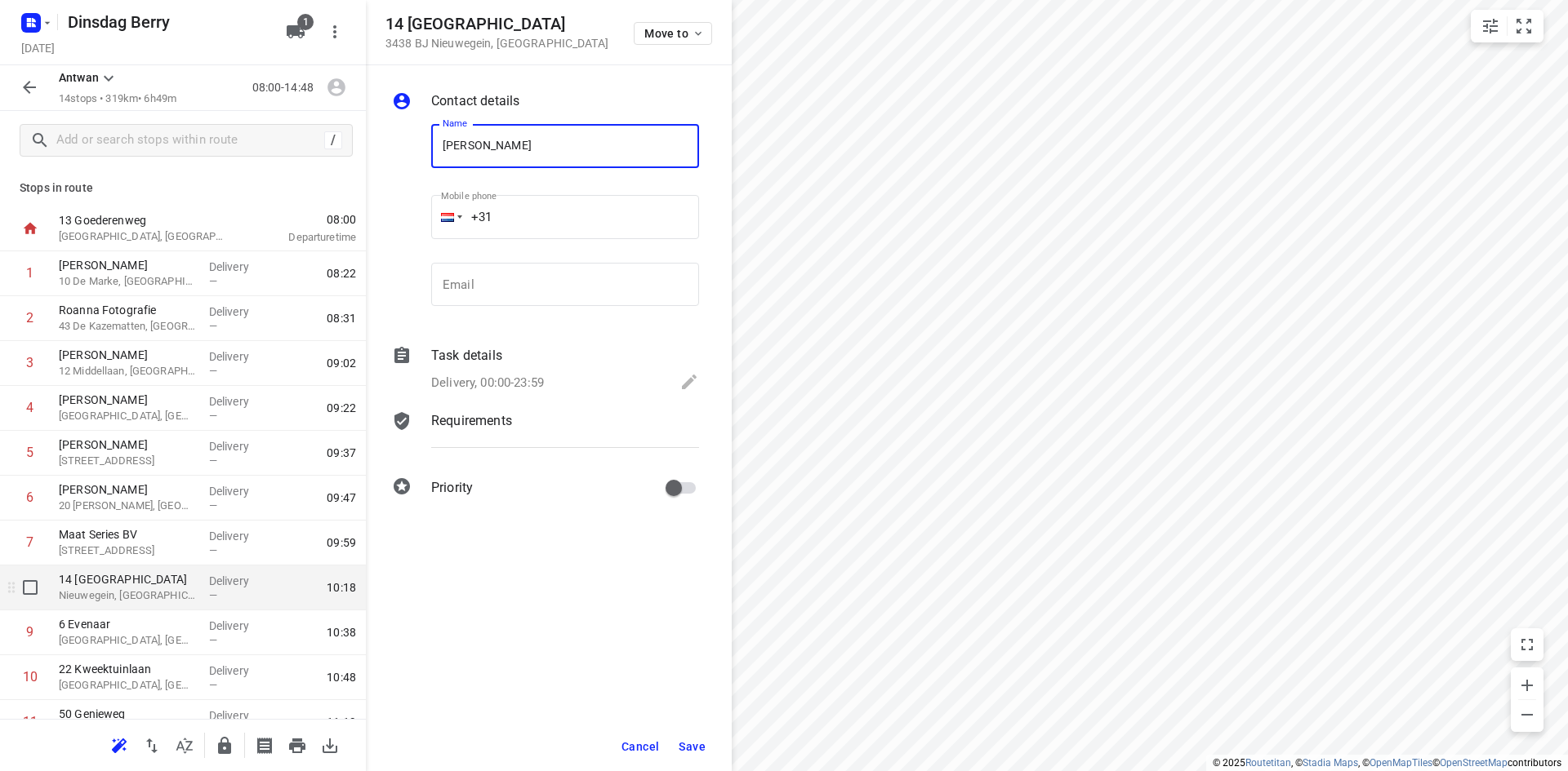
type input "[PERSON_NAME]"
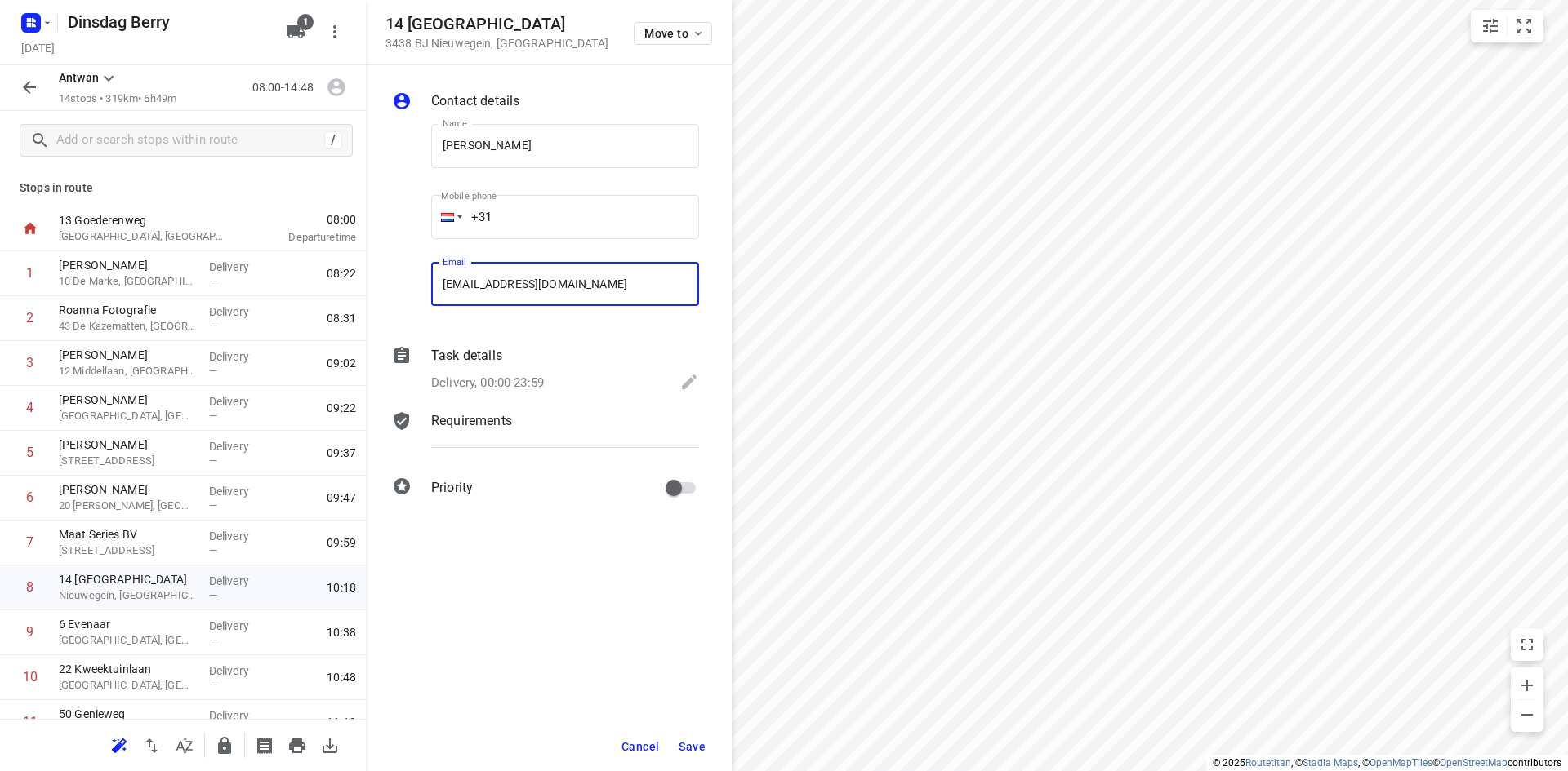
type input "[EMAIL_ADDRESS][DOMAIN_NAME]"
click at [679, 746] on span "Save" at bounding box center [692, 747] width 27 height 13
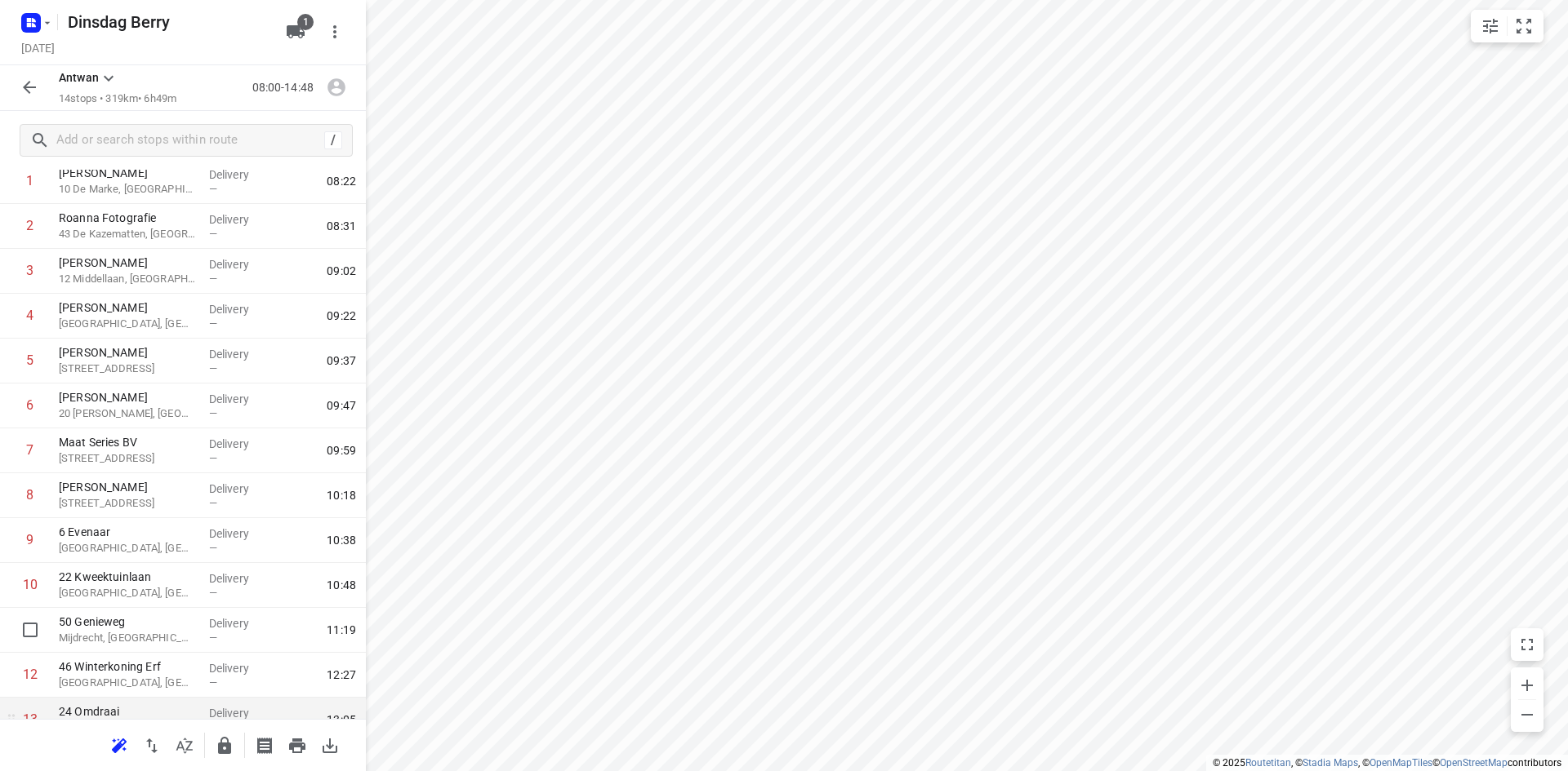
scroll to position [206, 0]
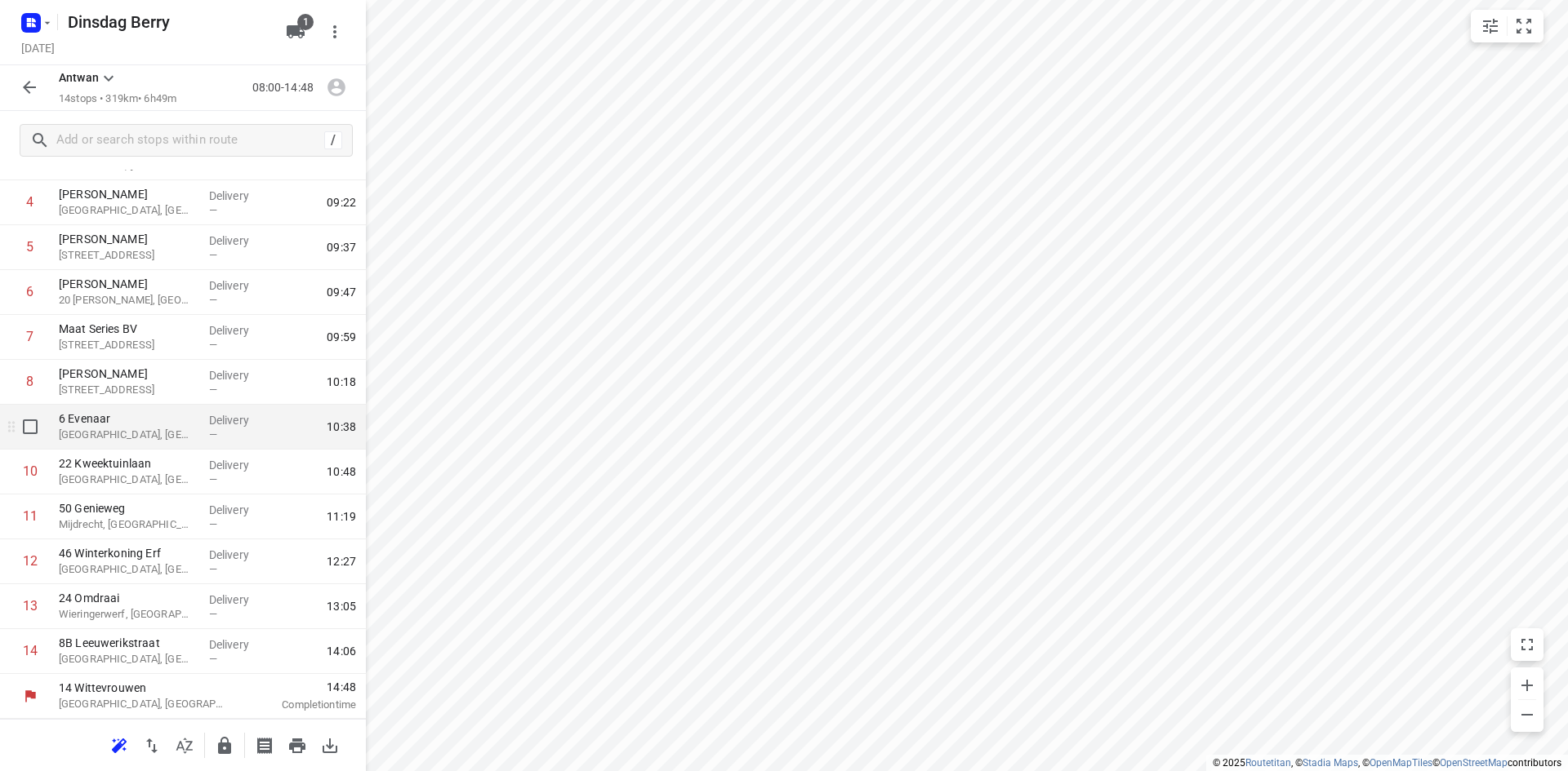
click at [99, 432] on p "[GEOGRAPHIC_DATA], [GEOGRAPHIC_DATA]" at bounding box center [127, 434] width 138 height 16
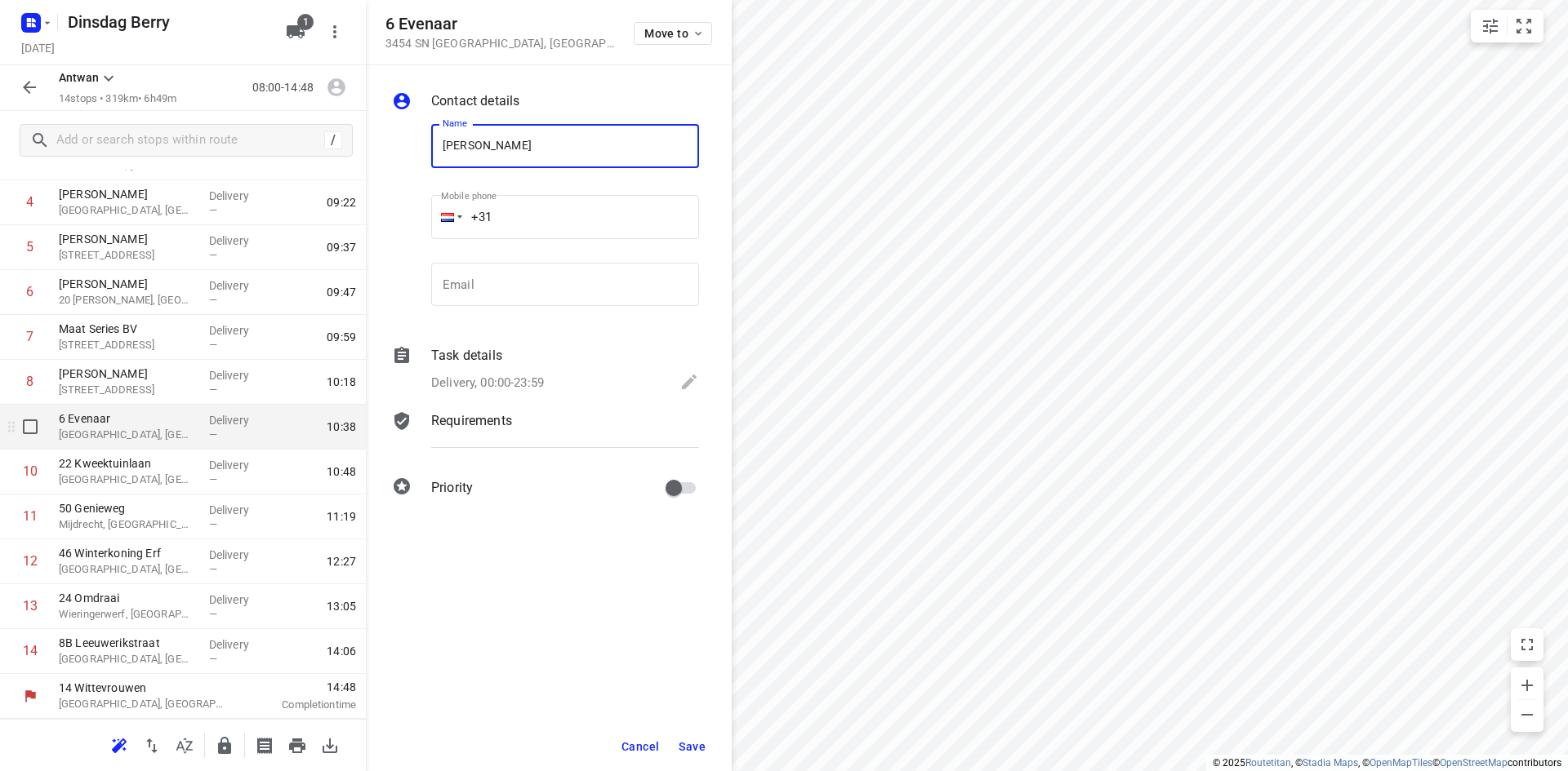
type input "[PERSON_NAME]"
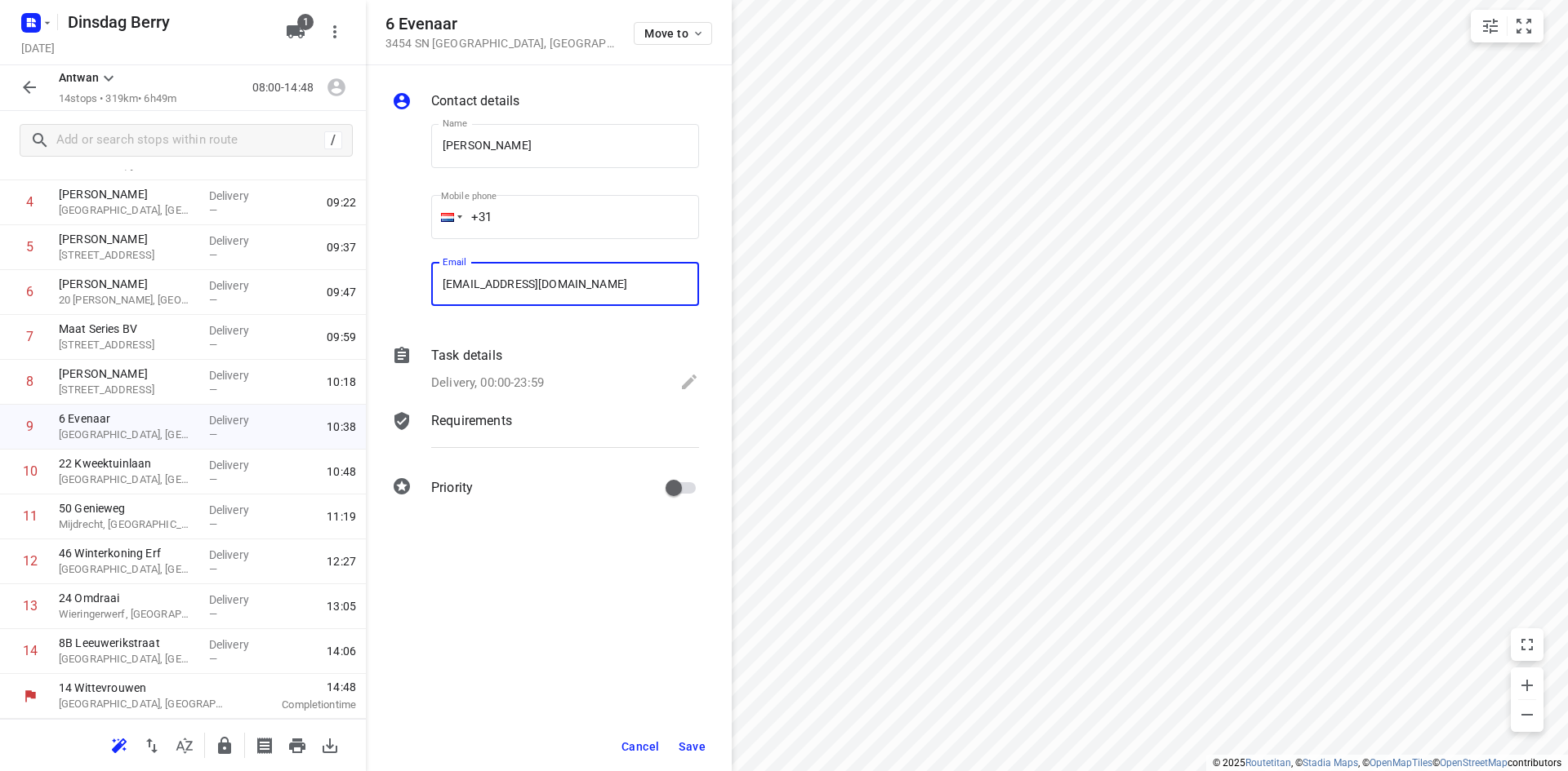
type input "[EMAIL_ADDRESS][DOMAIN_NAME]"
click at [690, 748] on span "Save" at bounding box center [692, 747] width 27 height 13
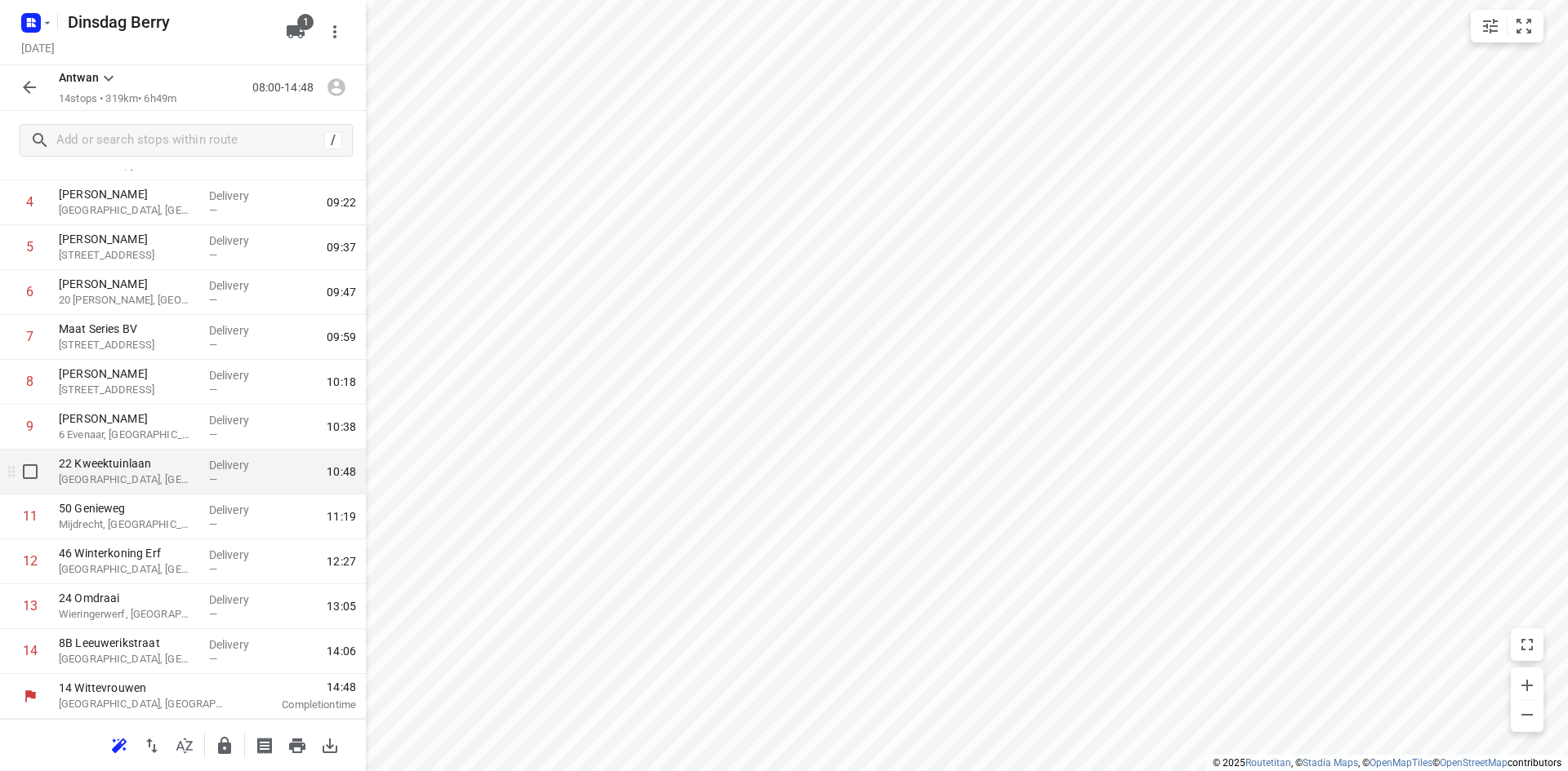
click at [102, 466] on p "22 Kweektuinlaan" at bounding box center [127, 463] width 138 height 16
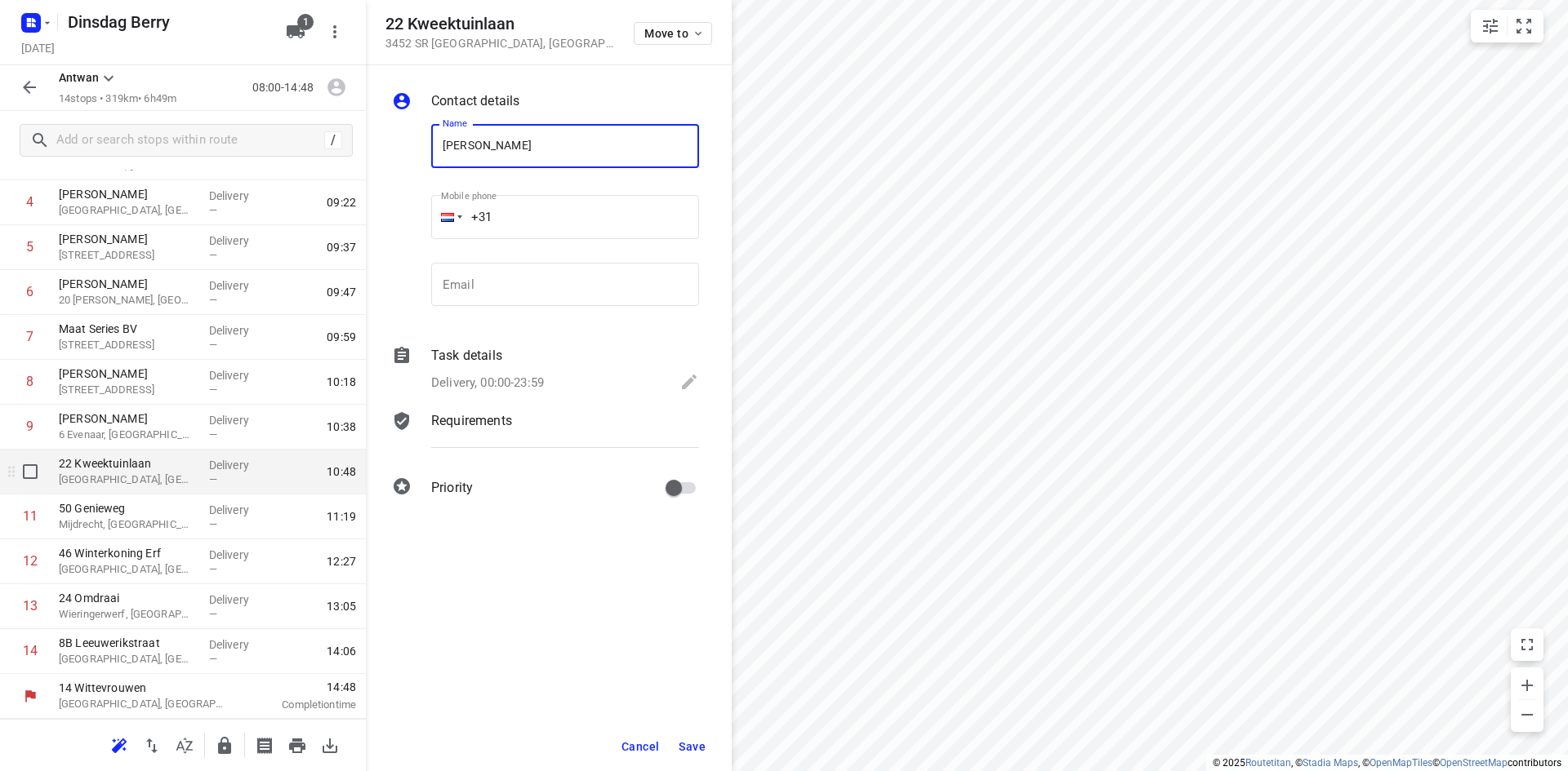
type input "[PERSON_NAME]"
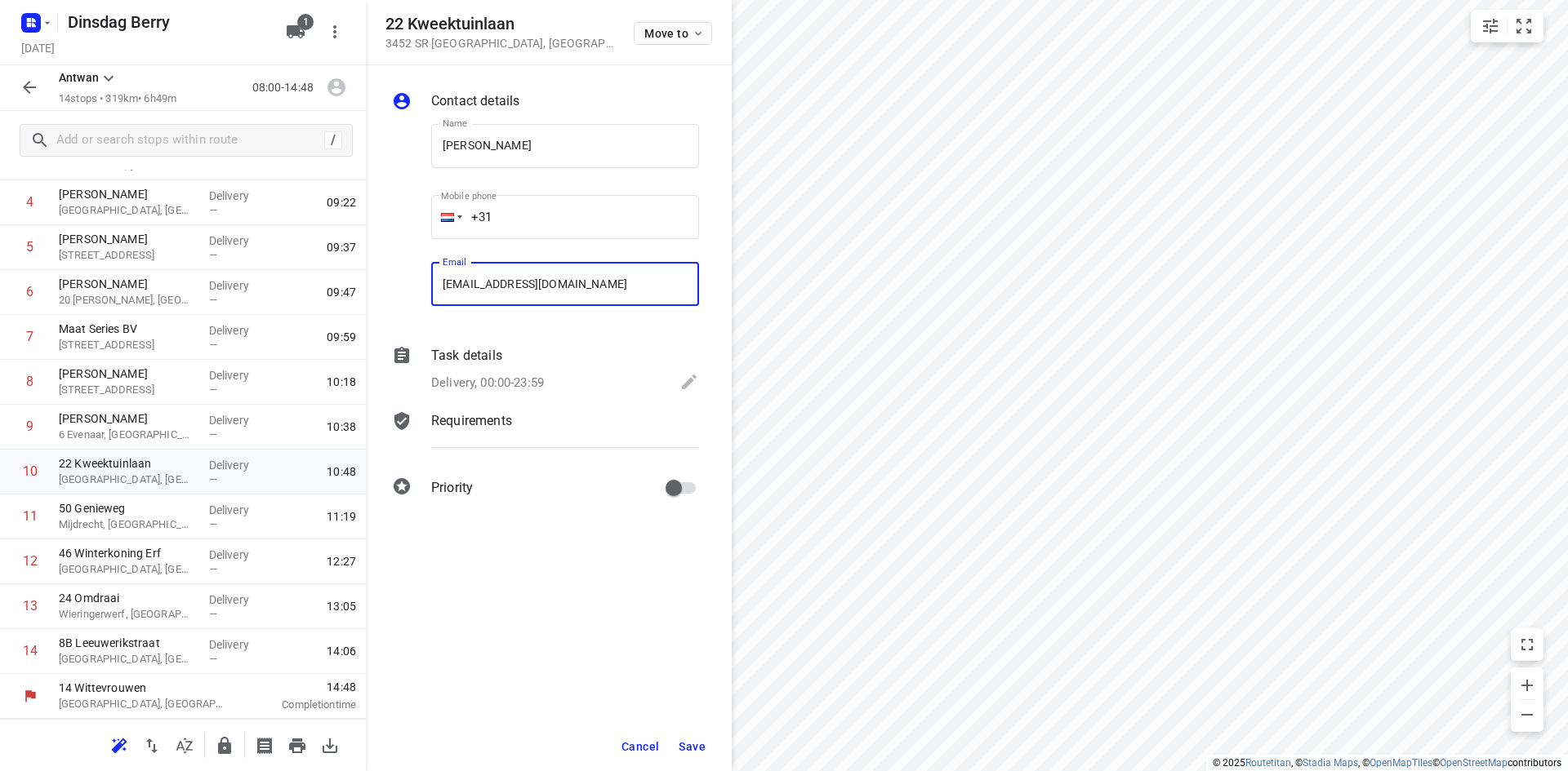
type input "[EMAIL_ADDRESS][DOMAIN_NAME]"
click at [693, 742] on span "Save" at bounding box center [692, 747] width 27 height 13
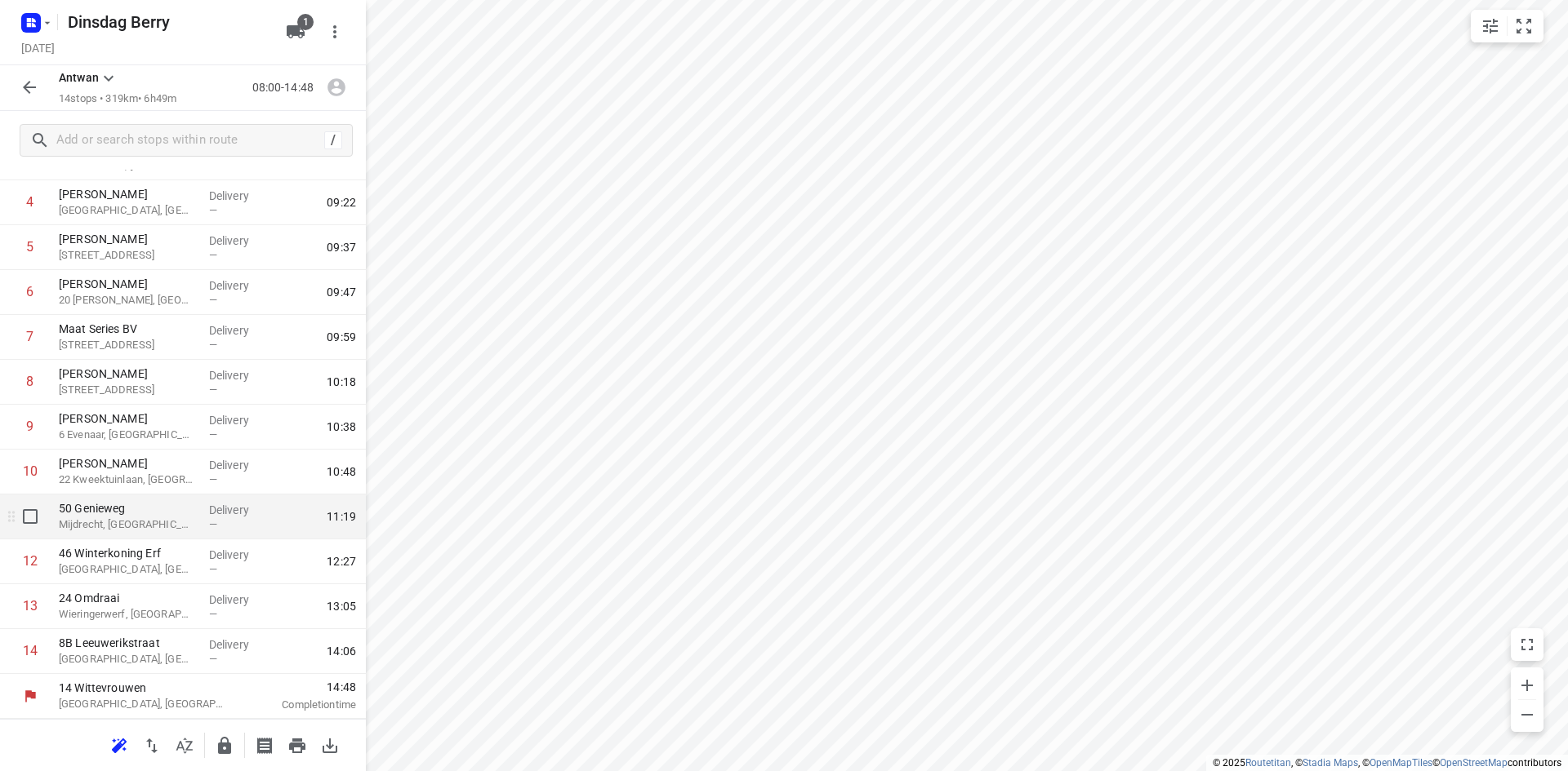
click at [126, 519] on p "Mijdrecht, [GEOGRAPHIC_DATA]" at bounding box center [127, 524] width 138 height 16
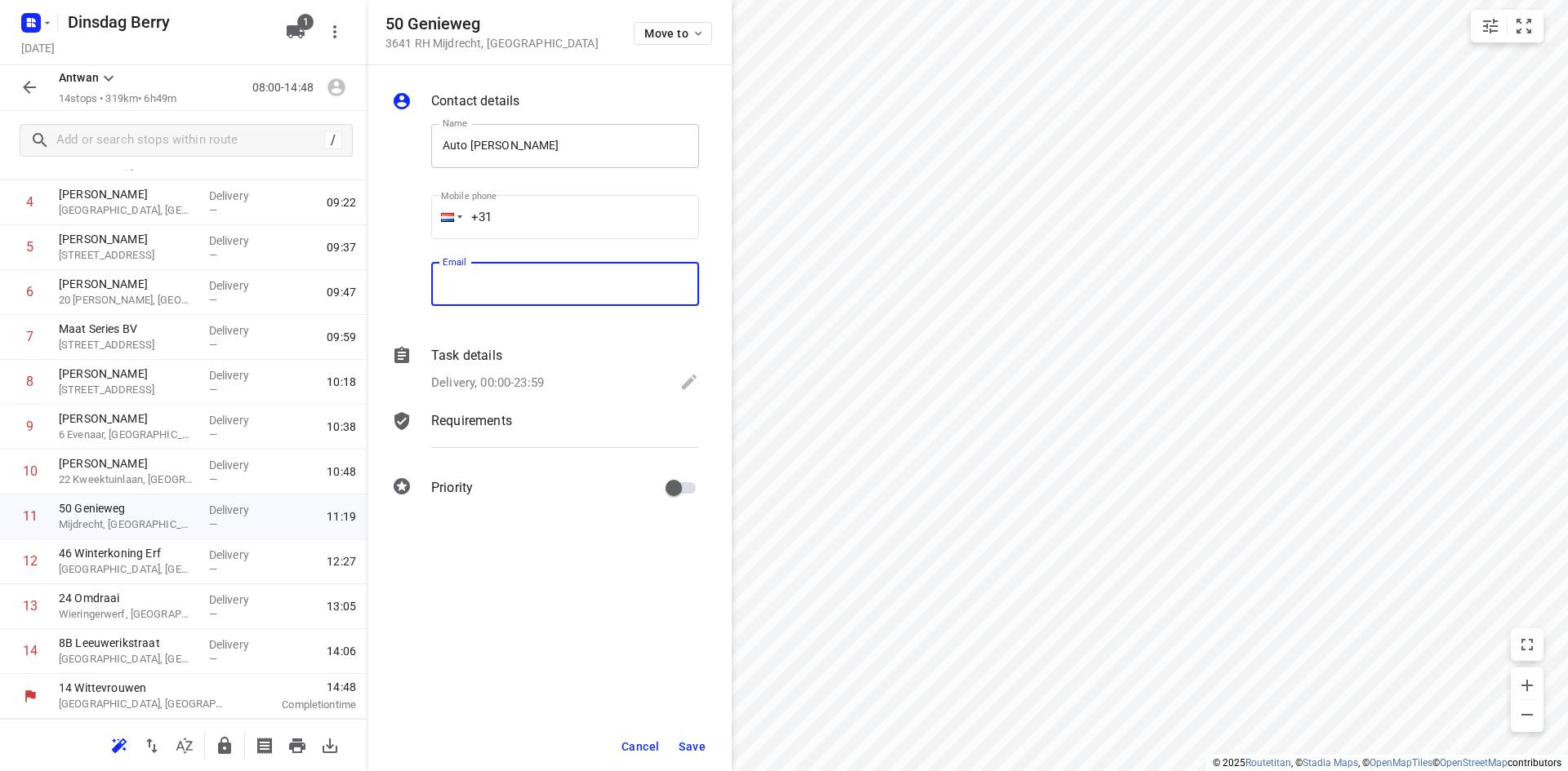
click at [596, 144] on input "Auto [PERSON_NAME]" at bounding box center [565, 146] width 267 height 44
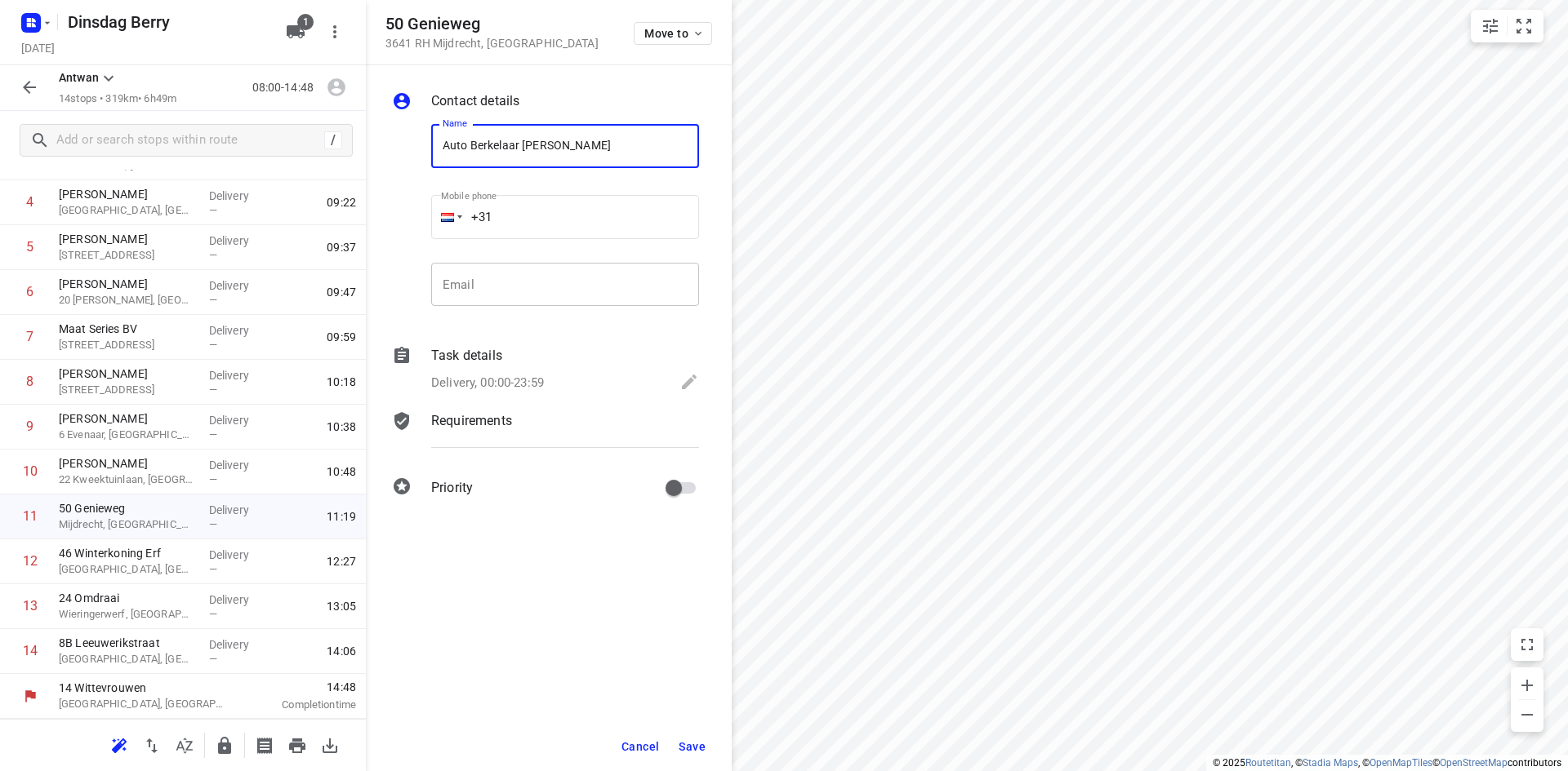
type input "Auto Berkelaar [PERSON_NAME]"
click at [558, 272] on input "email" at bounding box center [565, 285] width 267 height 44
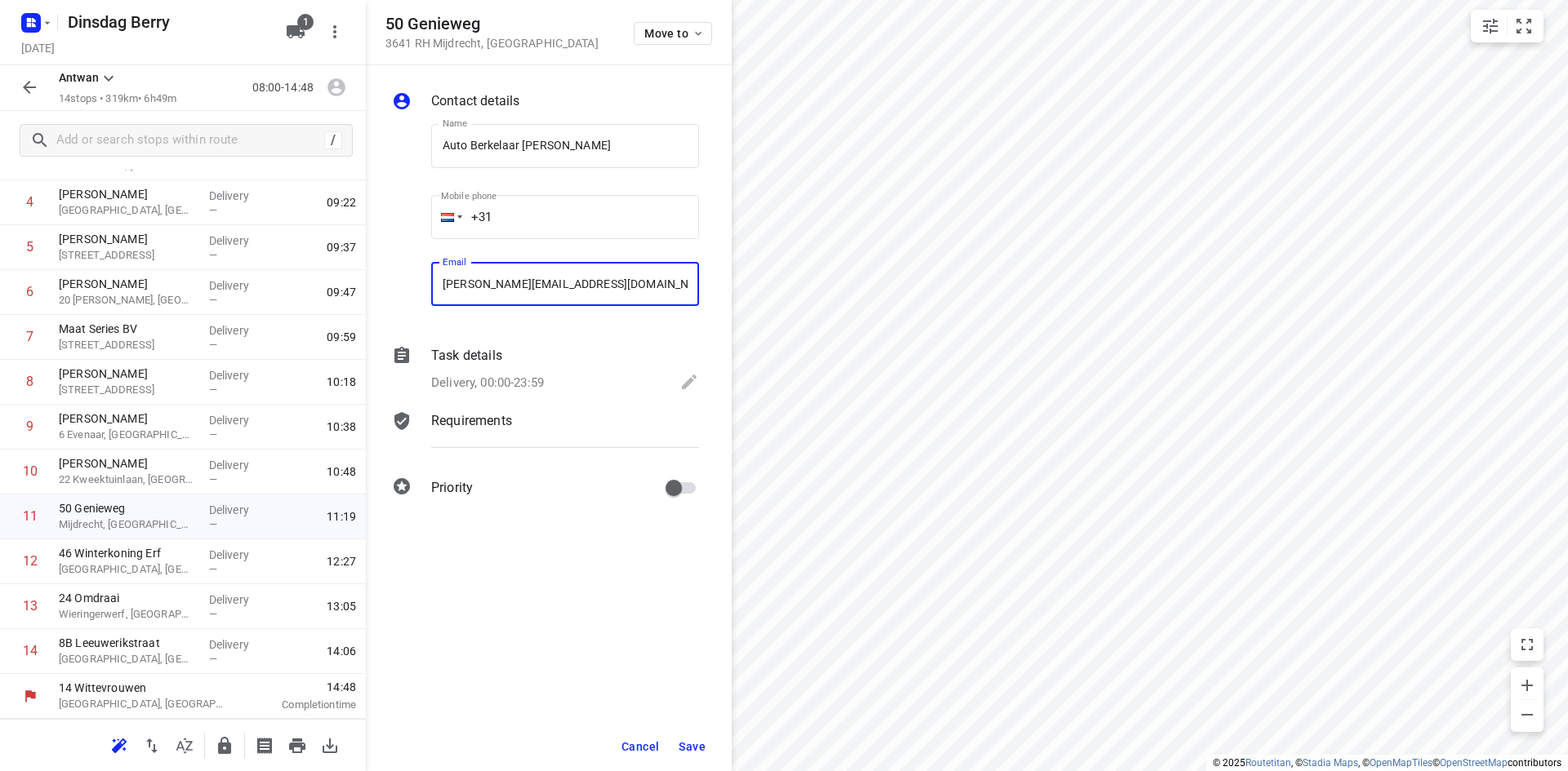
type input "[PERSON_NAME][EMAIL_ADDRESS][DOMAIN_NAME]"
click at [690, 748] on span "Save" at bounding box center [692, 747] width 27 height 13
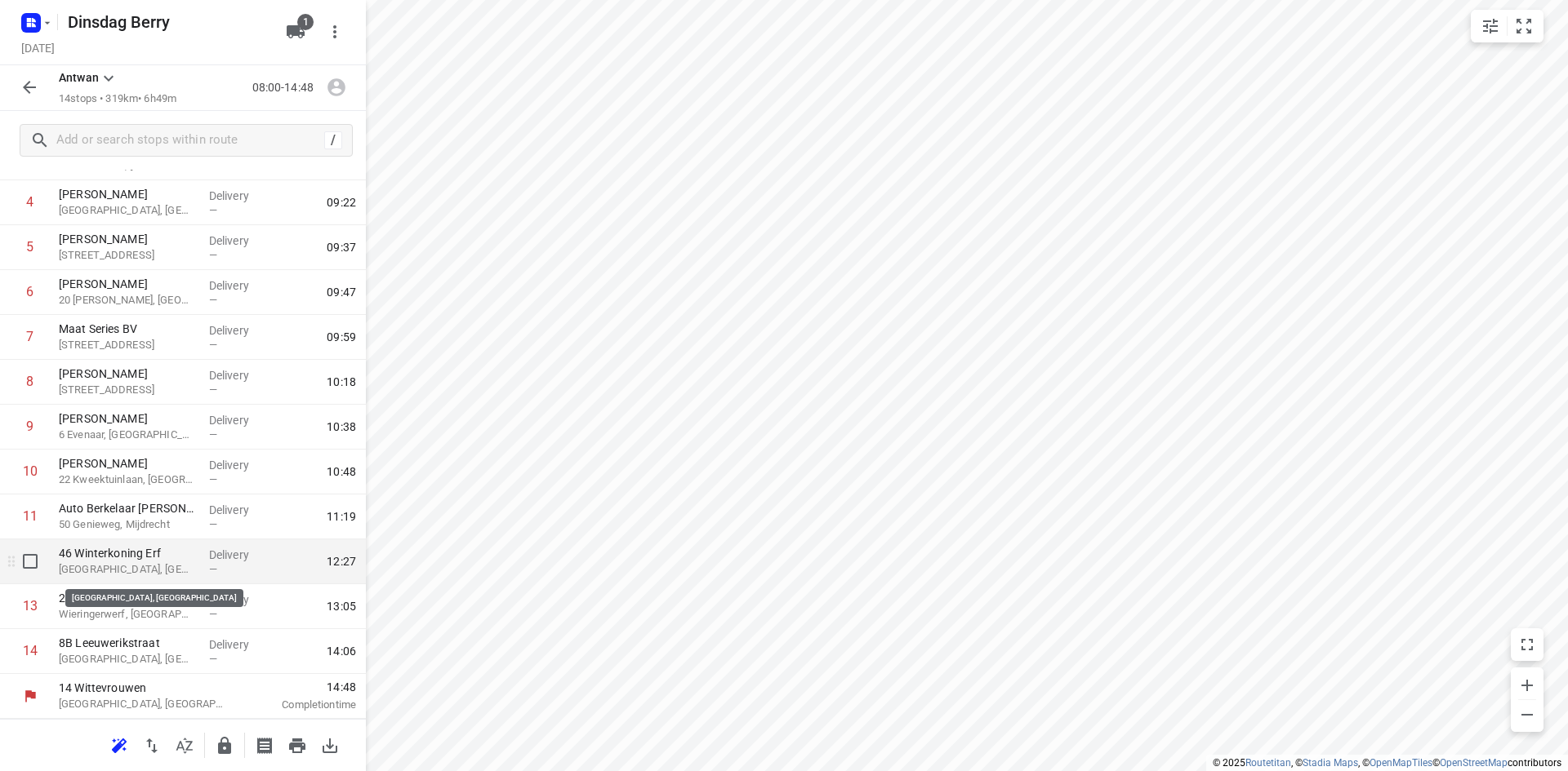
click at [121, 562] on p "[GEOGRAPHIC_DATA], [GEOGRAPHIC_DATA]" at bounding box center [127, 569] width 138 height 16
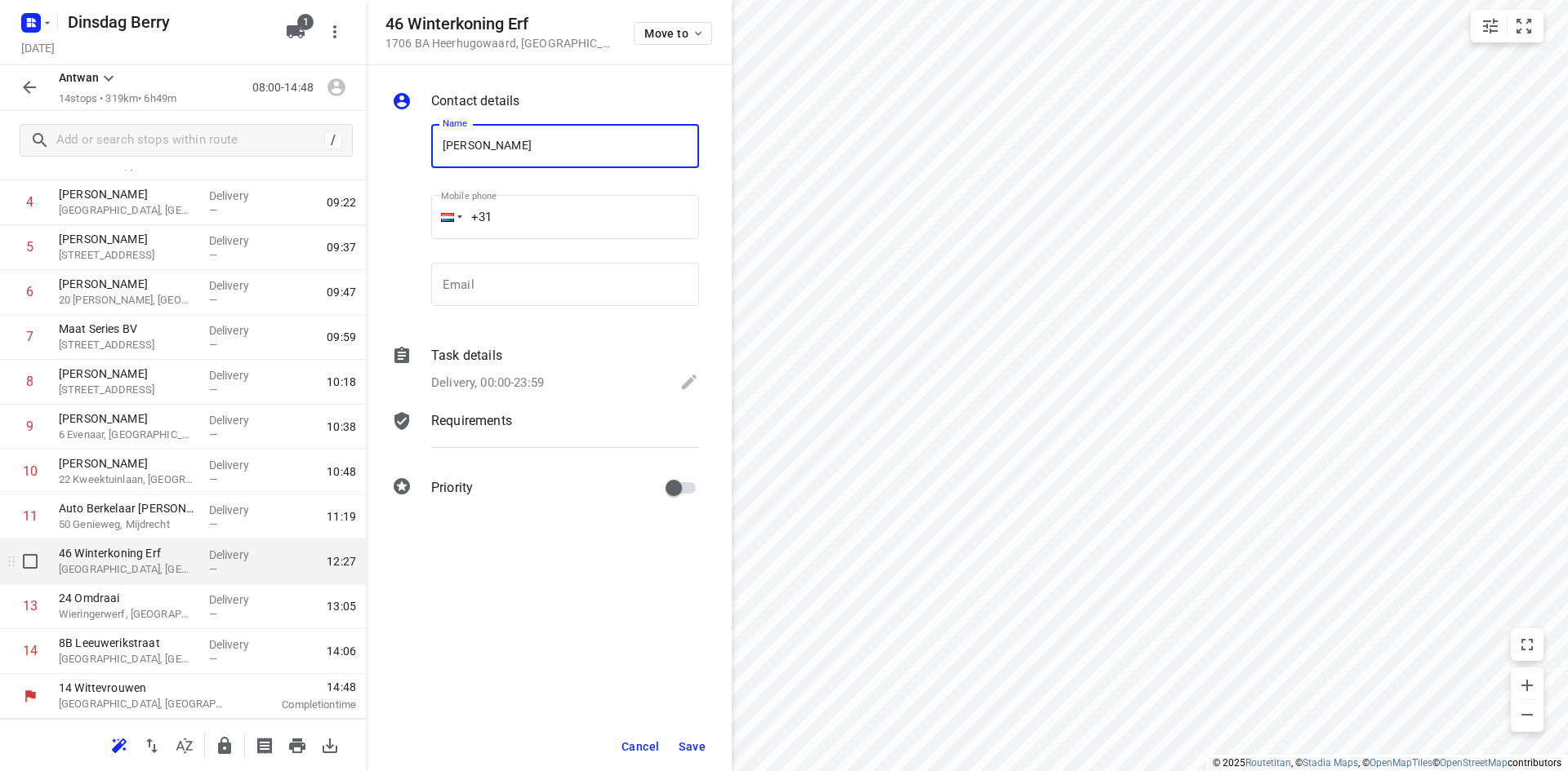
type input "[PERSON_NAME]"
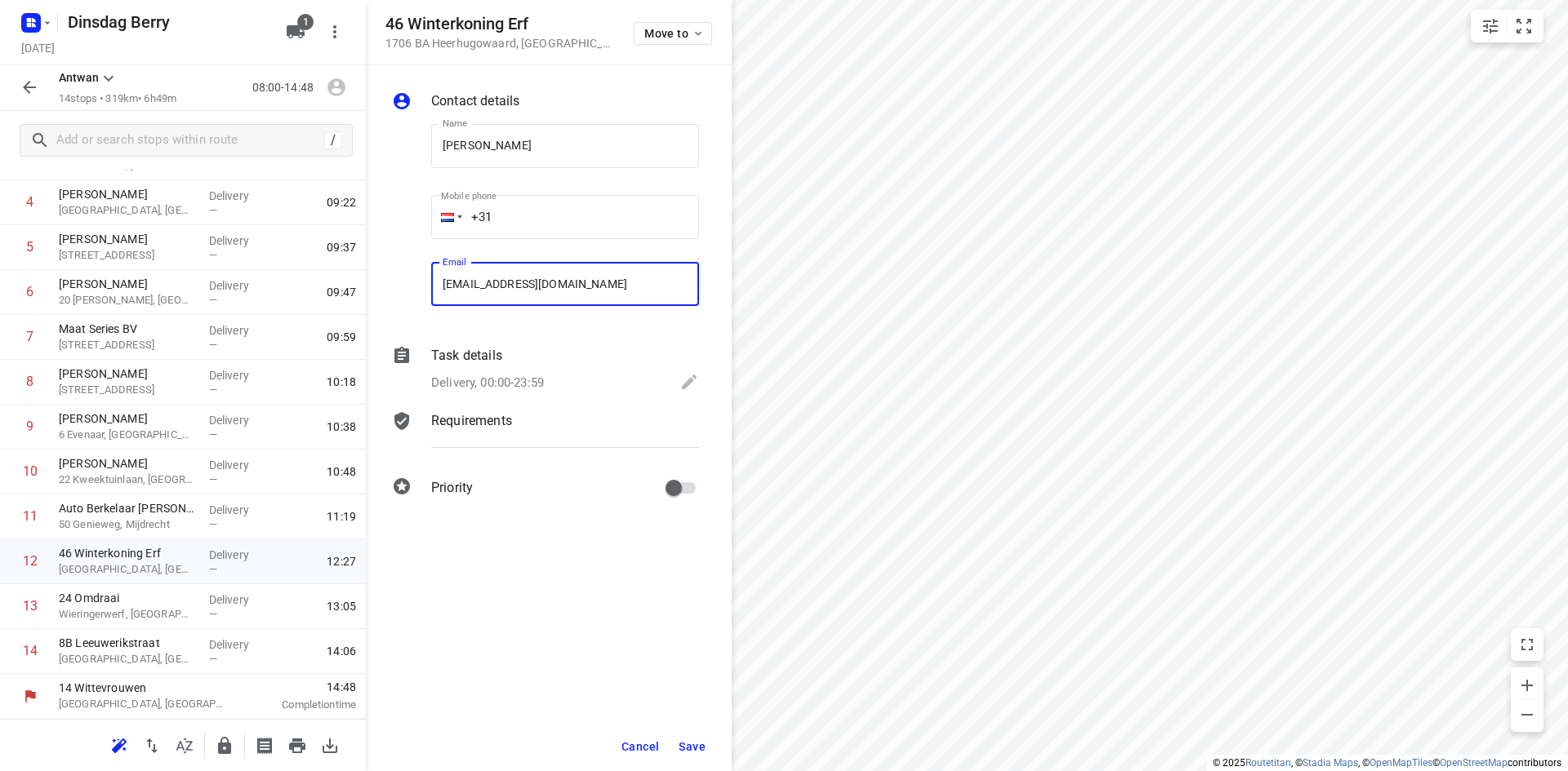
type input "[EMAIL_ADDRESS][DOMAIN_NAME]"
click at [697, 746] on span "Save" at bounding box center [692, 747] width 27 height 13
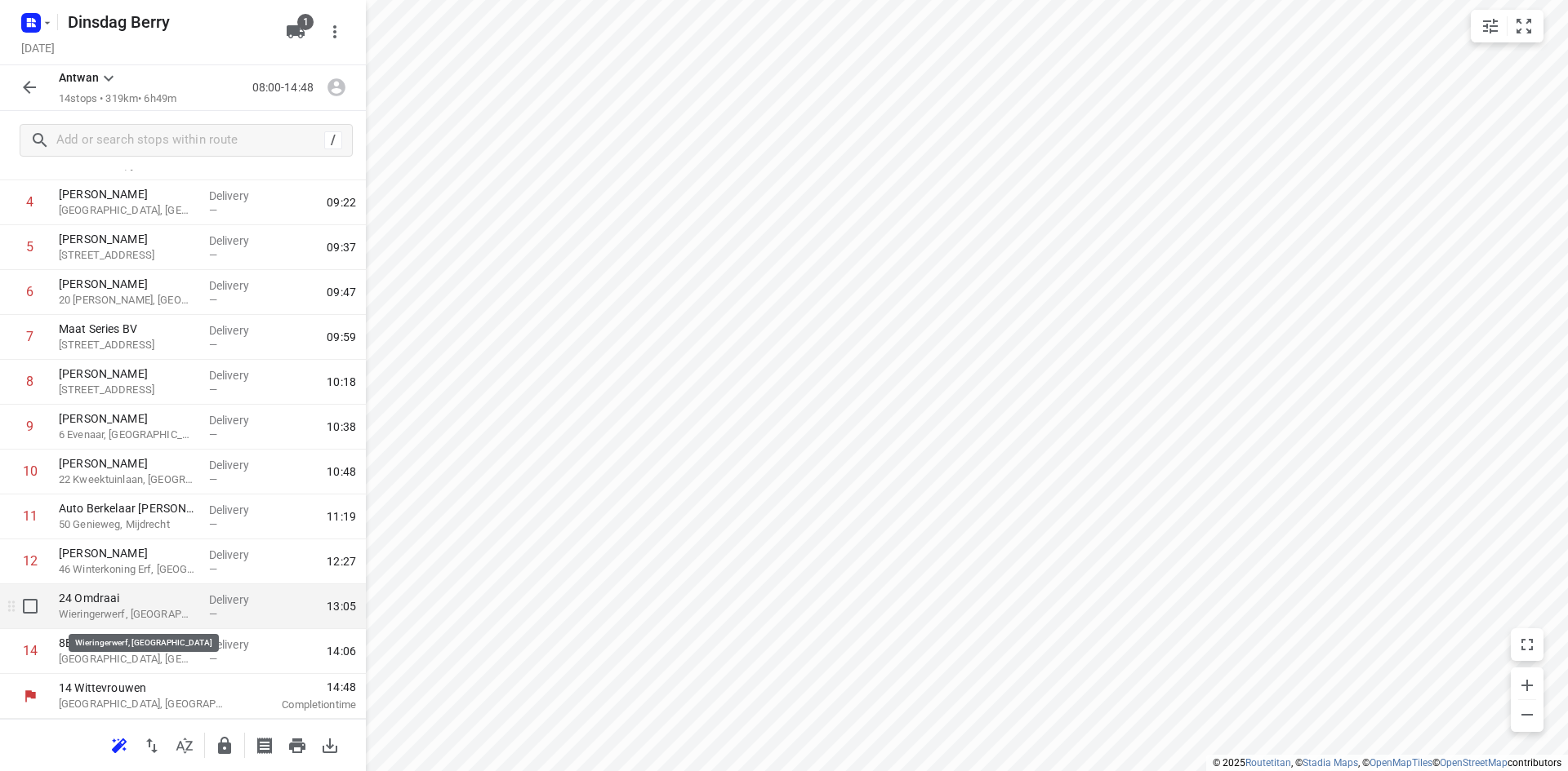
click at [101, 620] on p "Wieringerwerf, [GEOGRAPHIC_DATA]" at bounding box center [127, 615] width 138 height 16
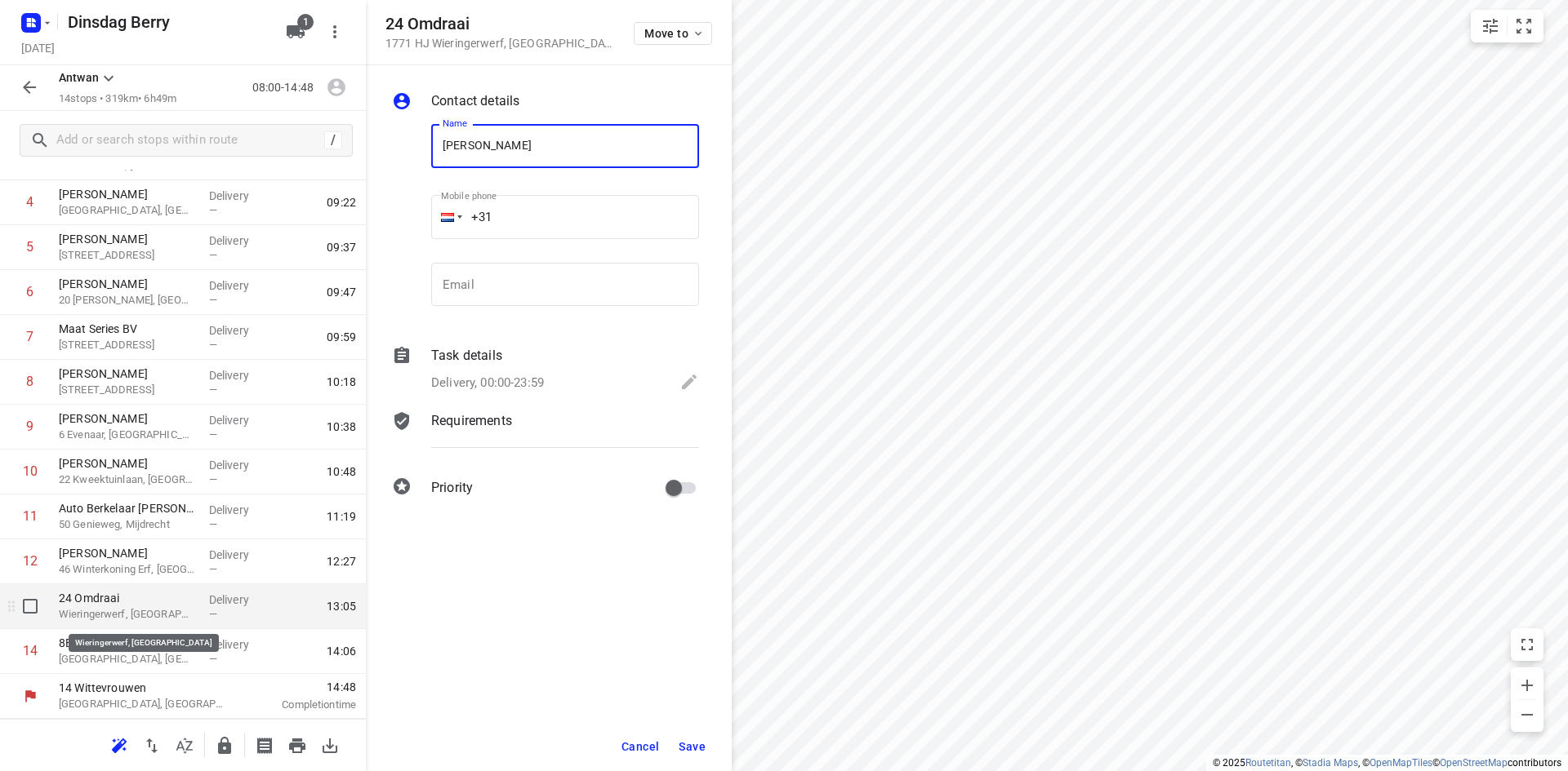
type input "[PERSON_NAME]"
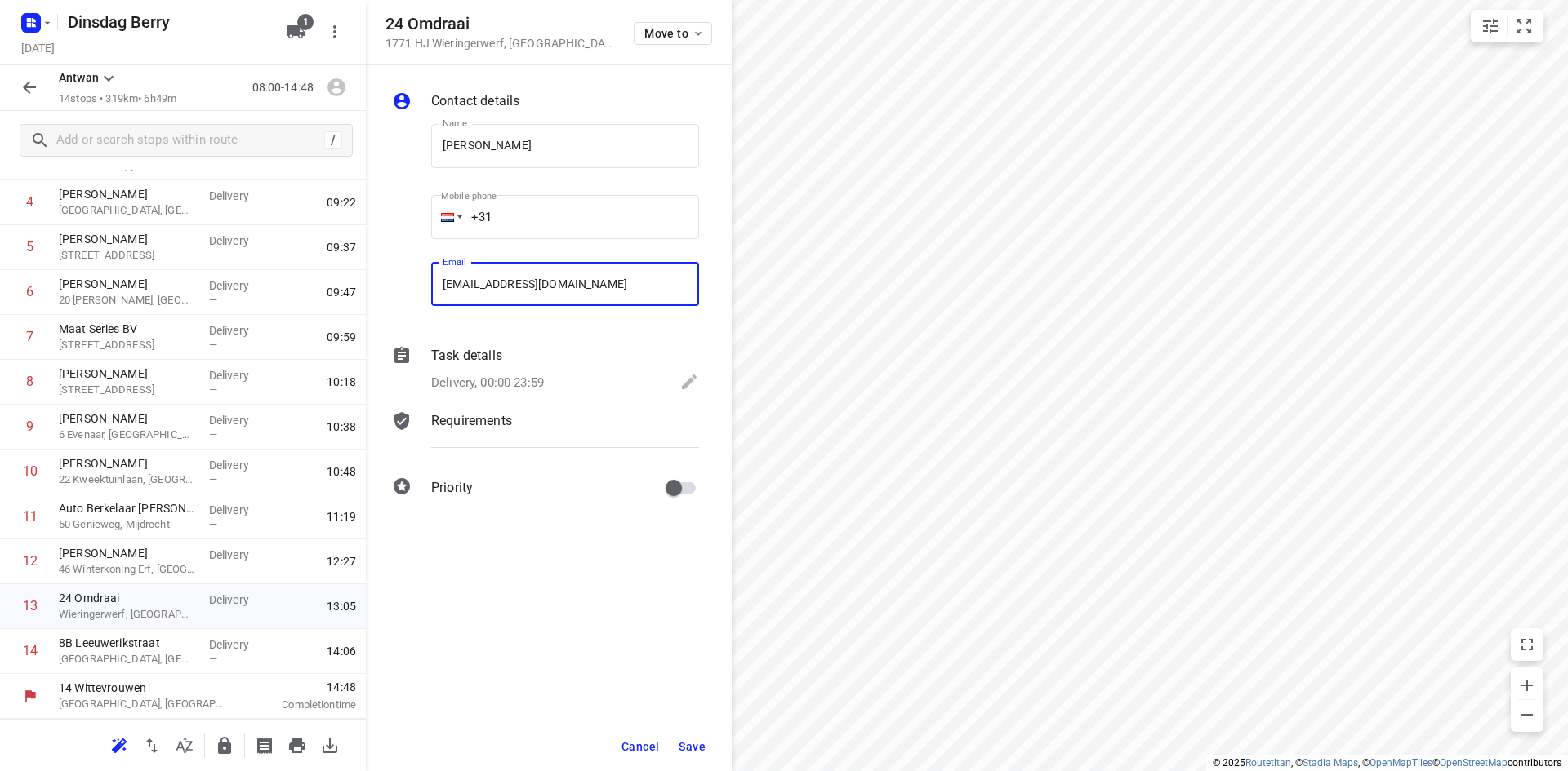
type input "[EMAIL_ADDRESS][DOMAIN_NAME]"
click at [684, 747] on span "Save" at bounding box center [692, 747] width 27 height 13
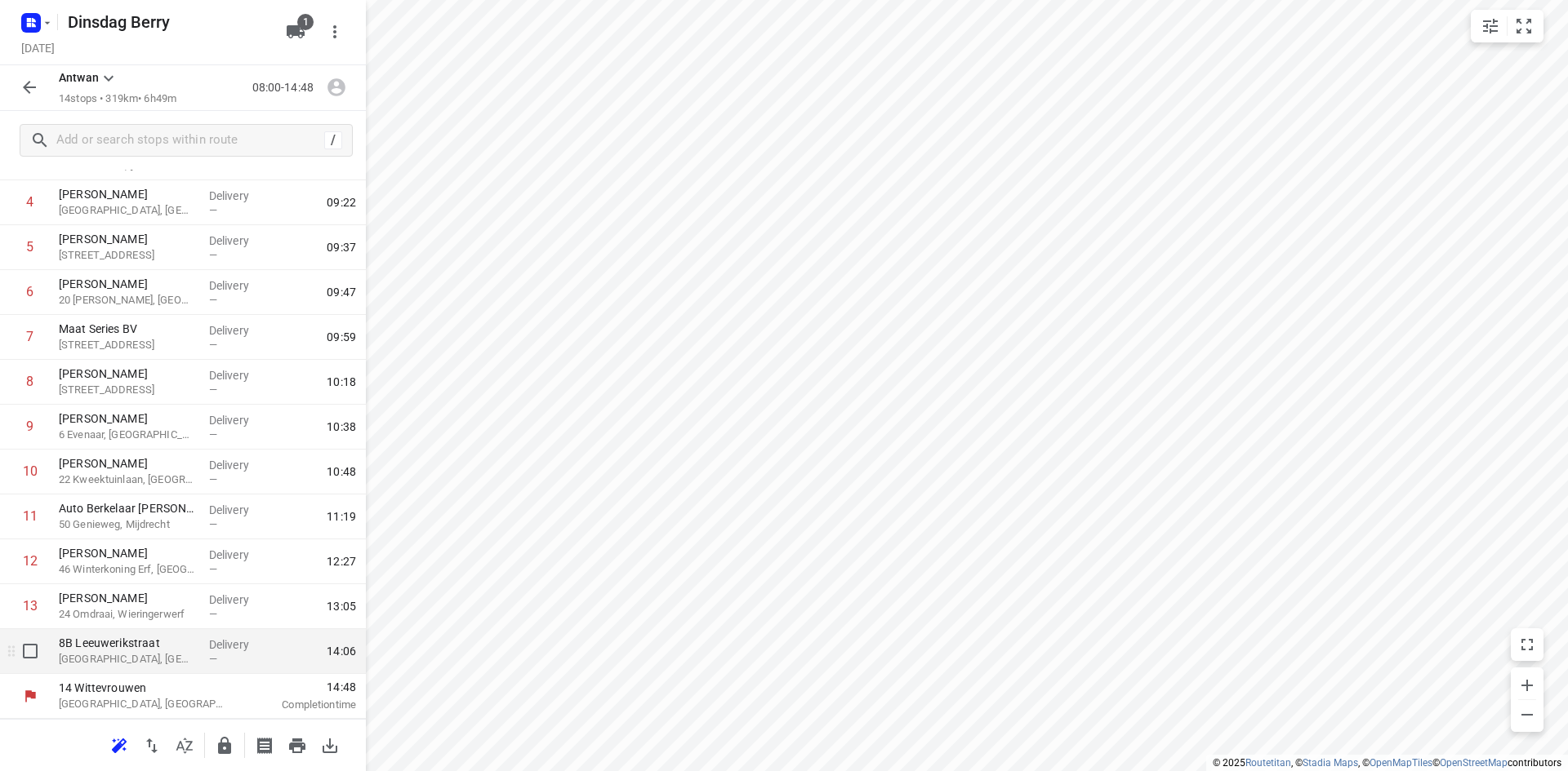
click at [146, 663] on p "[GEOGRAPHIC_DATA], [GEOGRAPHIC_DATA]" at bounding box center [127, 659] width 138 height 16
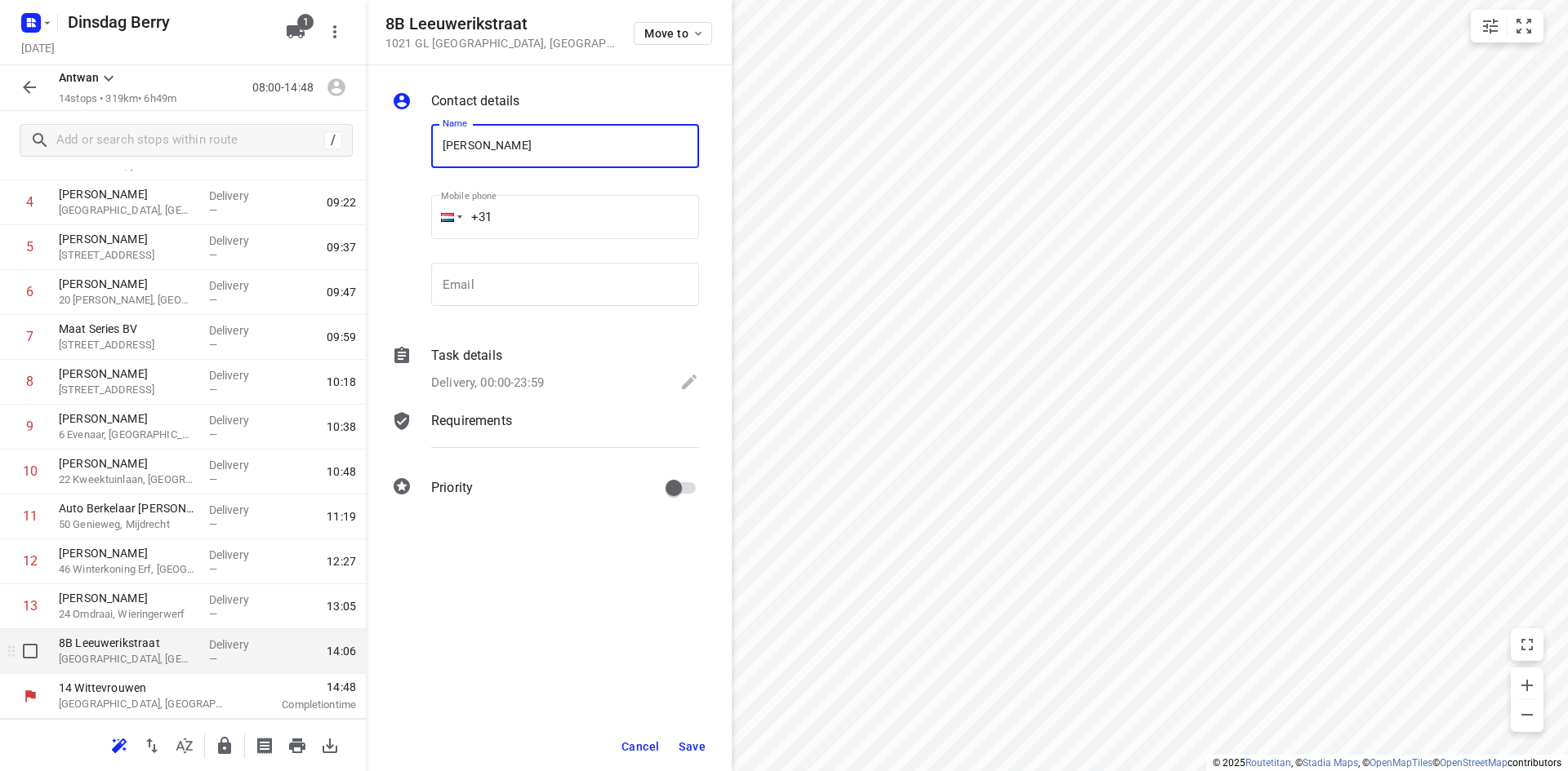
type input "[PERSON_NAME]"
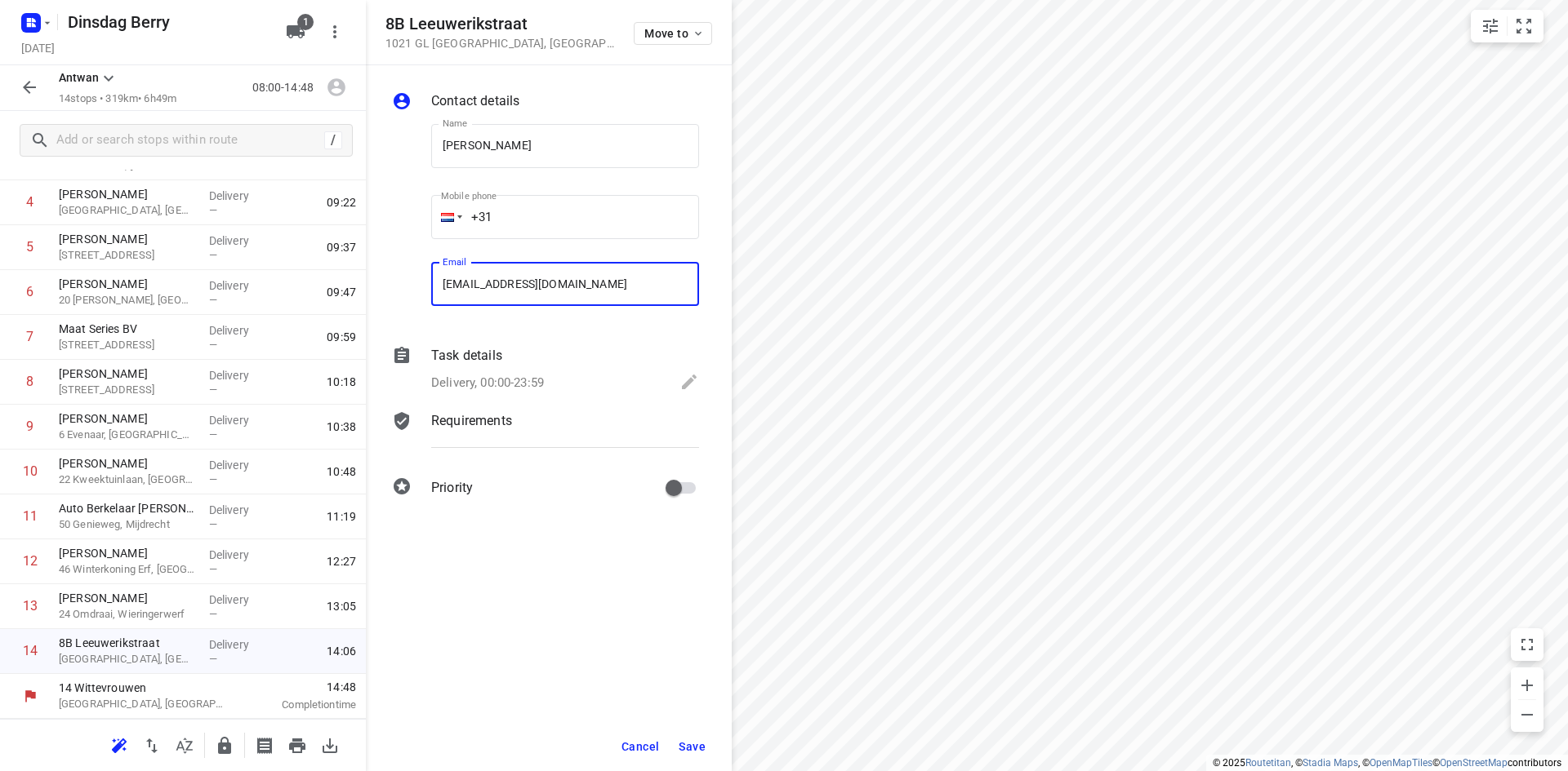
type input "[EMAIL_ADDRESS][DOMAIN_NAME]"
click at [684, 750] on span "Save" at bounding box center [692, 747] width 27 height 13
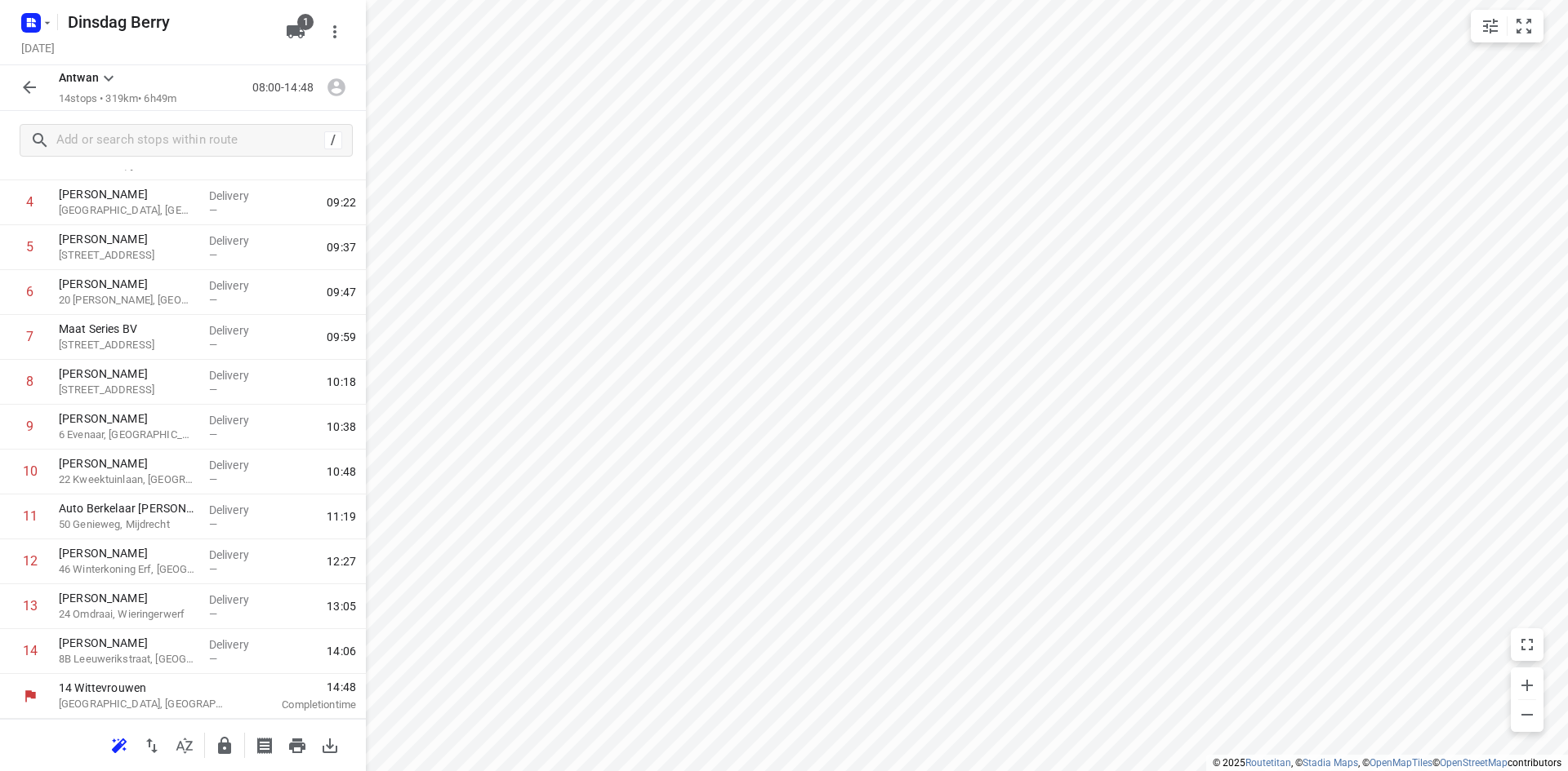
click at [24, 97] on icon "button" at bounding box center [29, 87] width 20 height 20
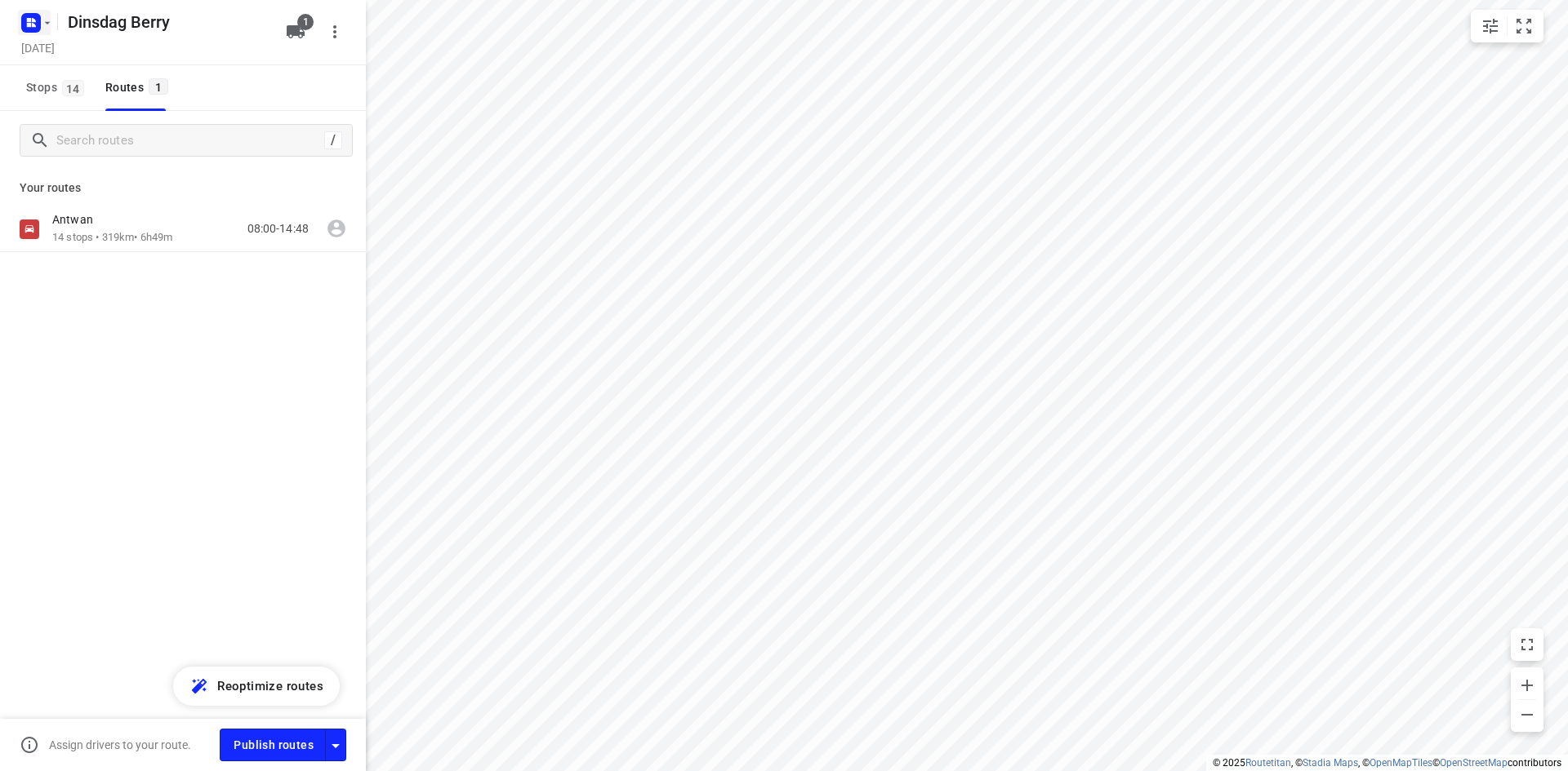
click at [44, 20] on icon "button" at bounding box center [47, 23] width 13 height 13
click at [56, 41] on div "Back to projects" at bounding box center [165, 58] width 294 height 44
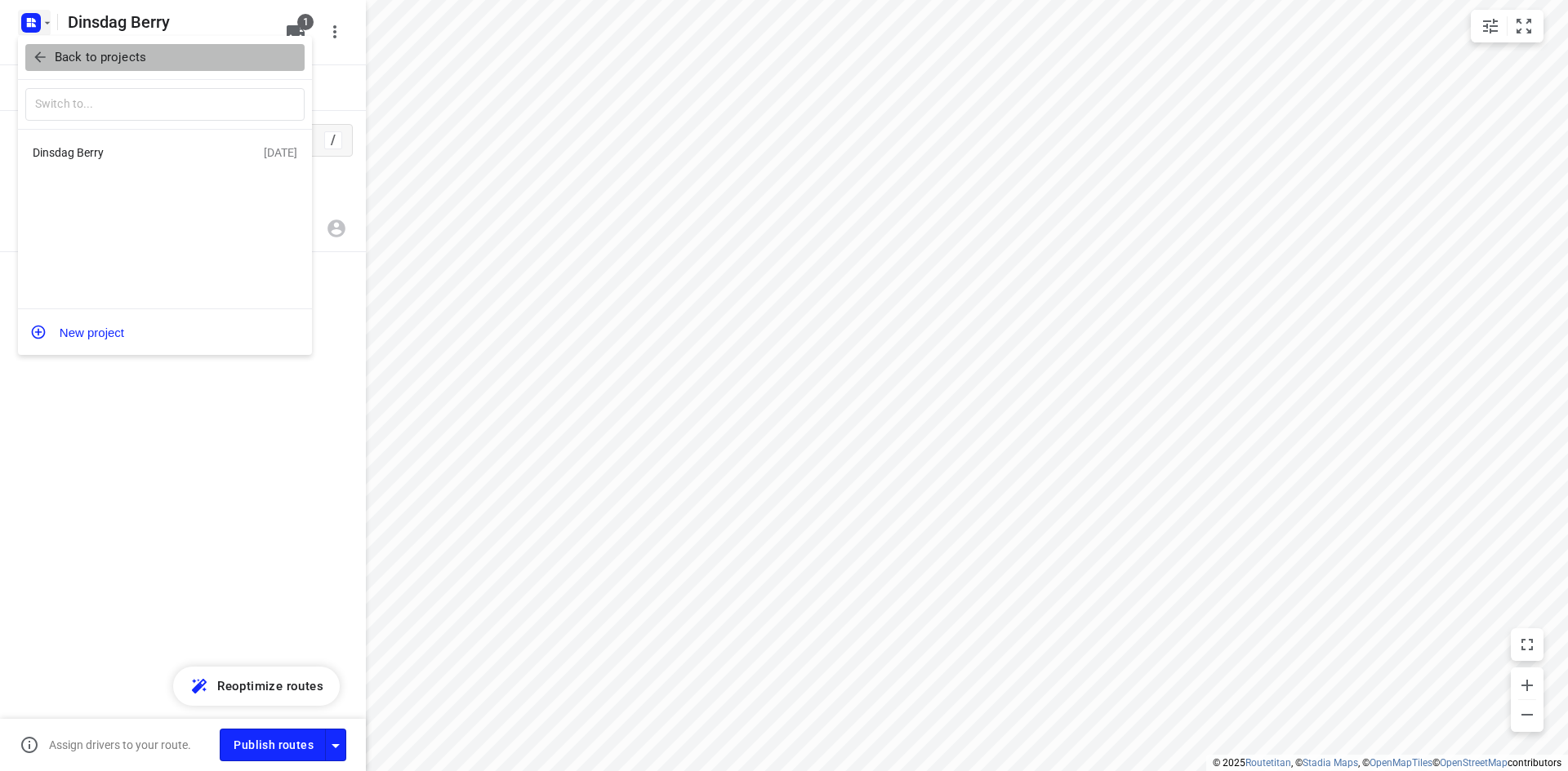
click at [56, 52] on p "Back to projects" at bounding box center [101, 58] width 91 height 19
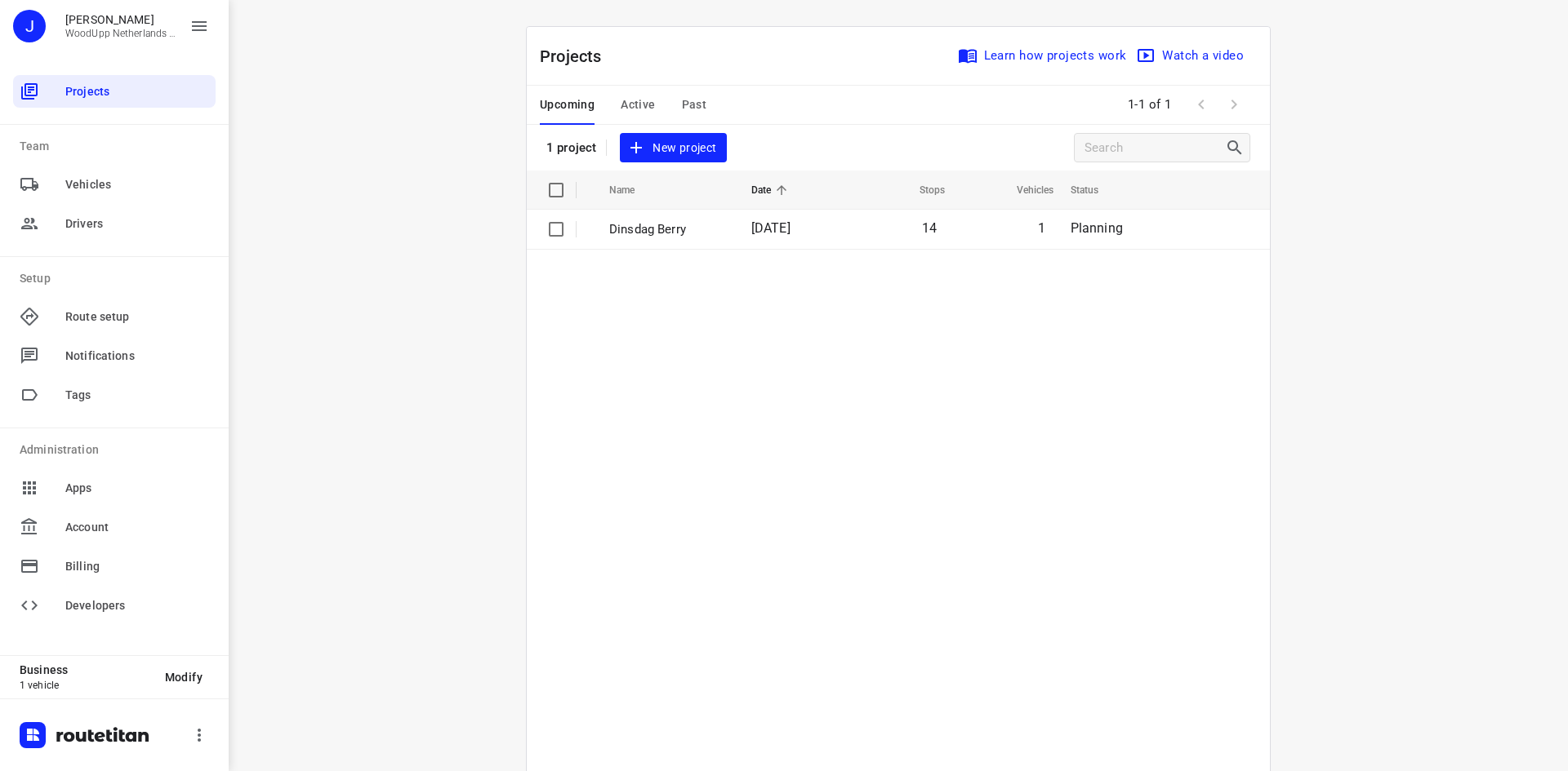
click at [404, 128] on div "i © 2025 Routetitan , © Stadia Maps , © OpenMapTiles © OpenStreetMap contributo…" at bounding box center [898, 385] width 1339 height 771
click at [672, 146] on span "New project" at bounding box center [673, 148] width 86 height 21
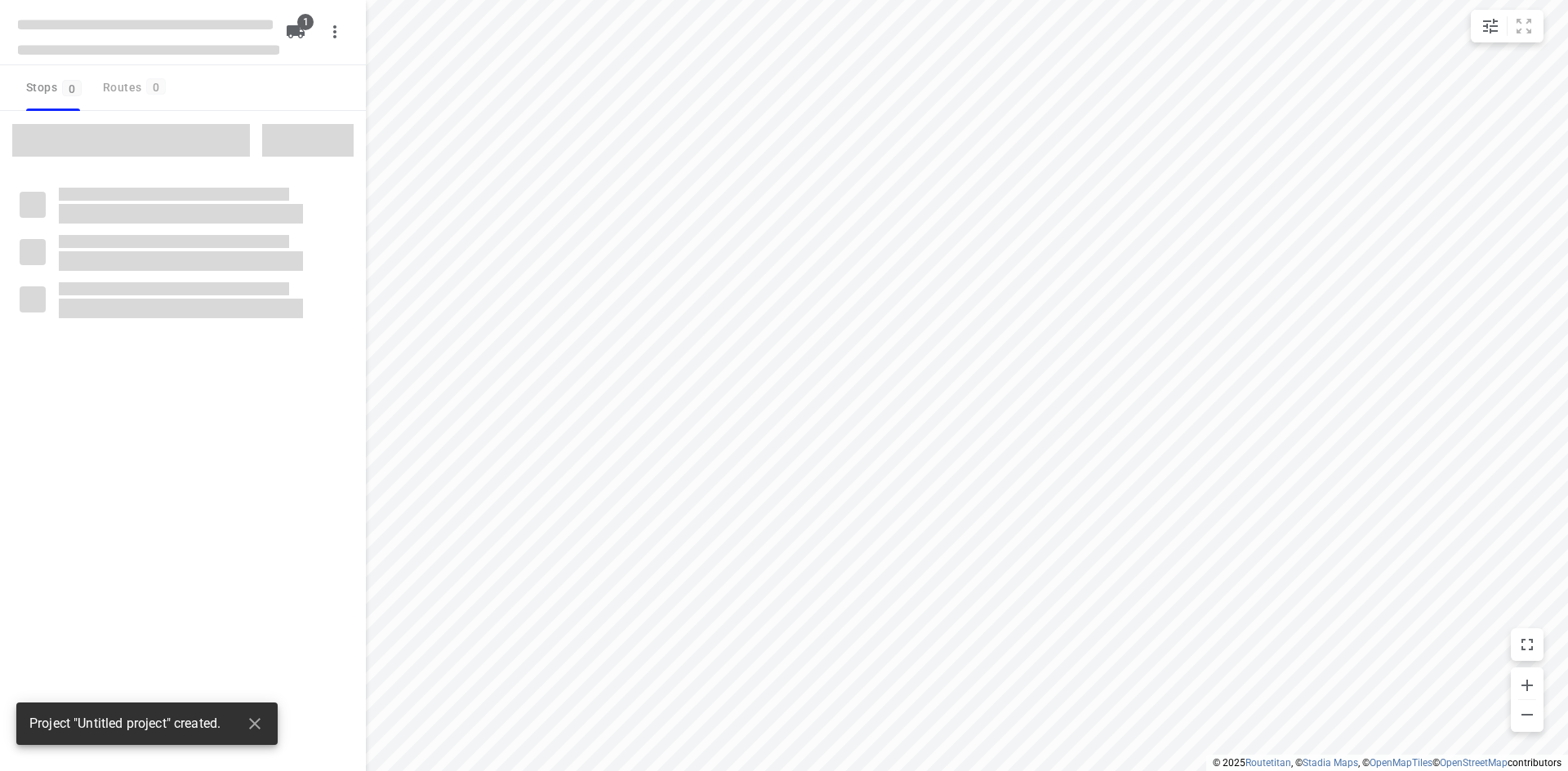
type input "distance"
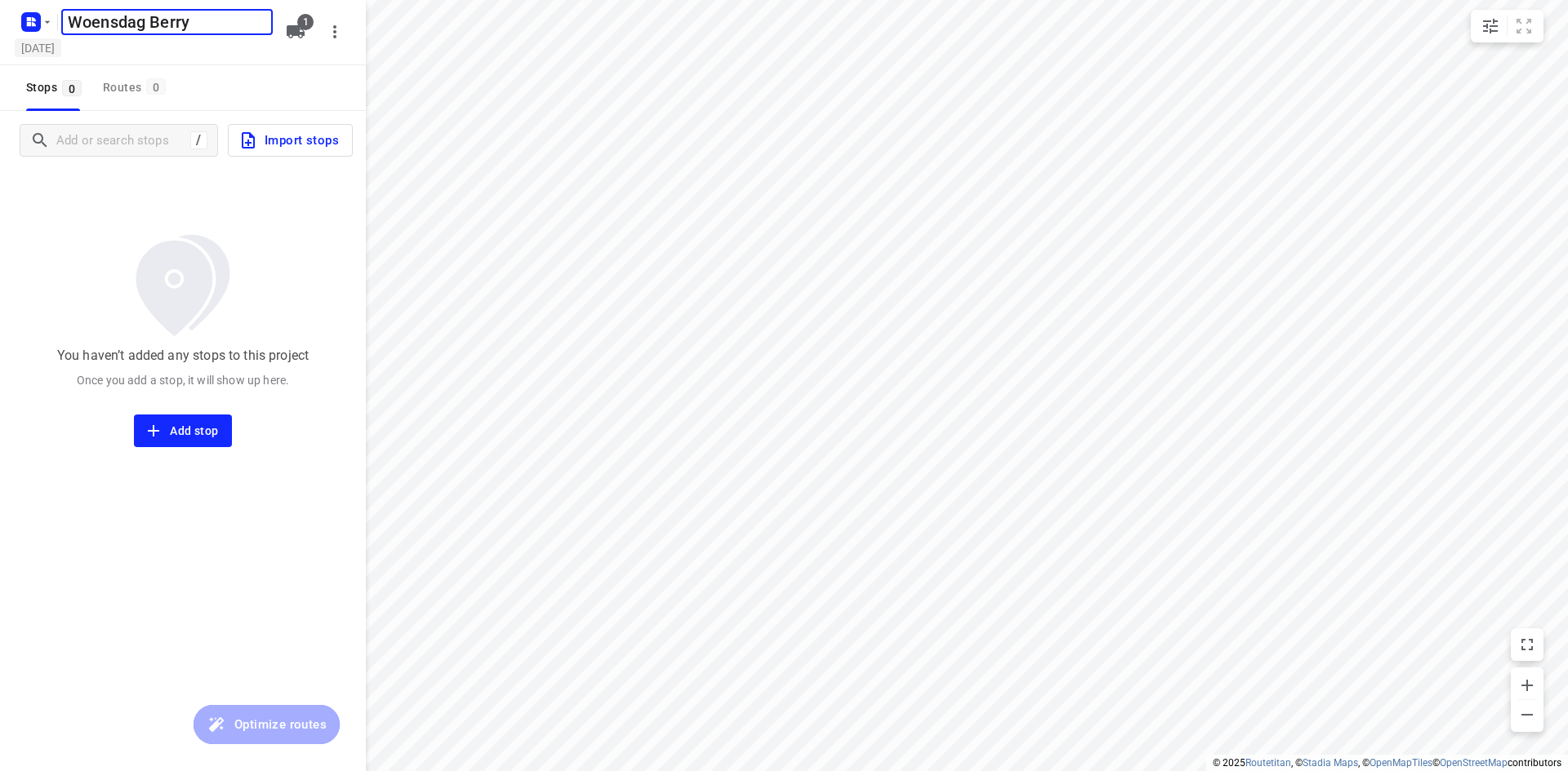
type input "Woensdag Berry"
click at [62, 56] on h5 "[DATE]" at bounding box center [37, 47] width 46 height 19
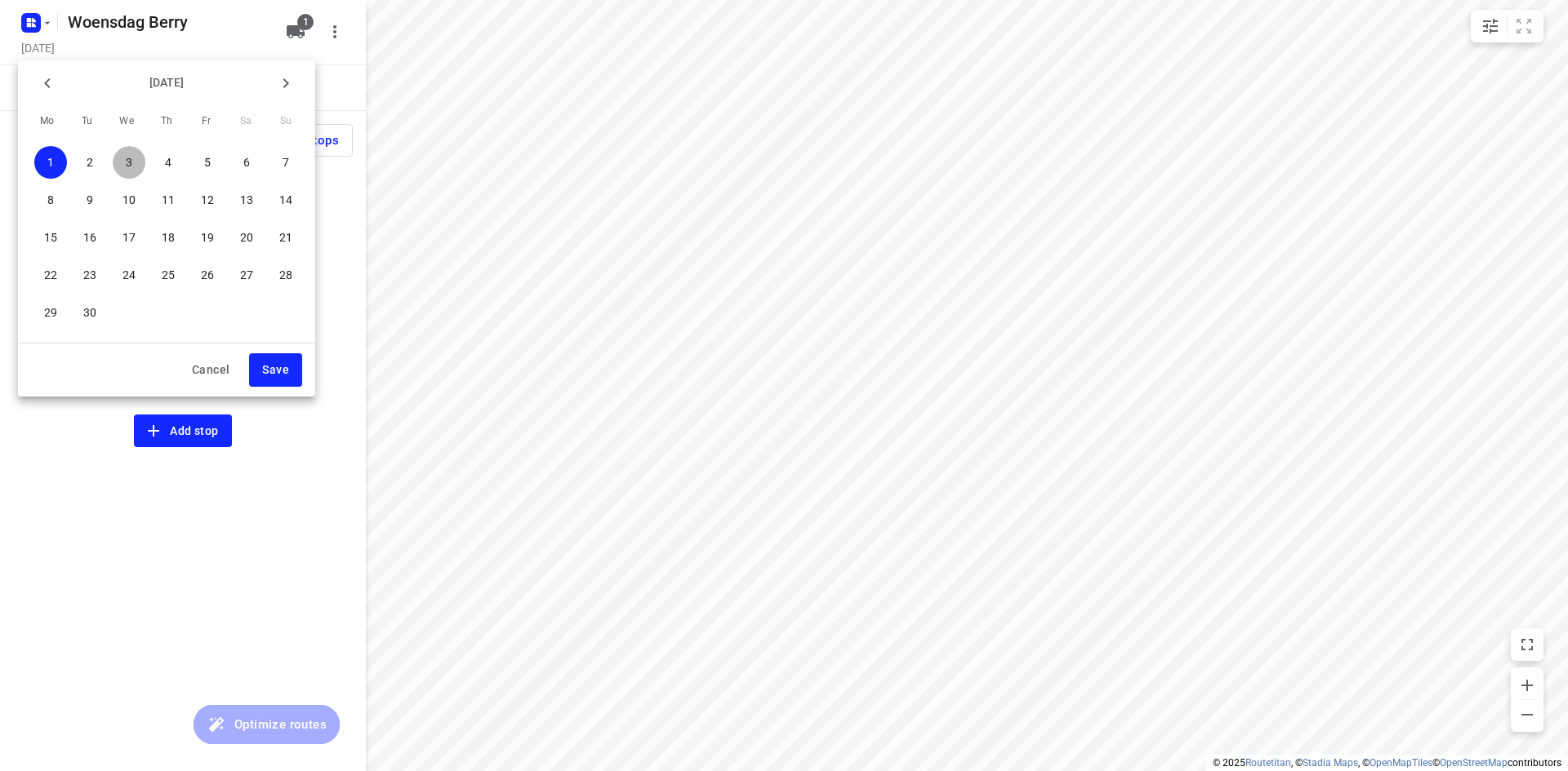
click at [126, 160] on p "3" at bounding box center [129, 162] width 7 height 16
click at [279, 373] on span "Save" at bounding box center [275, 371] width 27 height 21
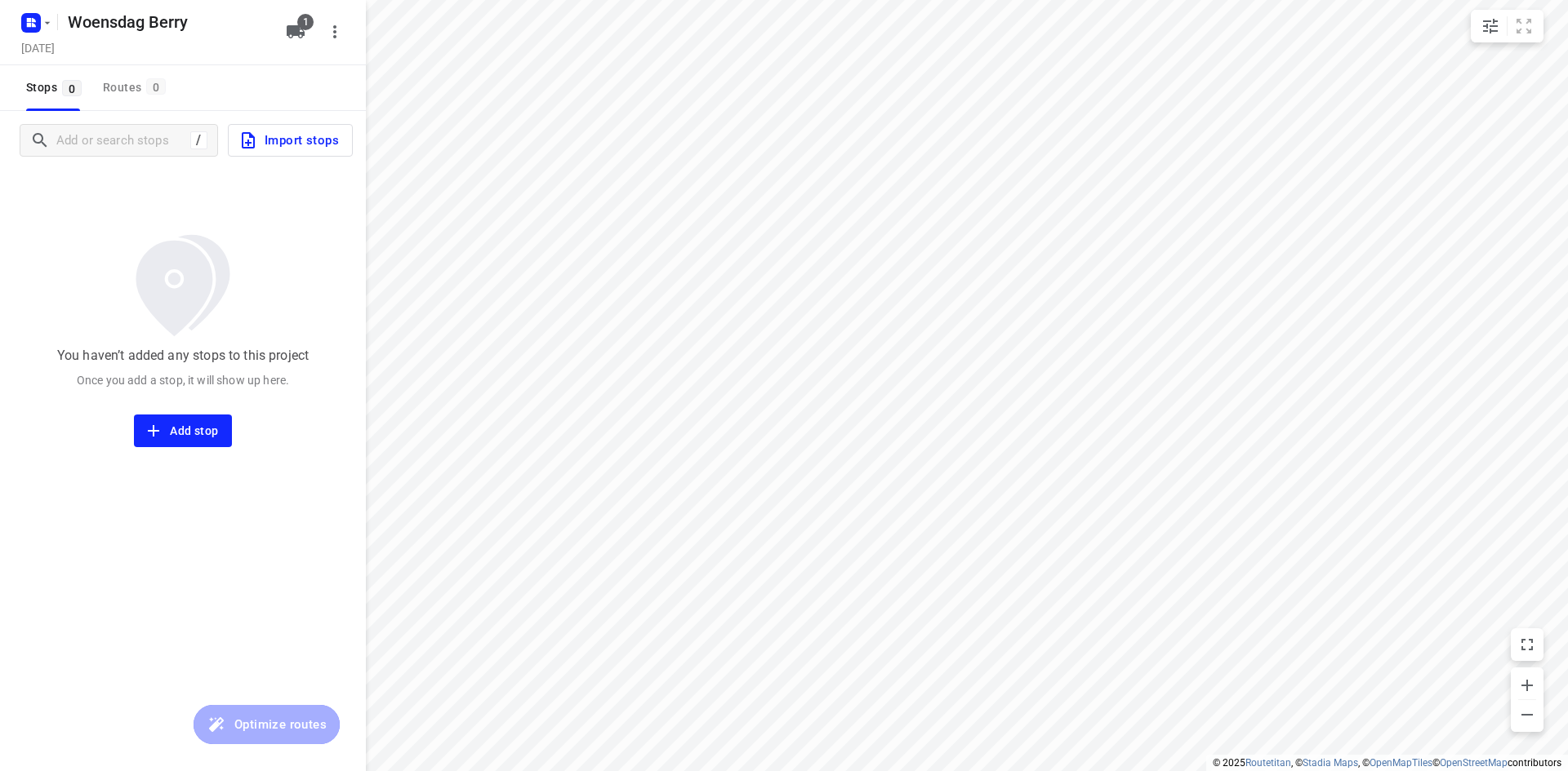
click at [138, 233] on img at bounding box center [182, 285] width 132 height 120
